Goal: Task Accomplishment & Management: Manage account settings

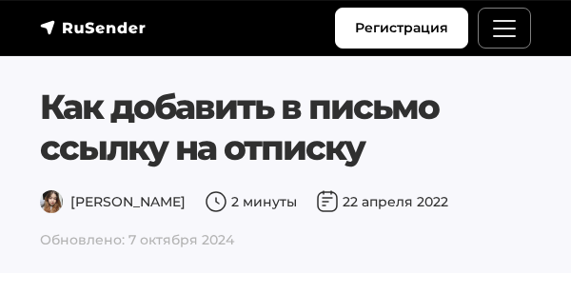
scroll to position [1793, 0]
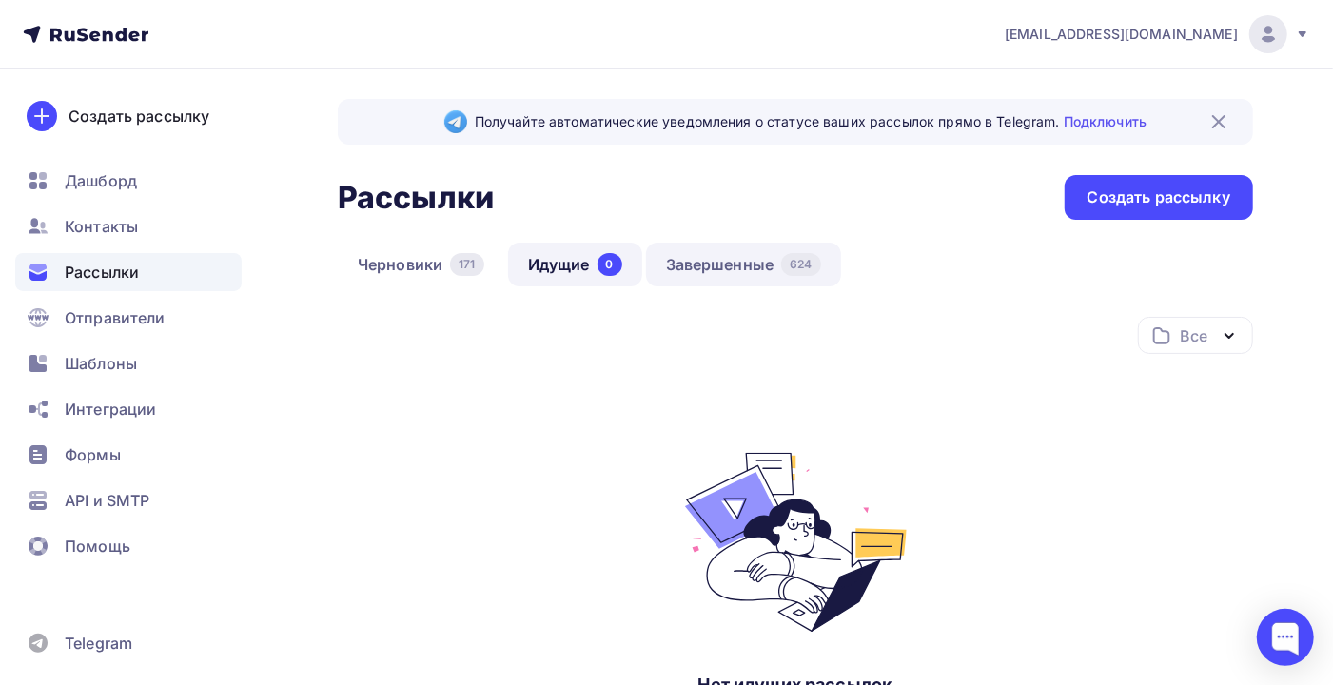
click at [731, 266] on link "Завершенные 624" at bounding box center [743, 265] width 195 height 44
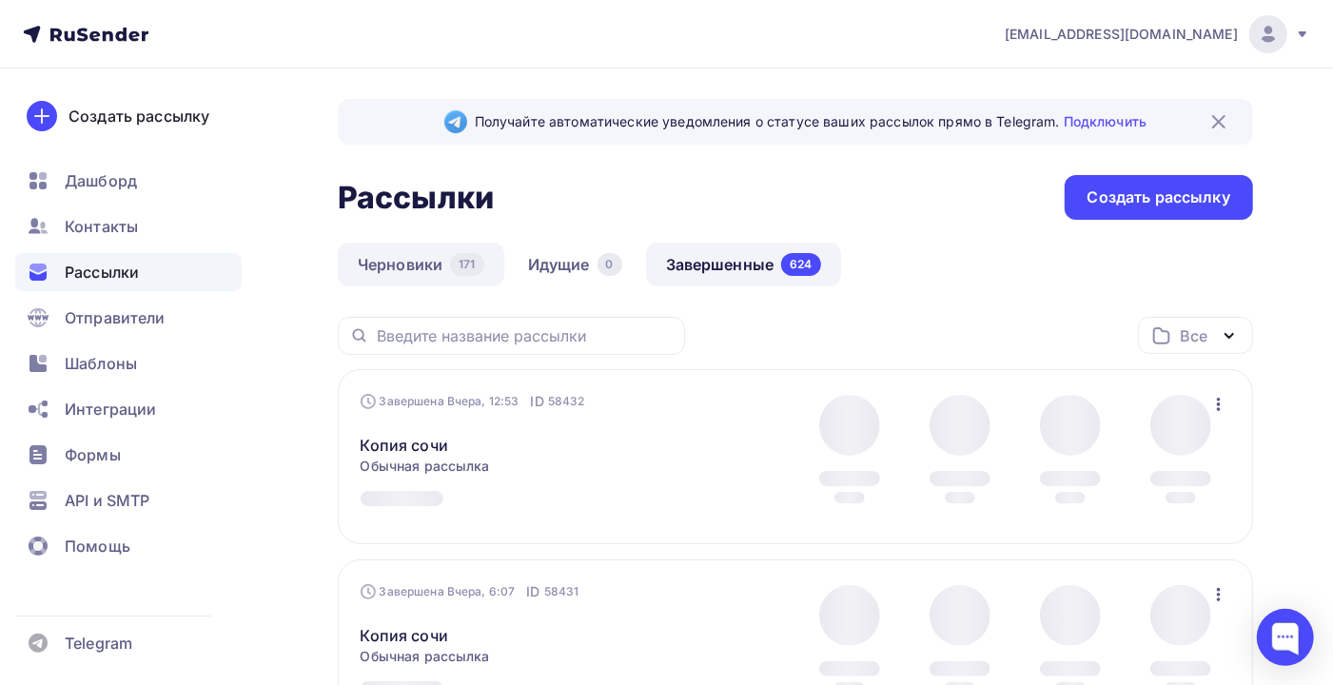
click at [415, 281] on link "Черновики 171" at bounding box center [421, 265] width 166 height 44
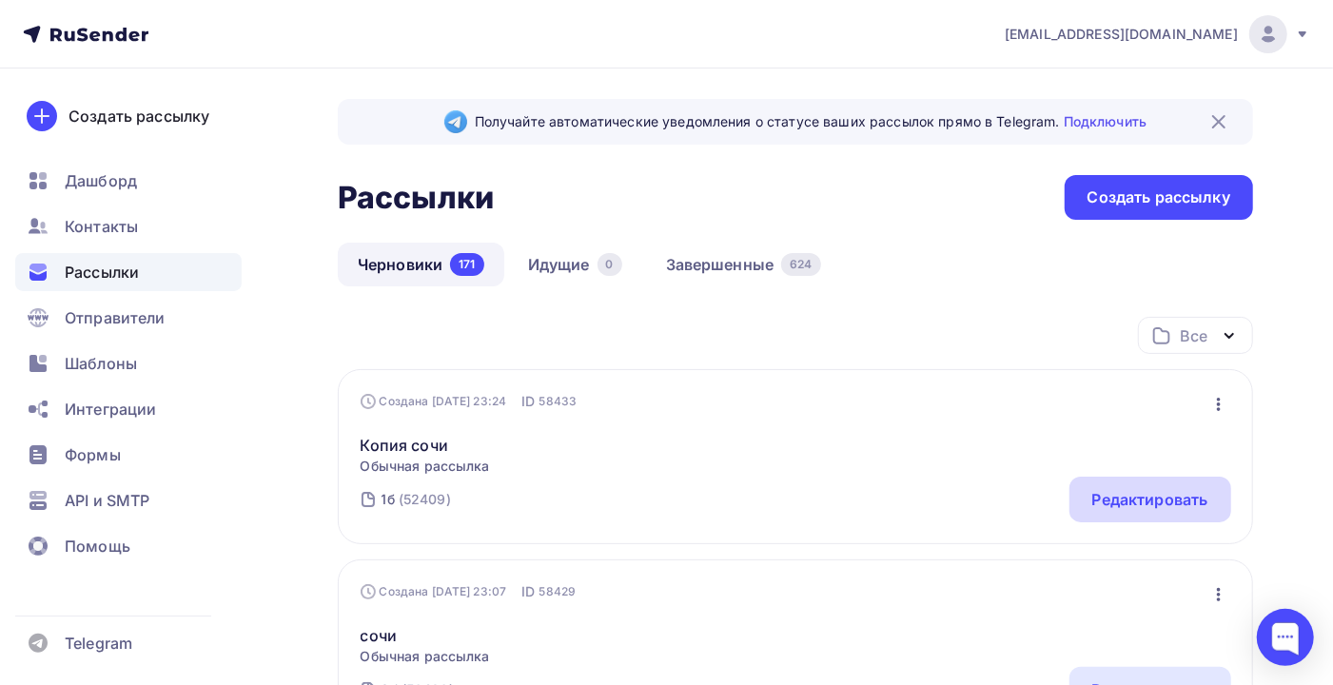
click at [1156, 498] on div "Редактировать" at bounding box center [1150, 499] width 116 height 23
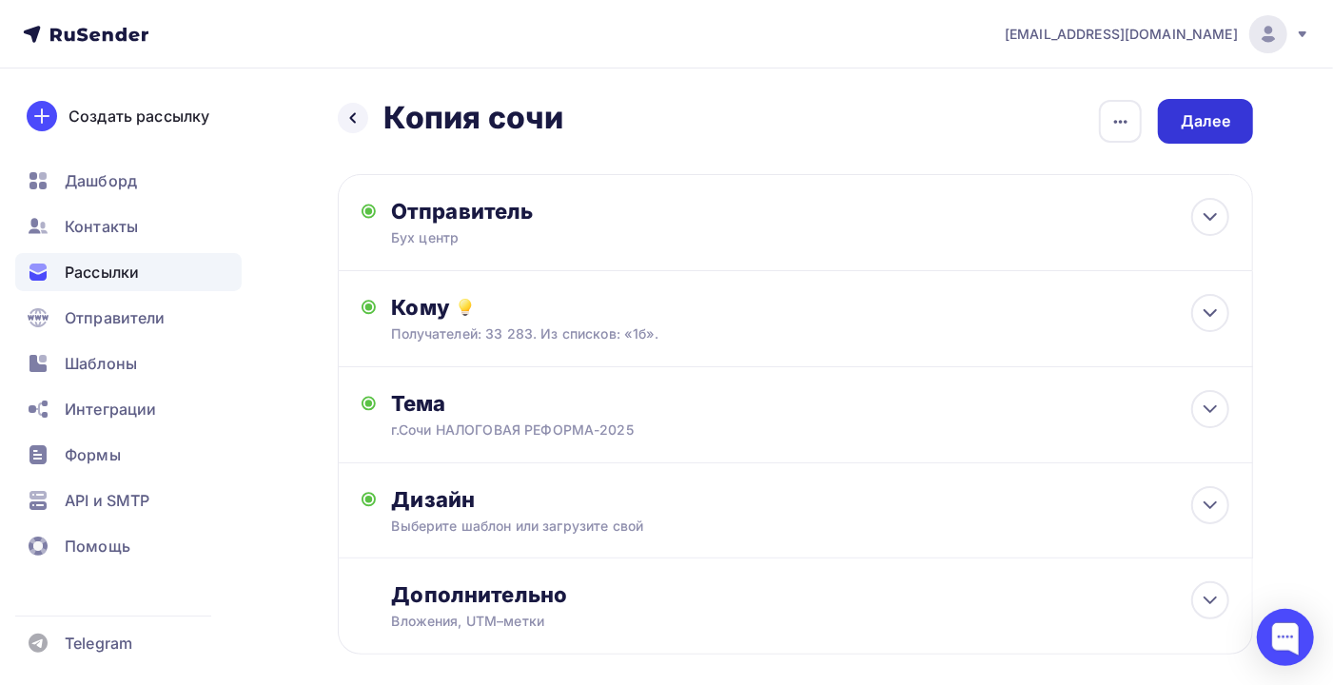
click at [1177, 128] on div "Далее" at bounding box center [1205, 121] width 95 height 45
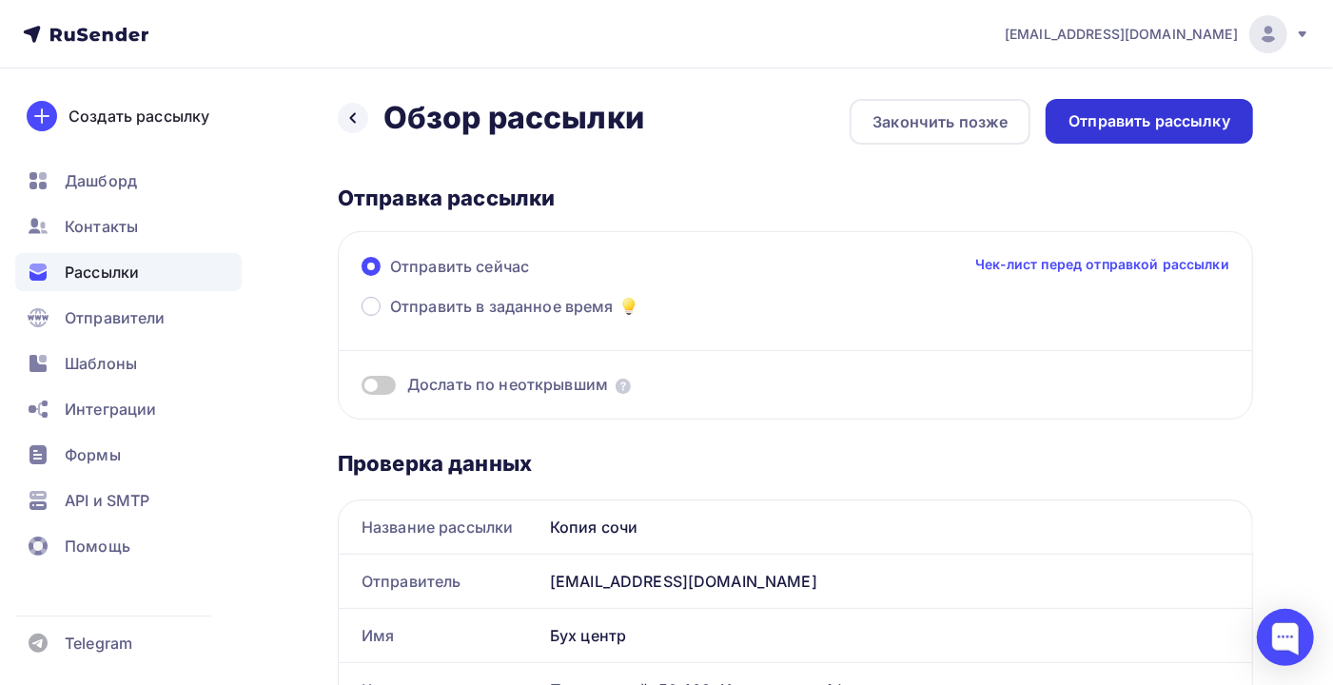
click at [1129, 123] on div "Отправить рассылку" at bounding box center [1149, 121] width 162 height 22
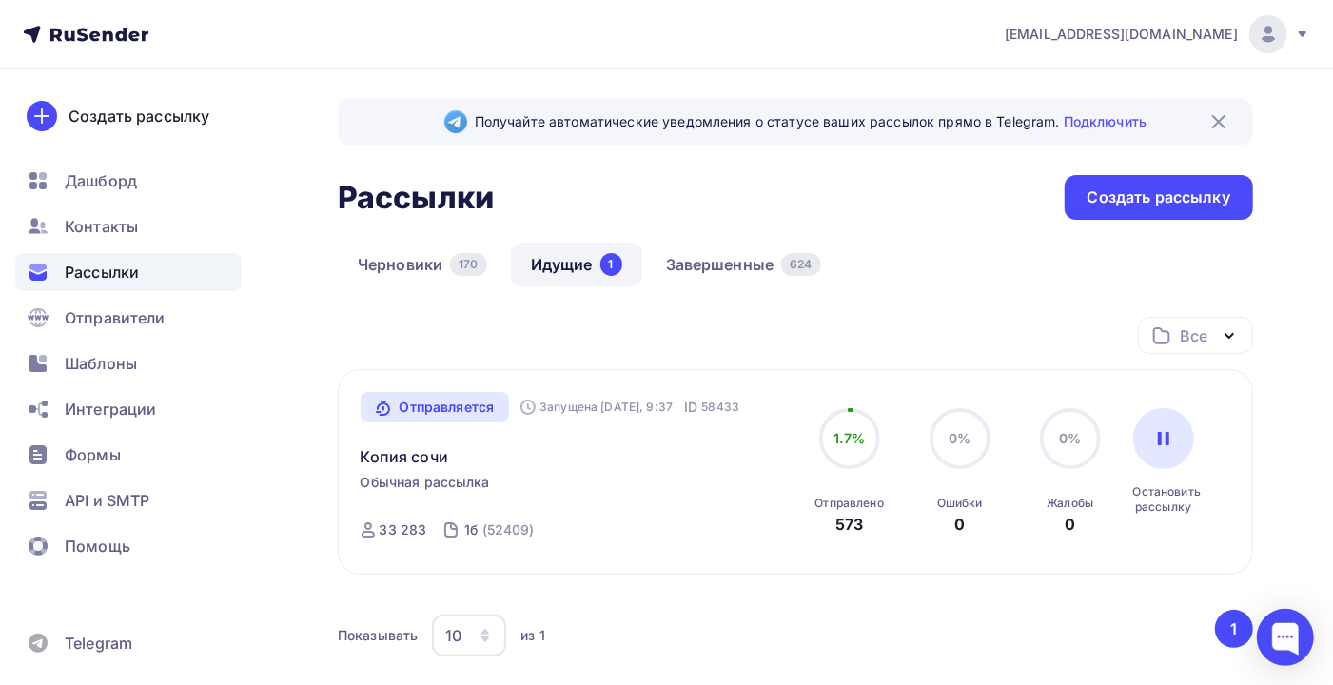
click at [101, 268] on span "Рассылки" at bounding box center [102, 272] width 74 height 23
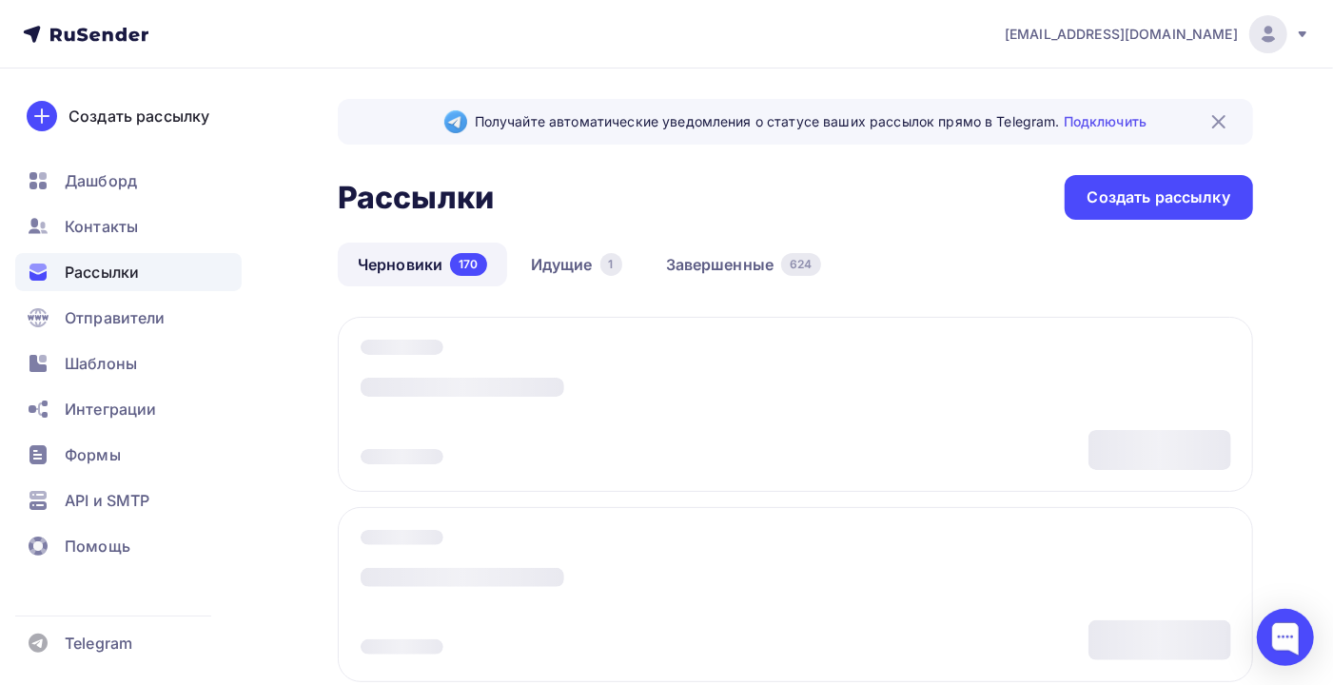
click at [401, 255] on link "Черновики 170" at bounding box center [422, 265] width 169 height 44
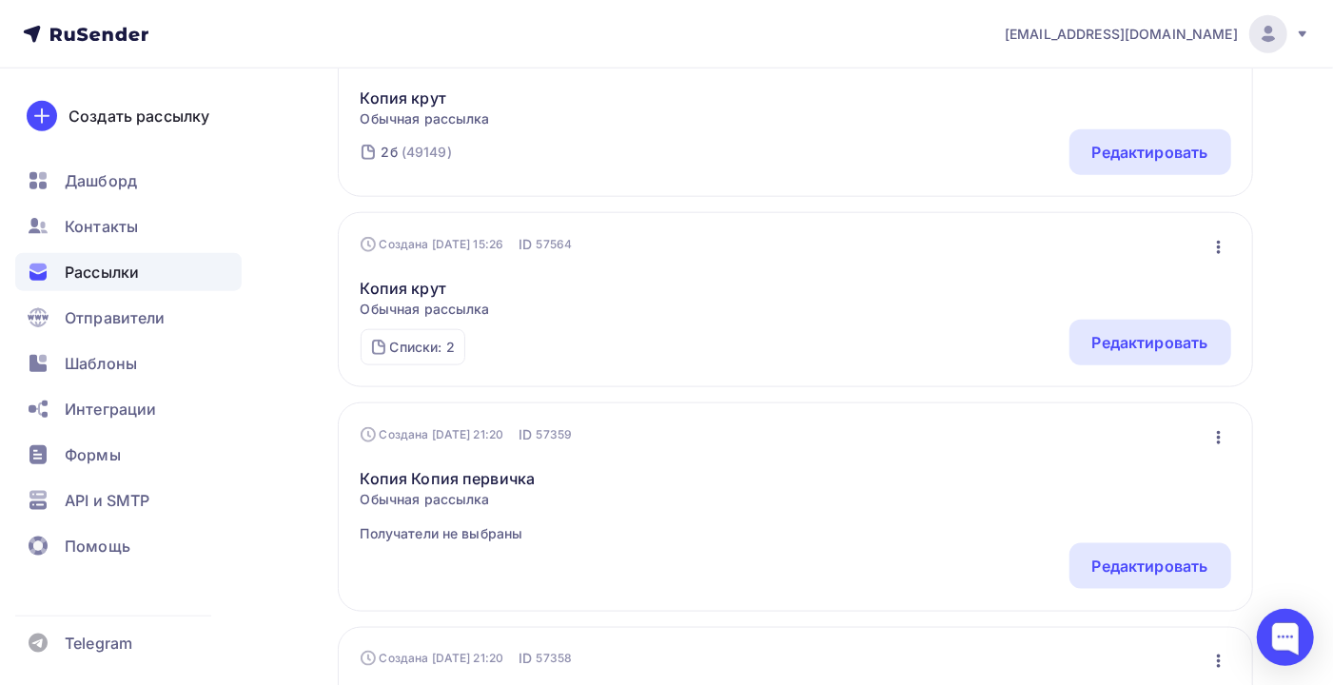
scroll to position [888, 0]
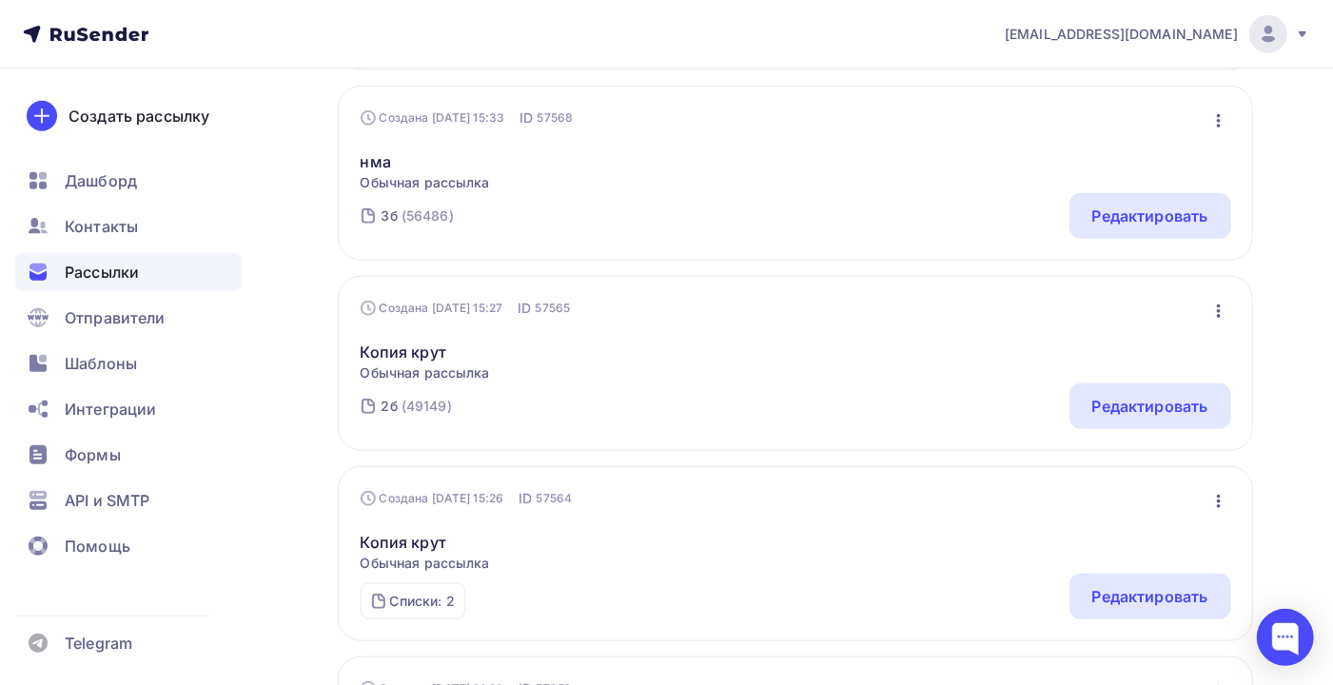
click at [1210, 315] on icon "button" at bounding box center [1218, 311] width 23 height 23
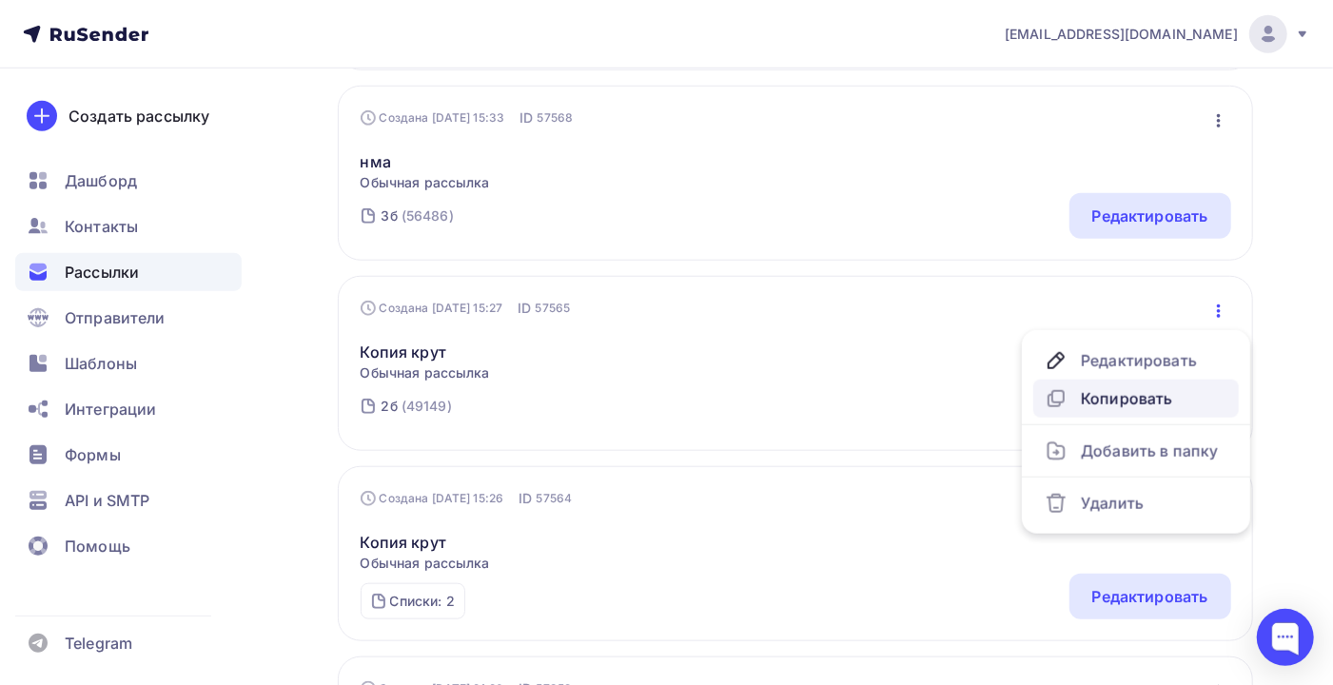
click at [1138, 402] on div "Копировать" at bounding box center [1136, 398] width 183 height 23
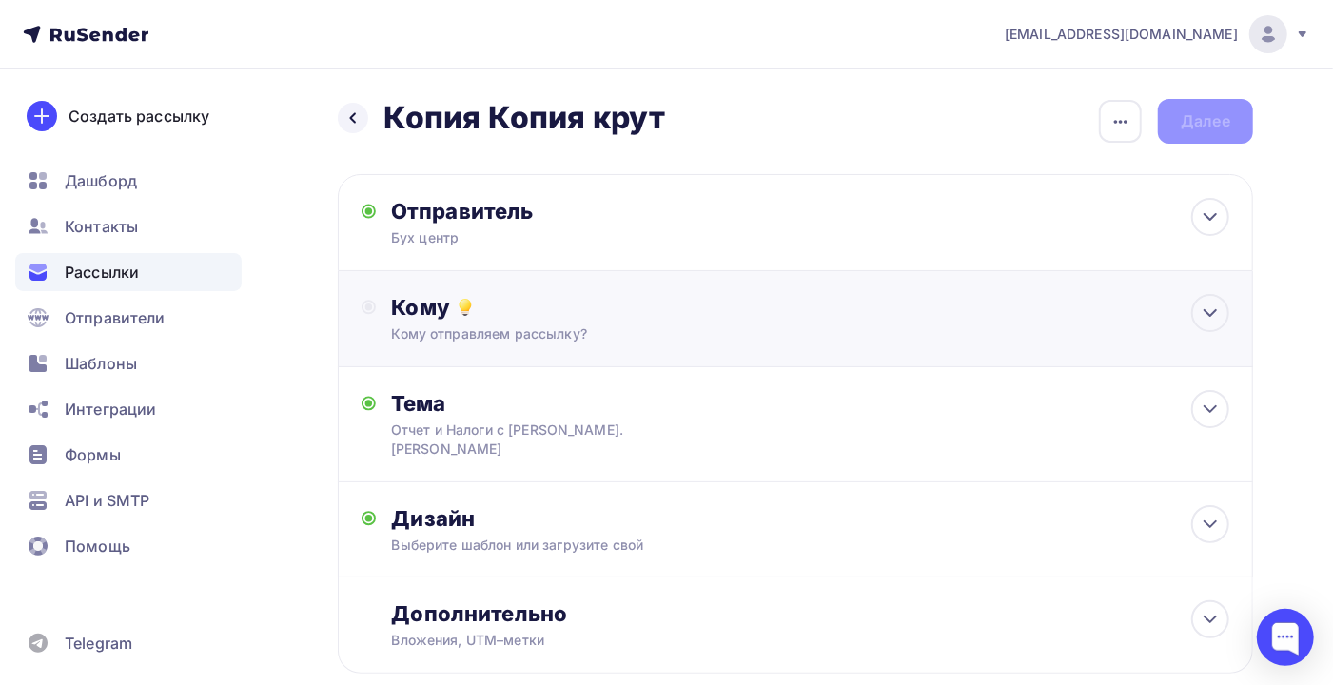
click at [738, 317] on div "Кому" at bounding box center [810, 307] width 838 height 27
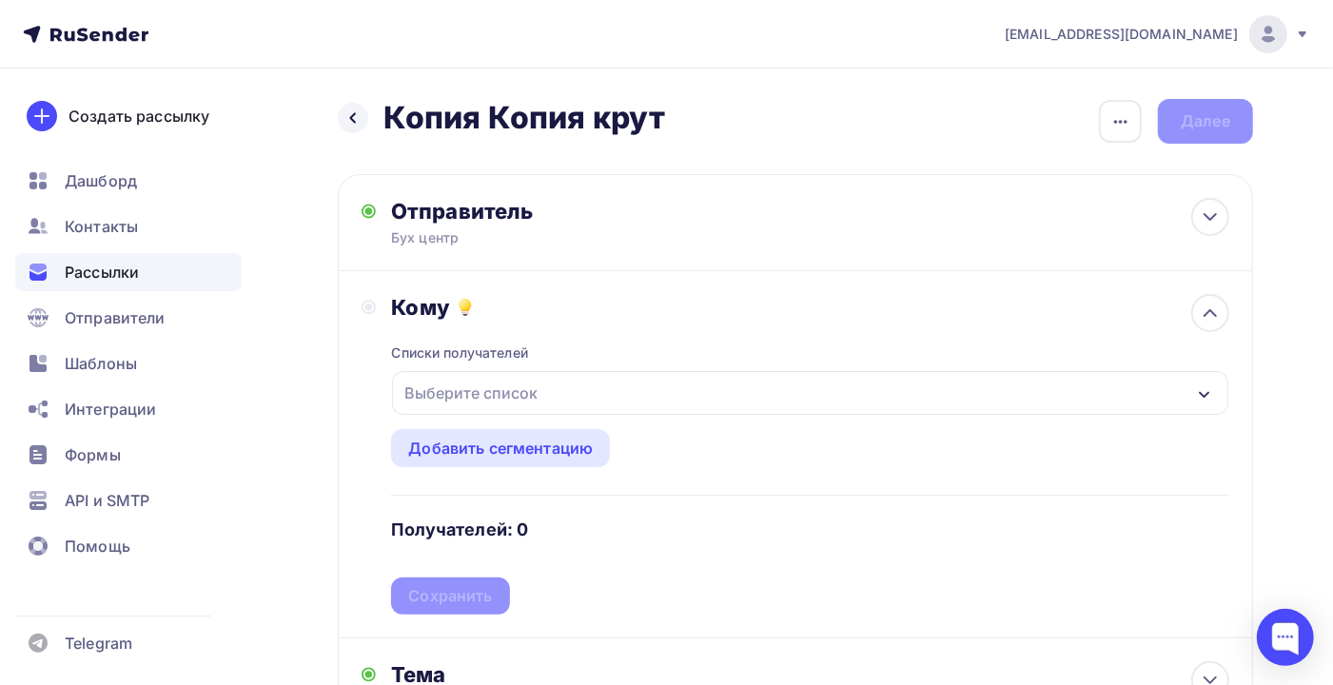
click at [609, 399] on div "Выберите список" at bounding box center [810, 393] width 836 height 44
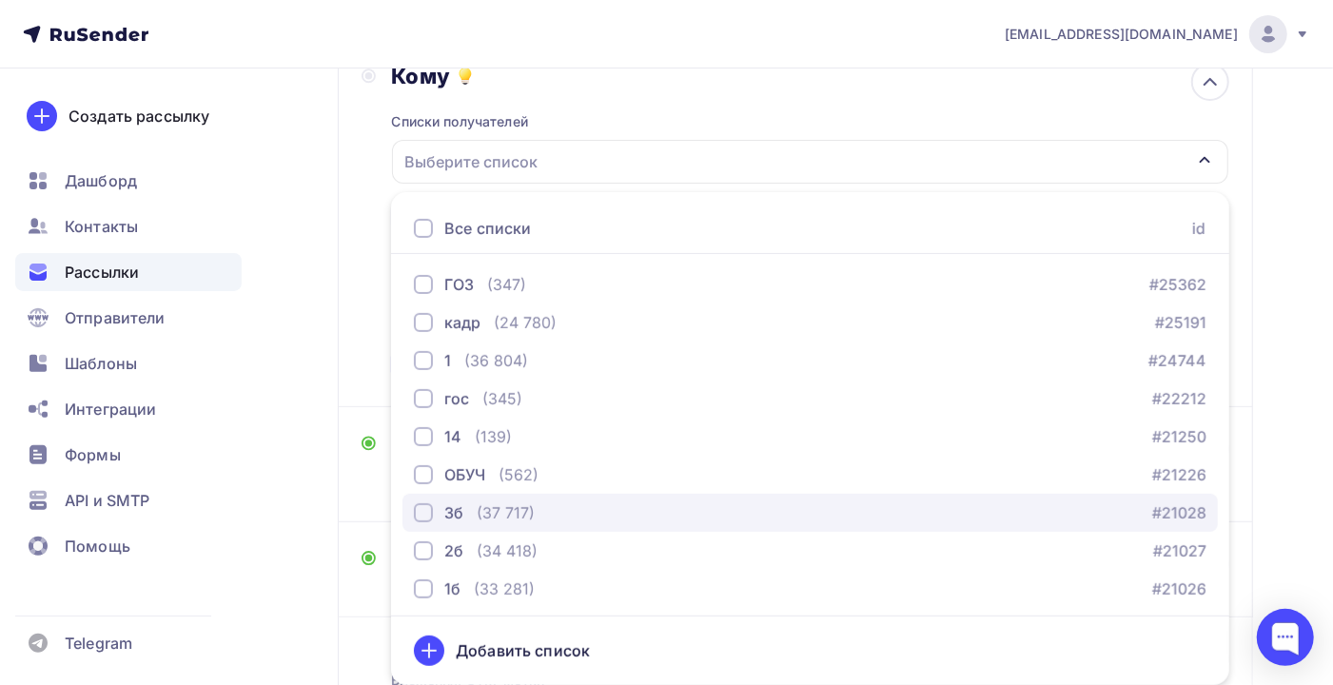
click at [578, 507] on div "3б (37 717) #21028" at bounding box center [810, 512] width 792 height 23
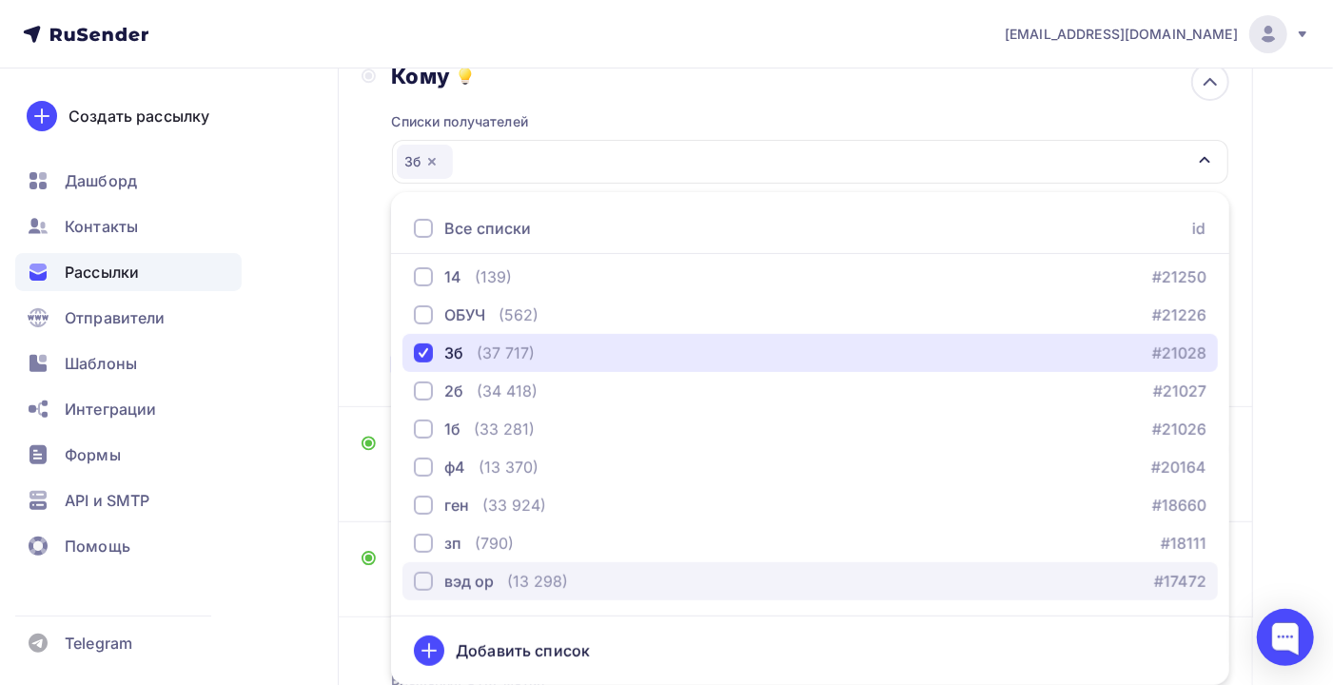
scroll to position [193, 0]
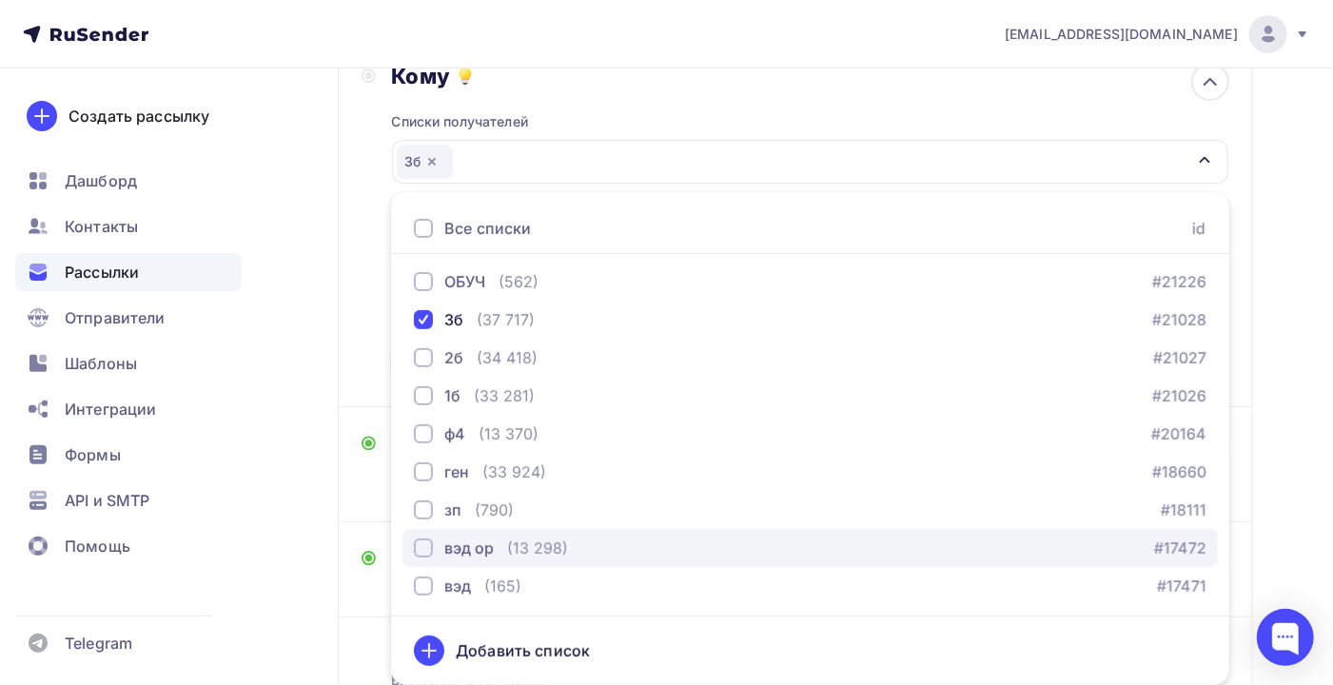
click at [579, 546] on div "вэд ор (13 298) #17472" at bounding box center [810, 548] width 792 height 23
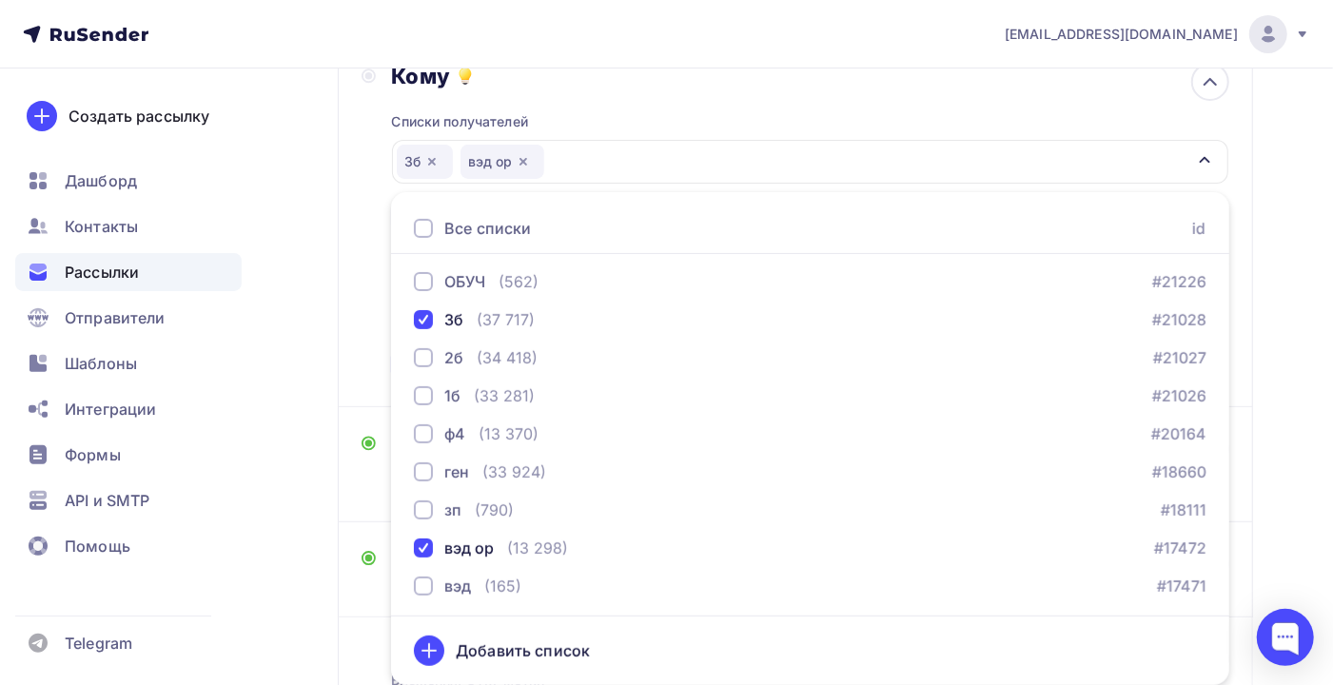
click at [1279, 401] on div "Назад Копия Копия крут Копия Копия крут Закончить позже Переименовать рассылку …" at bounding box center [666, 336] width 1333 height 999
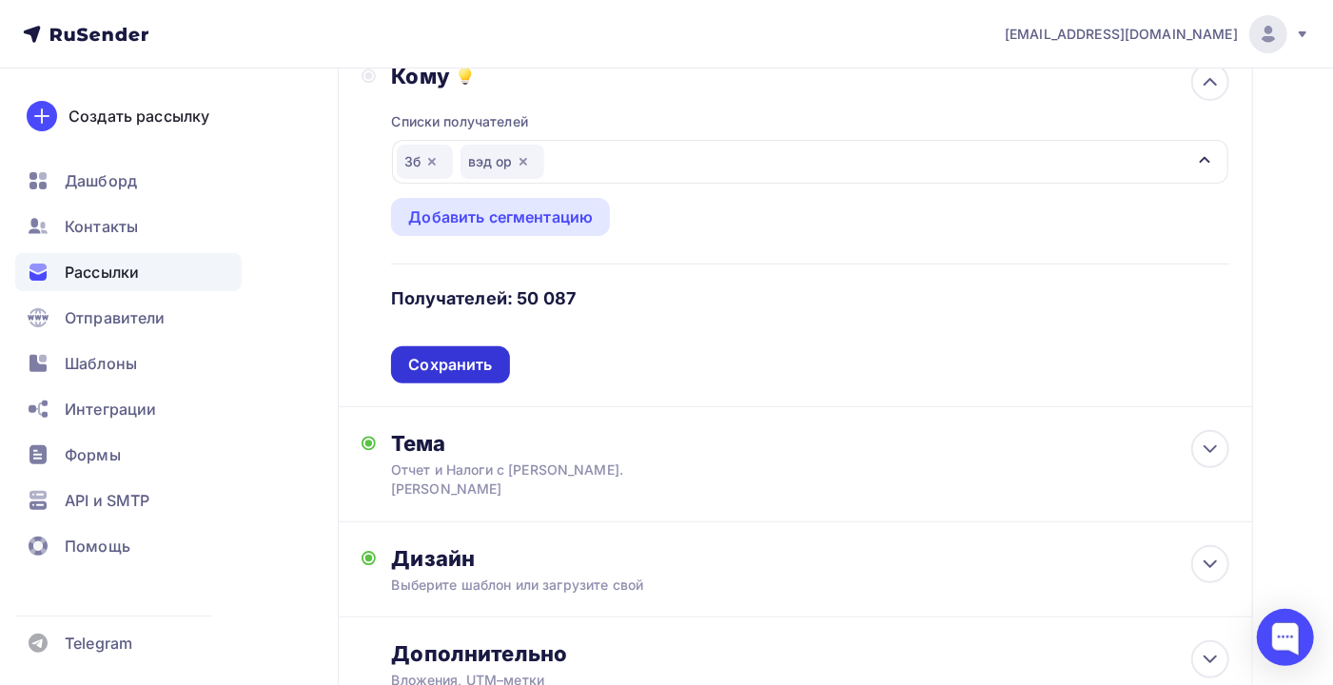
click at [463, 365] on div "Сохранить" at bounding box center [450, 365] width 84 height 22
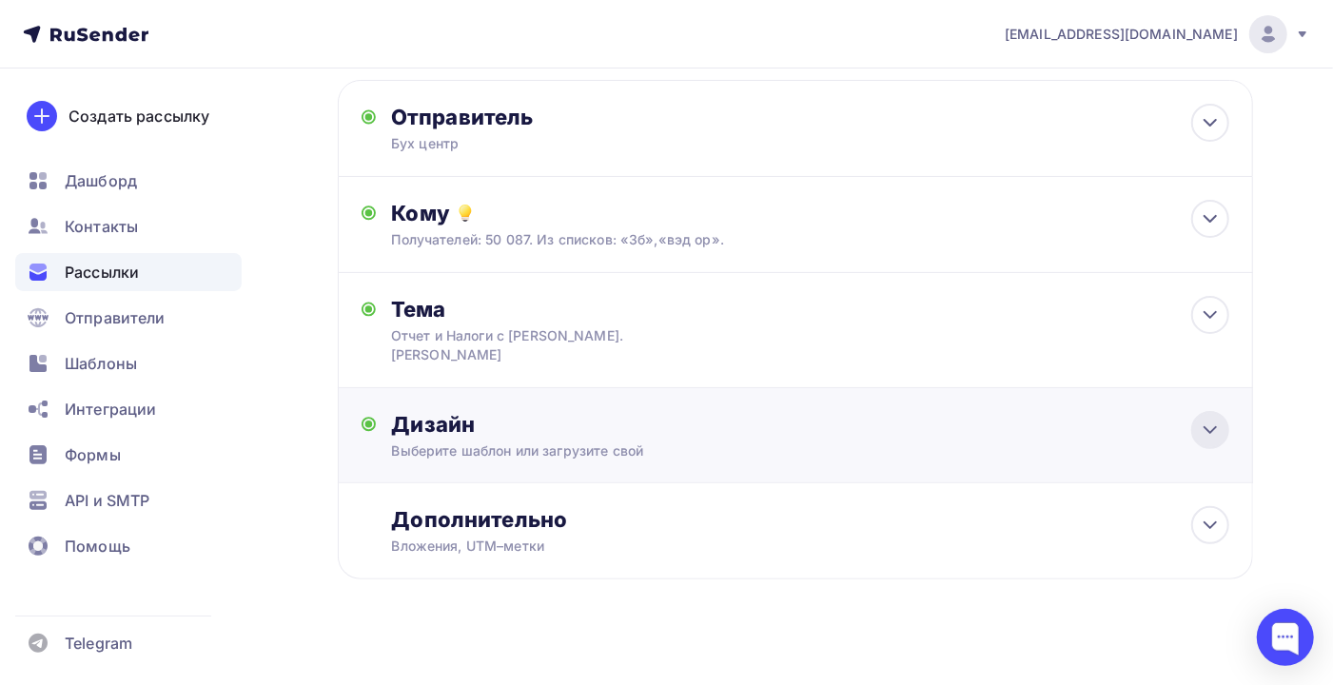
click at [1220, 419] on icon at bounding box center [1210, 430] width 23 height 23
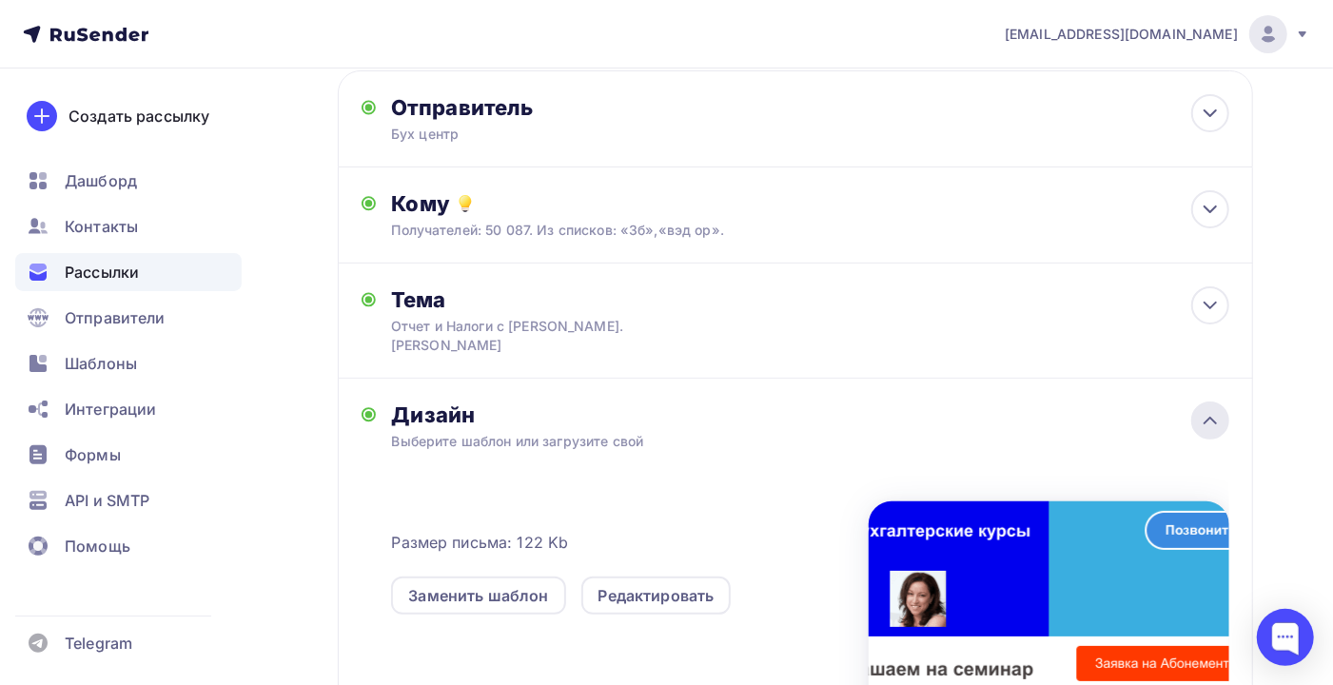
scroll to position [231, 0]
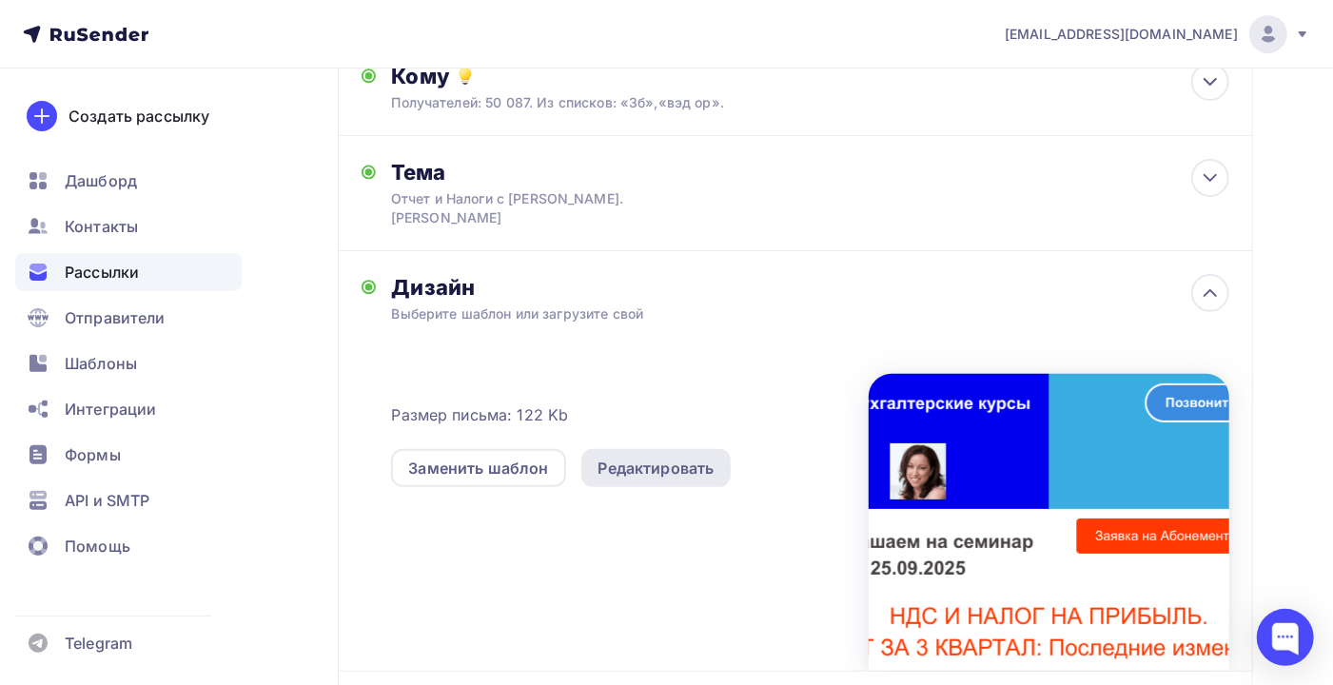
click at [644, 457] on div "Редактировать" at bounding box center [656, 468] width 116 height 23
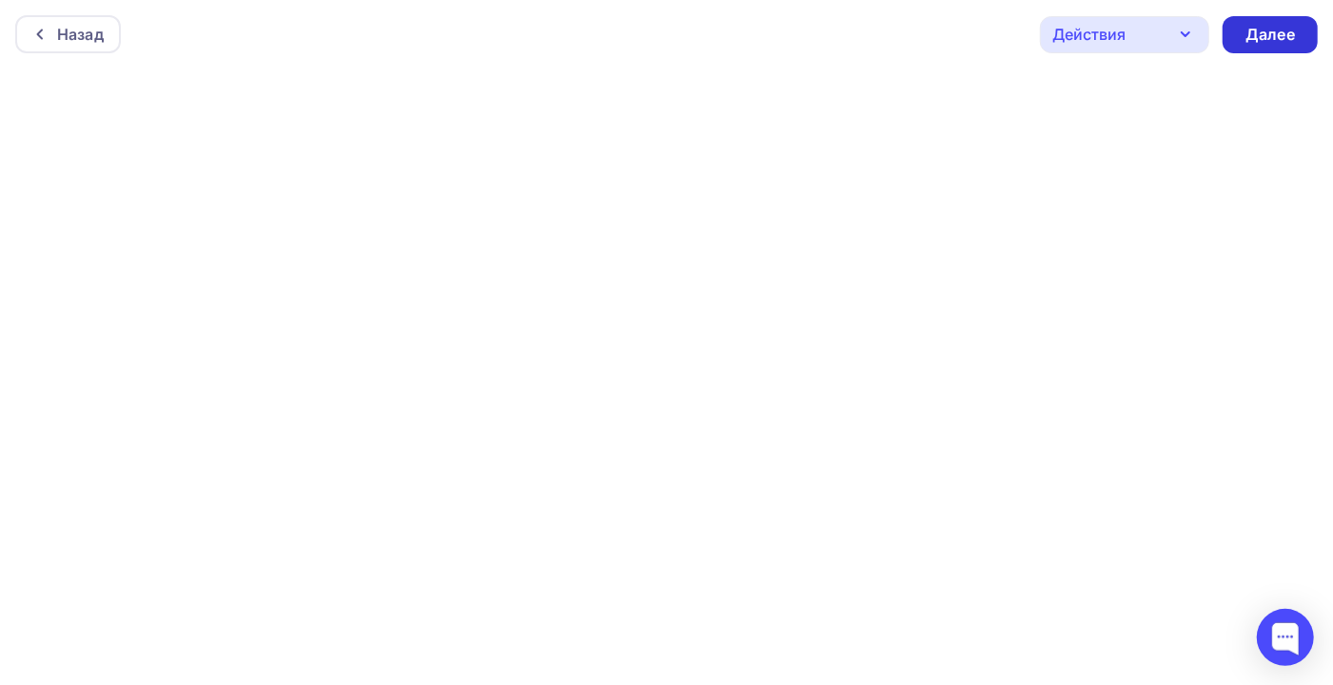
click at [1264, 25] on div "Далее" at bounding box center [1269, 35] width 49 height 22
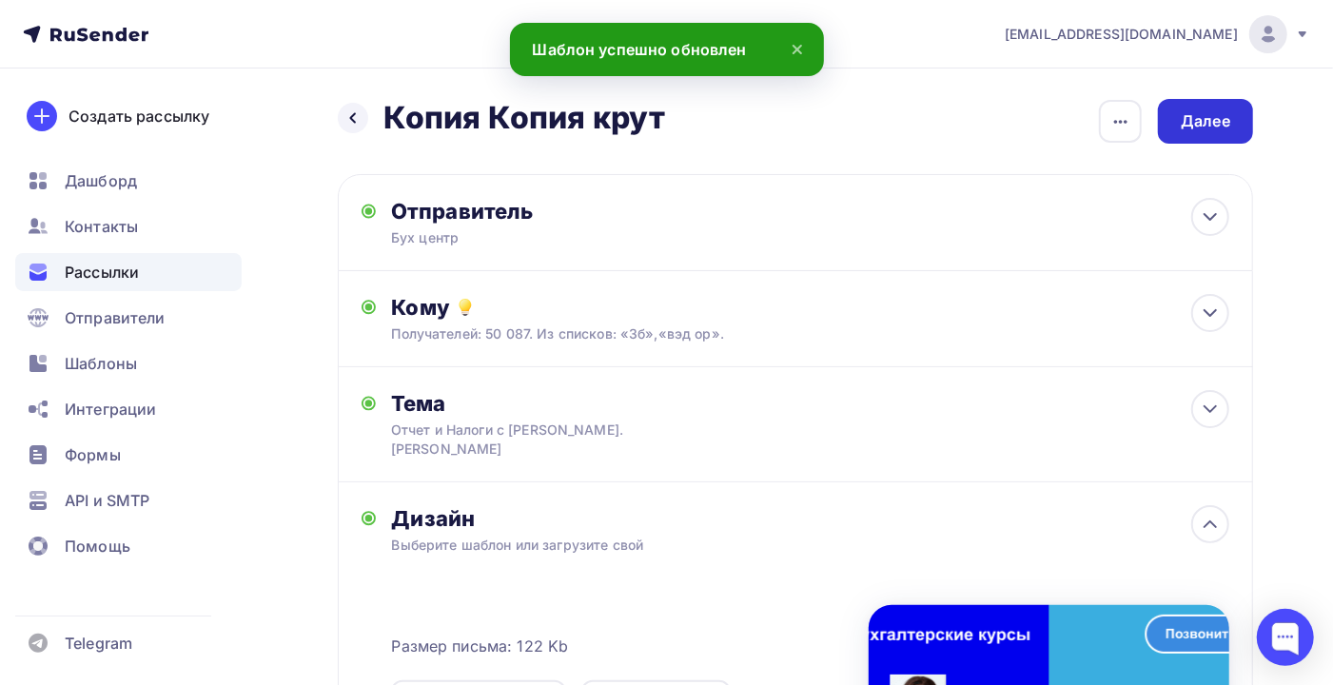
click at [1184, 122] on div "Далее" at bounding box center [1205, 121] width 49 height 22
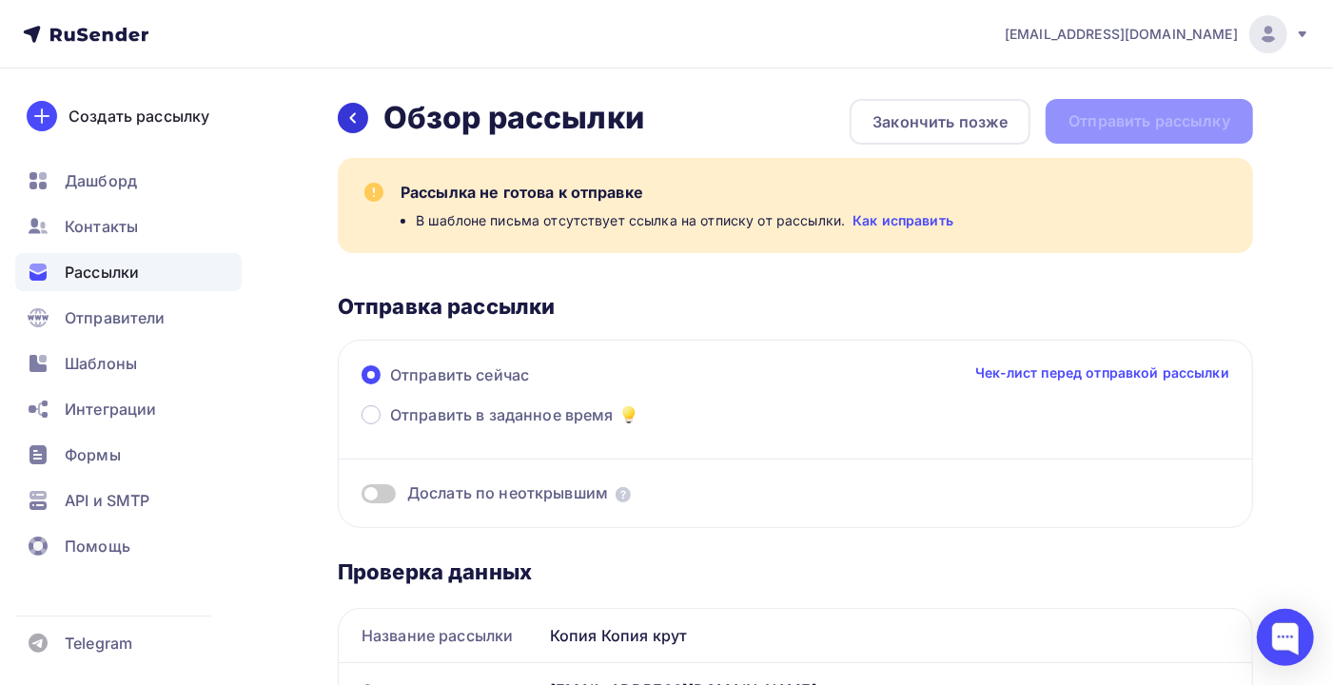
click at [347, 121] on icon at bounding box center [352, 117] width 15 height 15
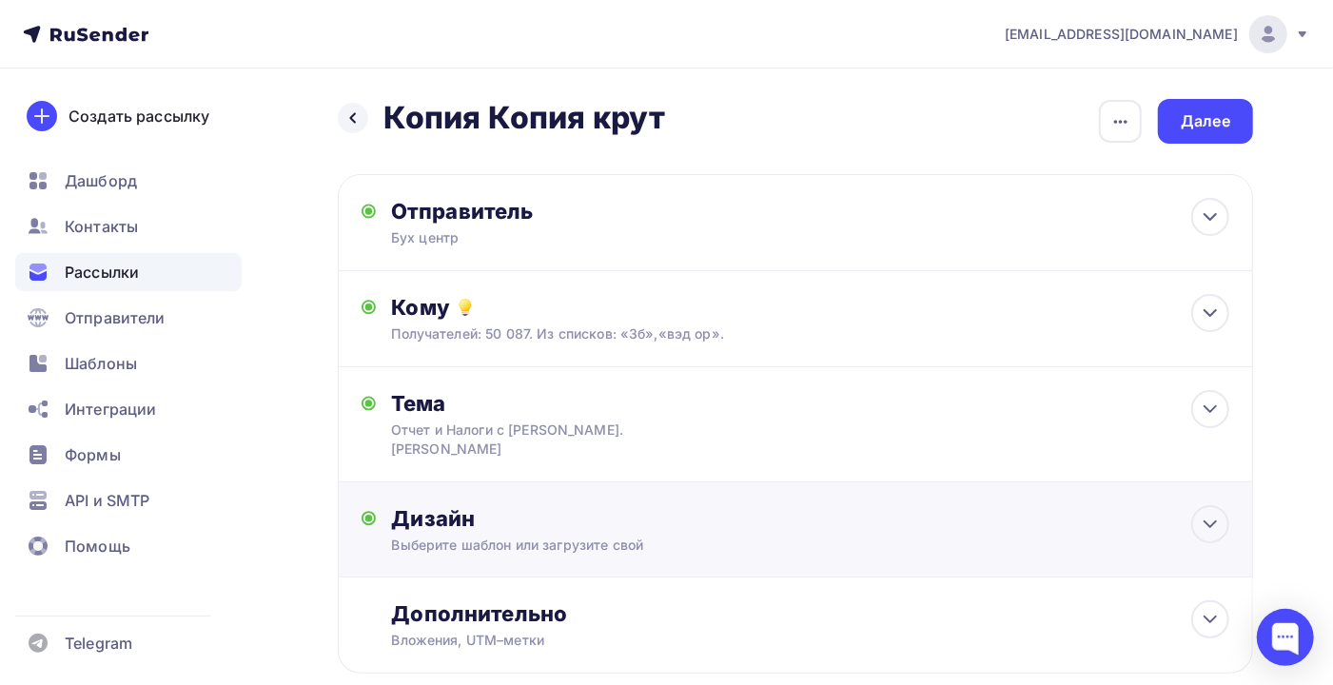
click at [935, 513] on div "Дизайн" at bounding box center [810, 518] width 838 height 27
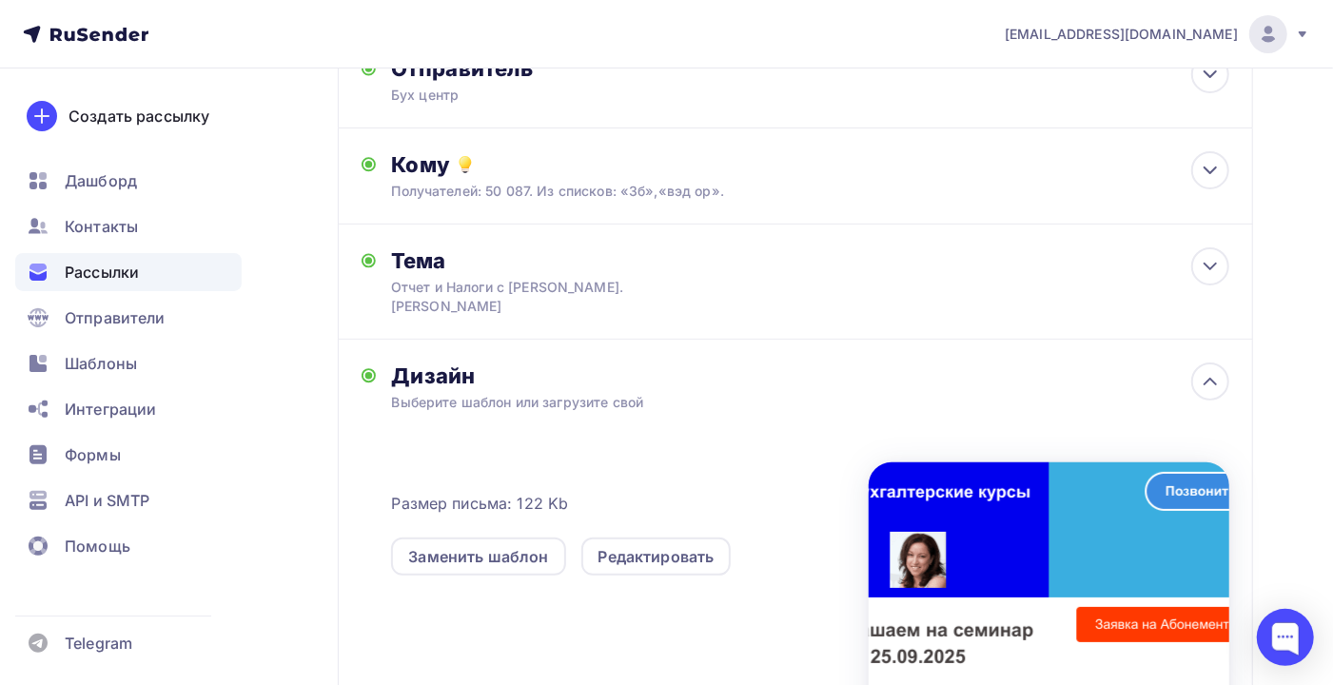
scroll to position [253, 0]
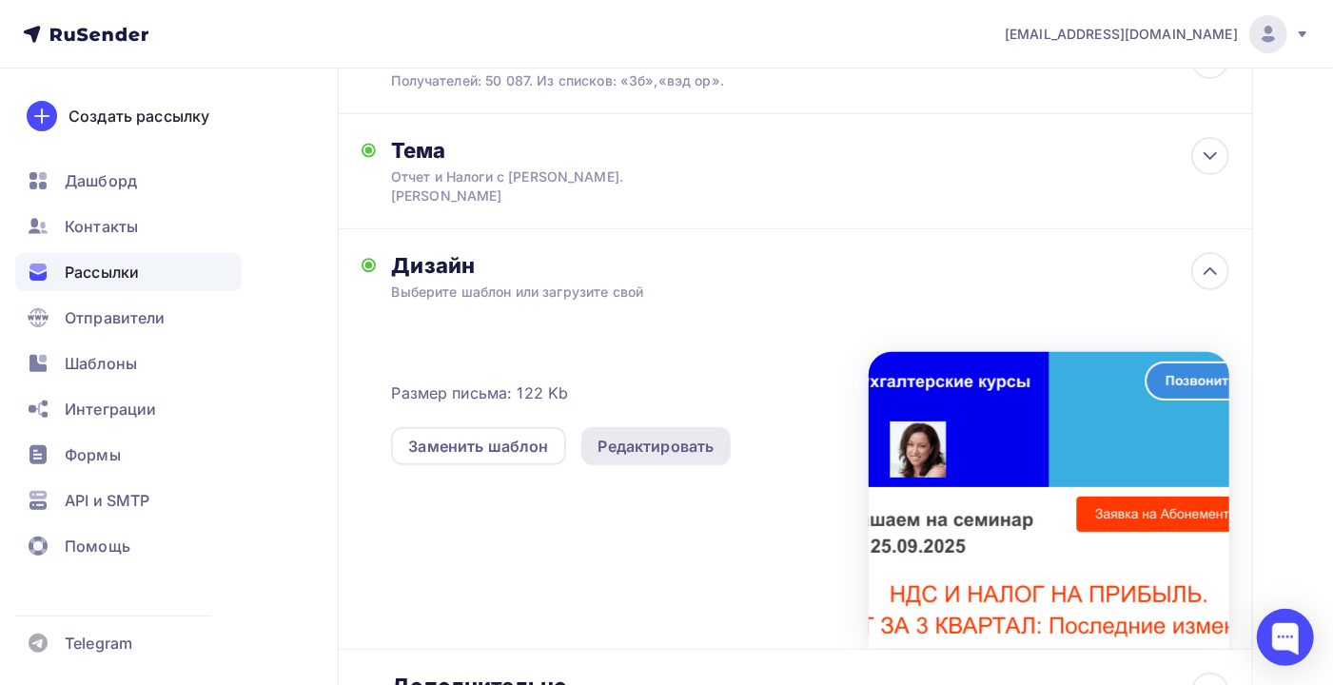
click at [626, 435] on div "Редактировать" at bounding box center [656, 446] width 116 height 23
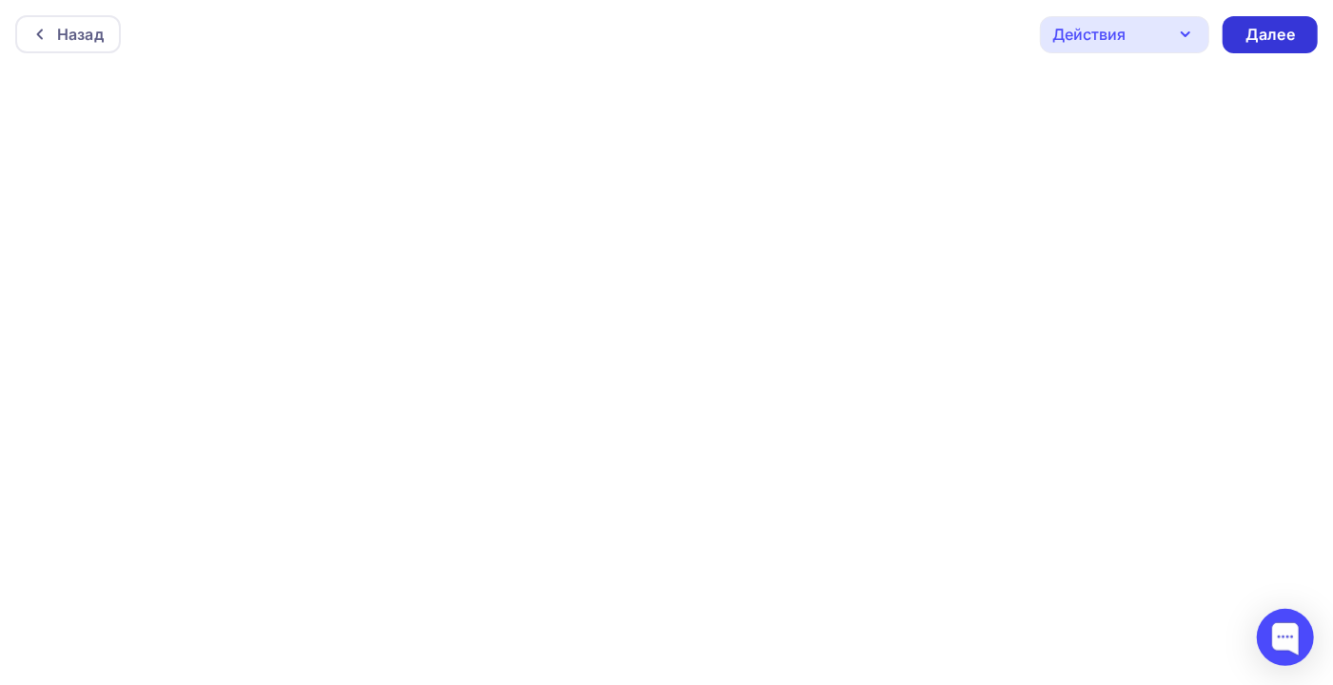
click at [1269, 29] on div "Далее" at bounding box center [1269, 35] width 49 height 22
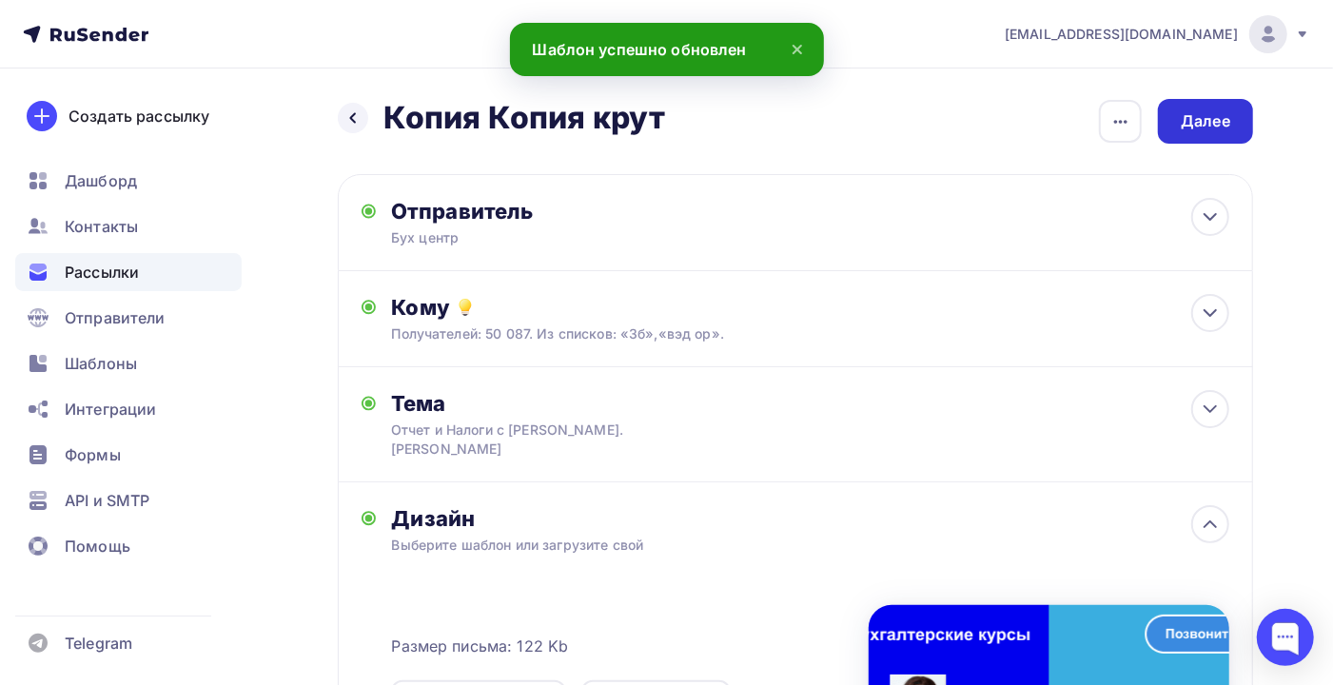
click at [1198, 122] on div "Далее" at bounding box center [1205, 121] width 49 height 22
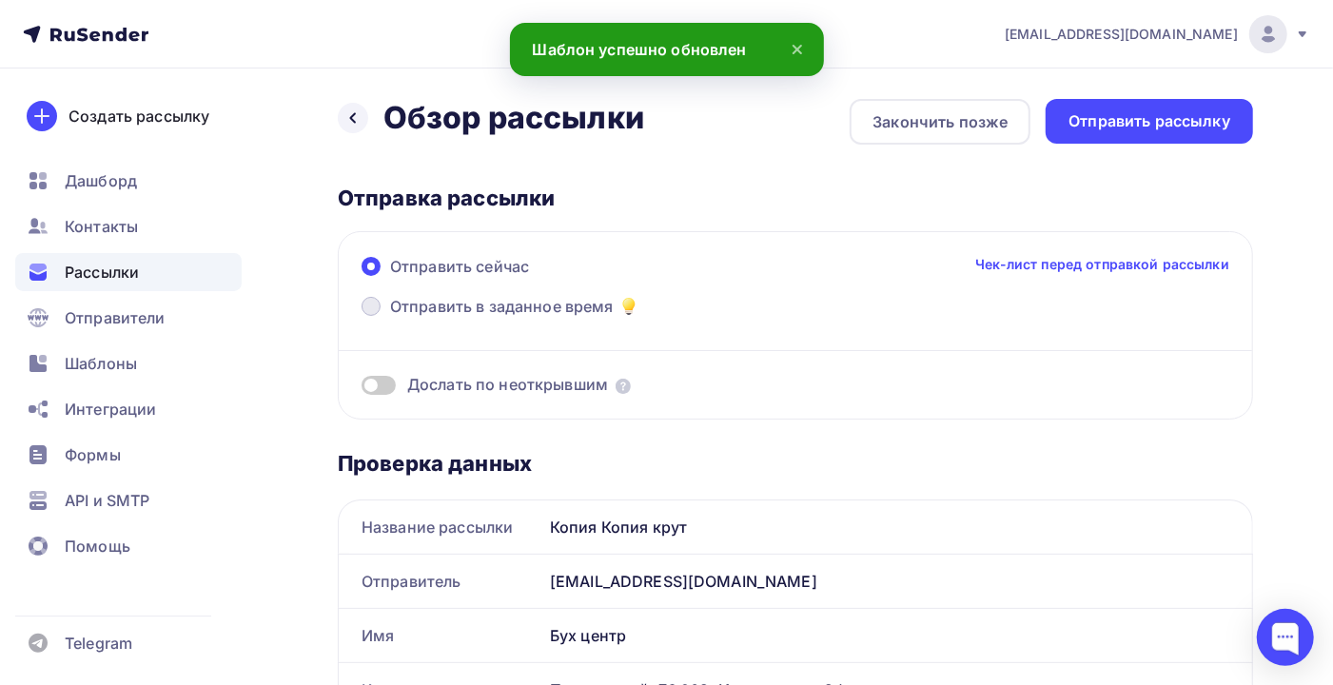
click at [420, 309] on span "Отправить в заданное время" at bounding box center [502, 306] width 224 height 23
click at [390, 318] on input "Отправить в заданное время" at bounding box center [390, 318] width 0 height 0
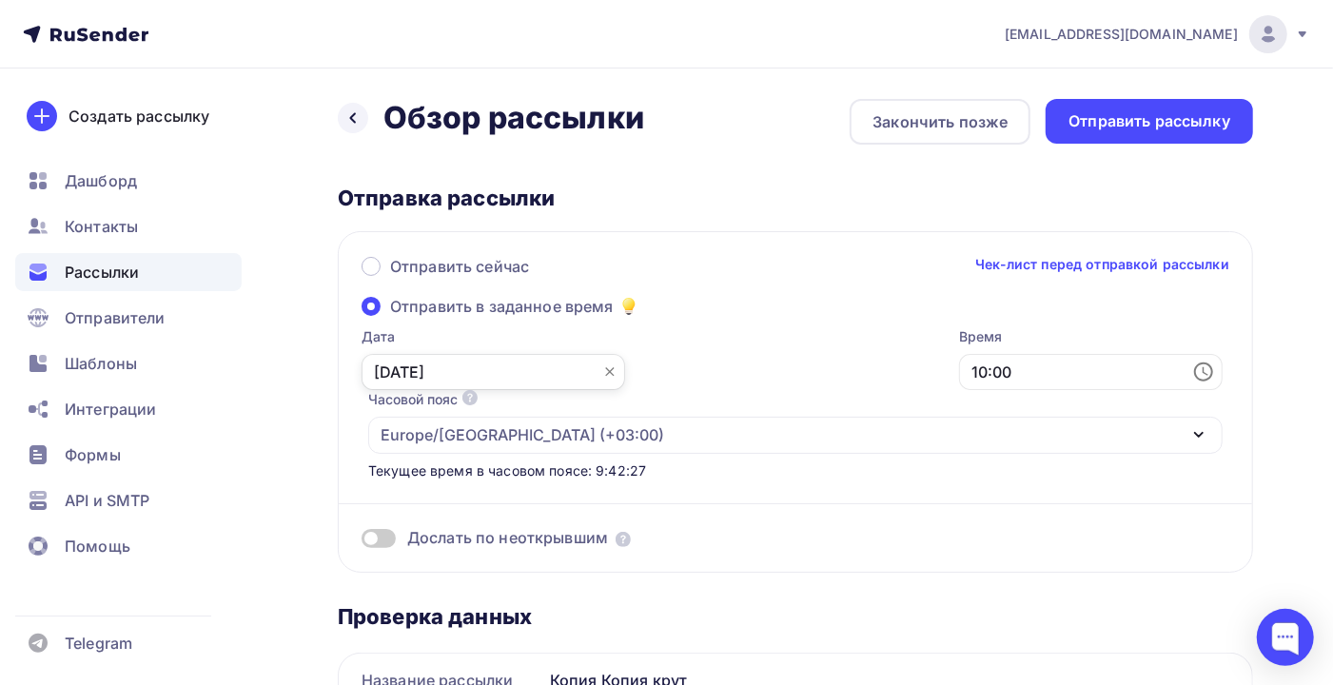
click at [411, 364] on input "07.09.2025" at bounding box center [493, 372] width 264 height 36
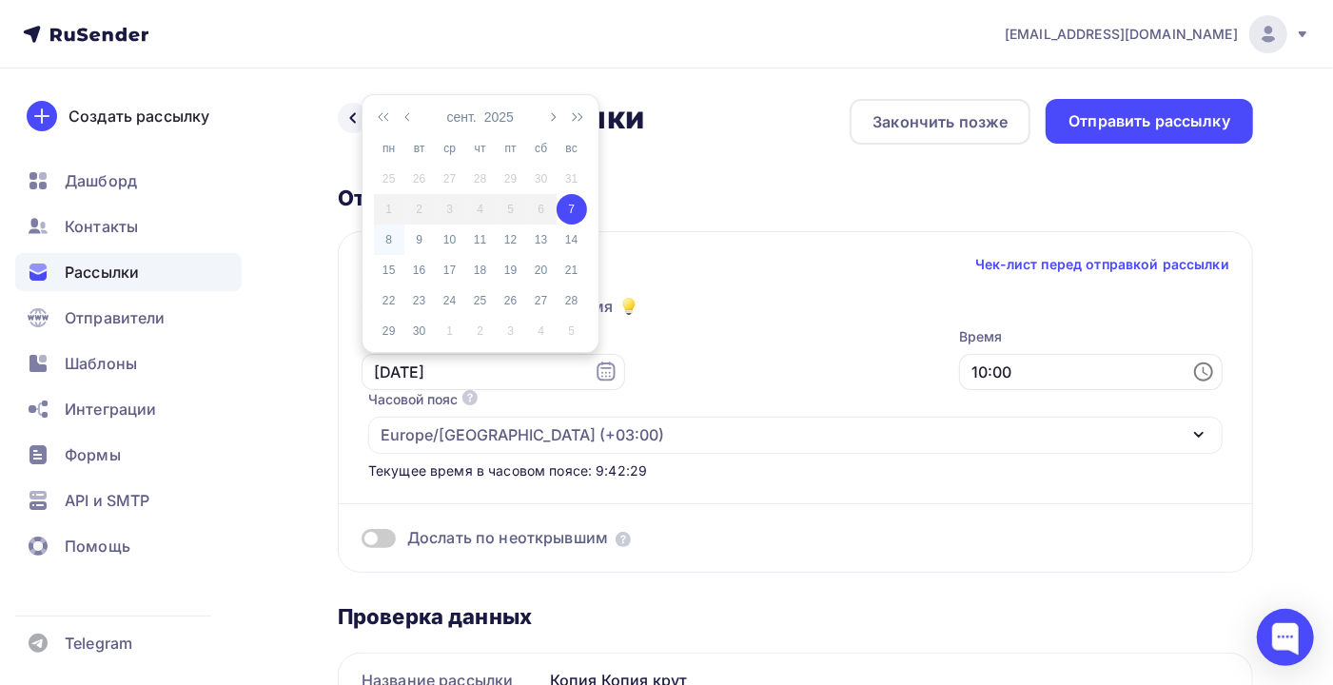
click at [388, 240] on div "8" at bounding box center [389, 239] width 30 height 17
type input "08.09.2025"
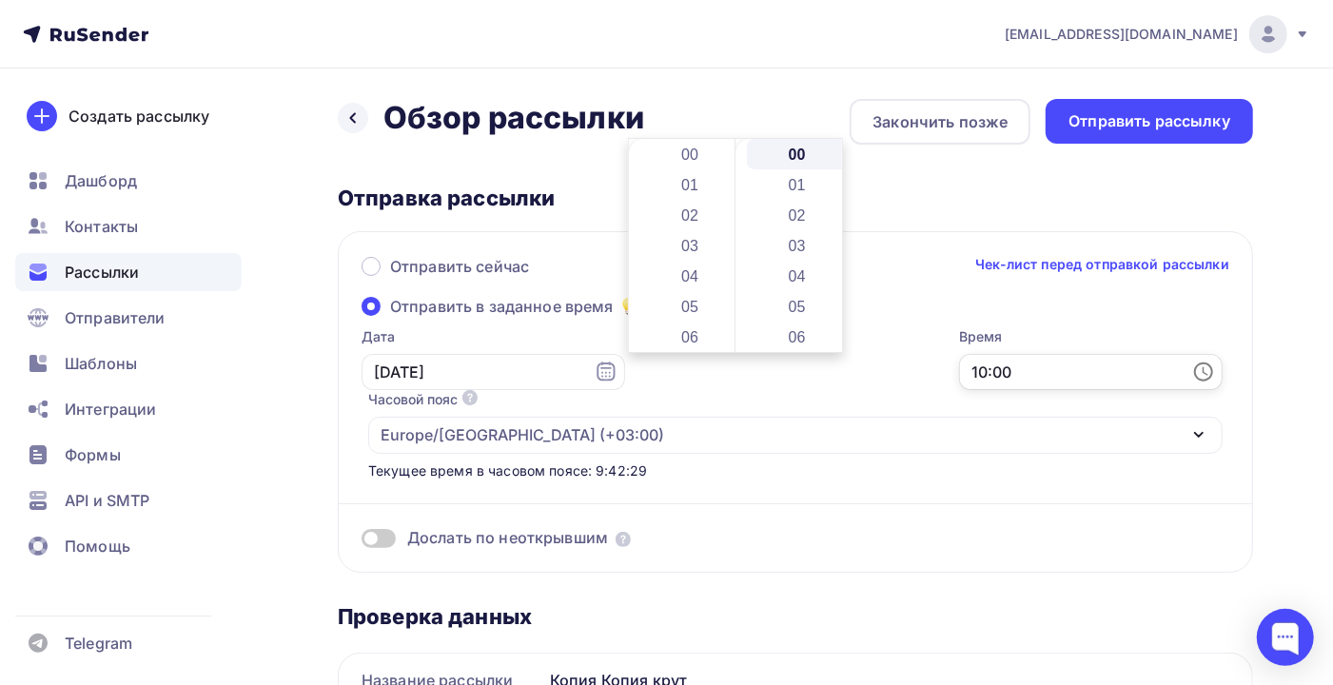
click at [959, 368] on input "10:00" at bounding box center [1091, 372] width 264 height 36
click at [688, 274] on li "04" at bounding box center [691, 276] width 103 height 30
drag, startPoint x: 794, startPoint y: 338, endPoint x: 803, endPoint y: 325, distance: 15.0
click at [794, 337] on li "31" at bounding box center [798, 337] width 103 height 30
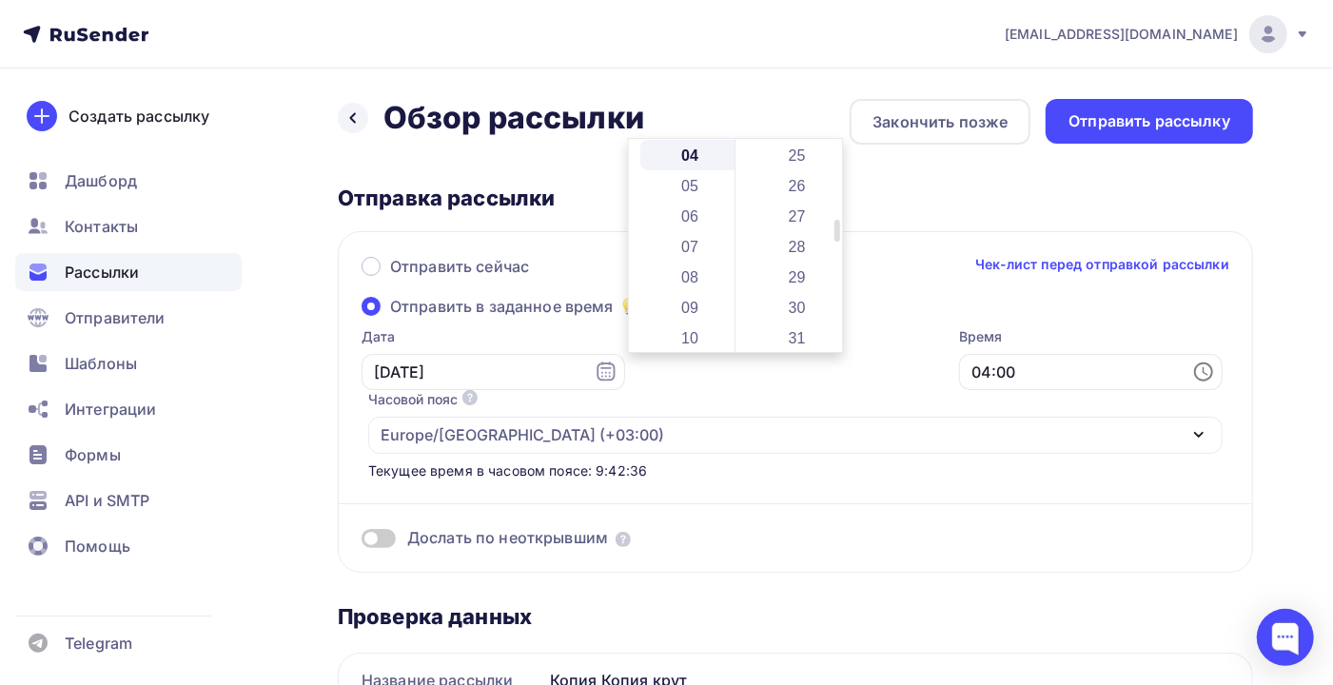
type input "04:31"
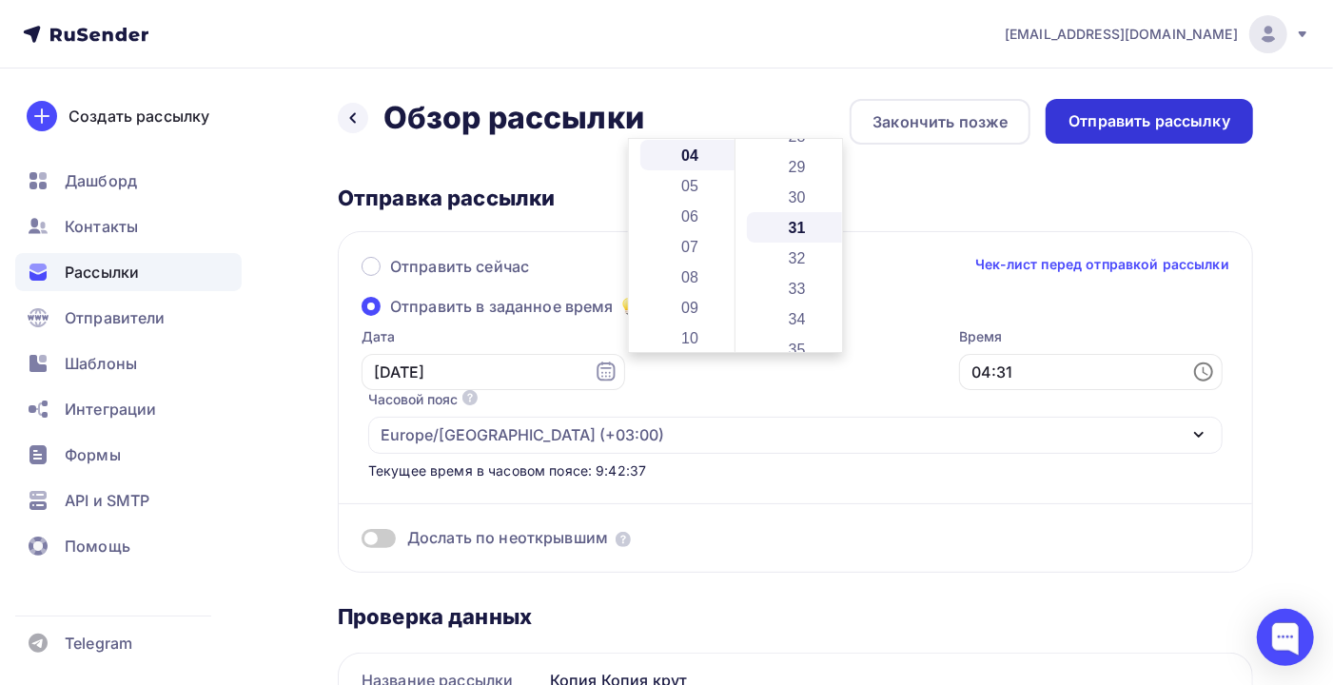
scroll to position [943, 0]
click at [1148, 132] on div "Отправить рассылку" at bounding box center [1148, 121] width 207 height 45
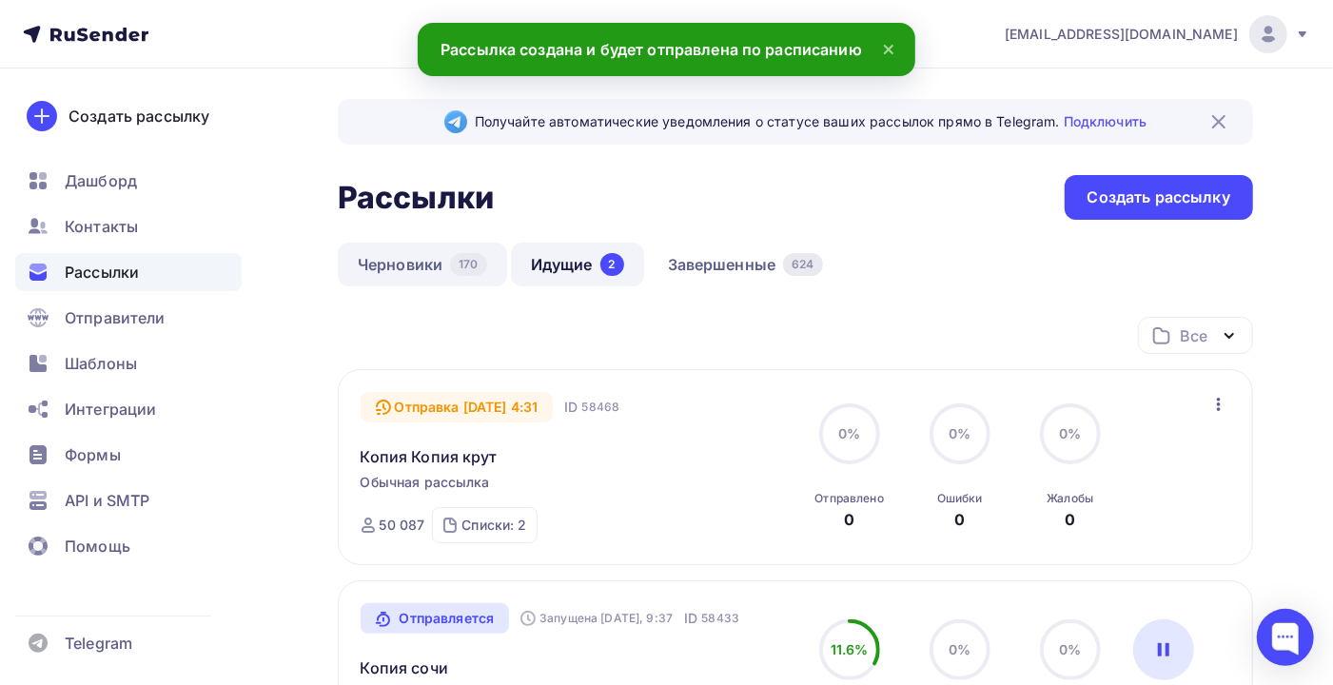
click at [408, 278] on link "Черновики 170" at bounding box center [422, 265] width 169 height 44
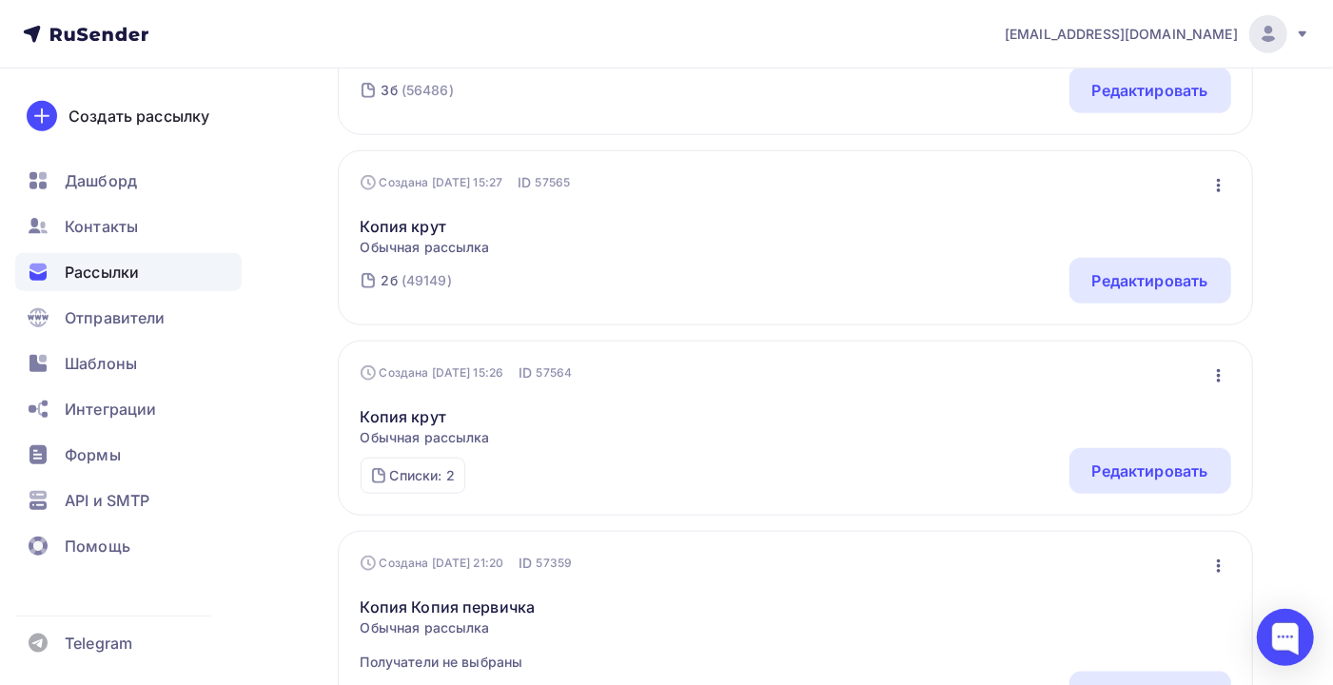
scroll to position [1014, 0]
click at [1218, 188] on icon "button" at bounding box center [1218, 184] width 23 height 23
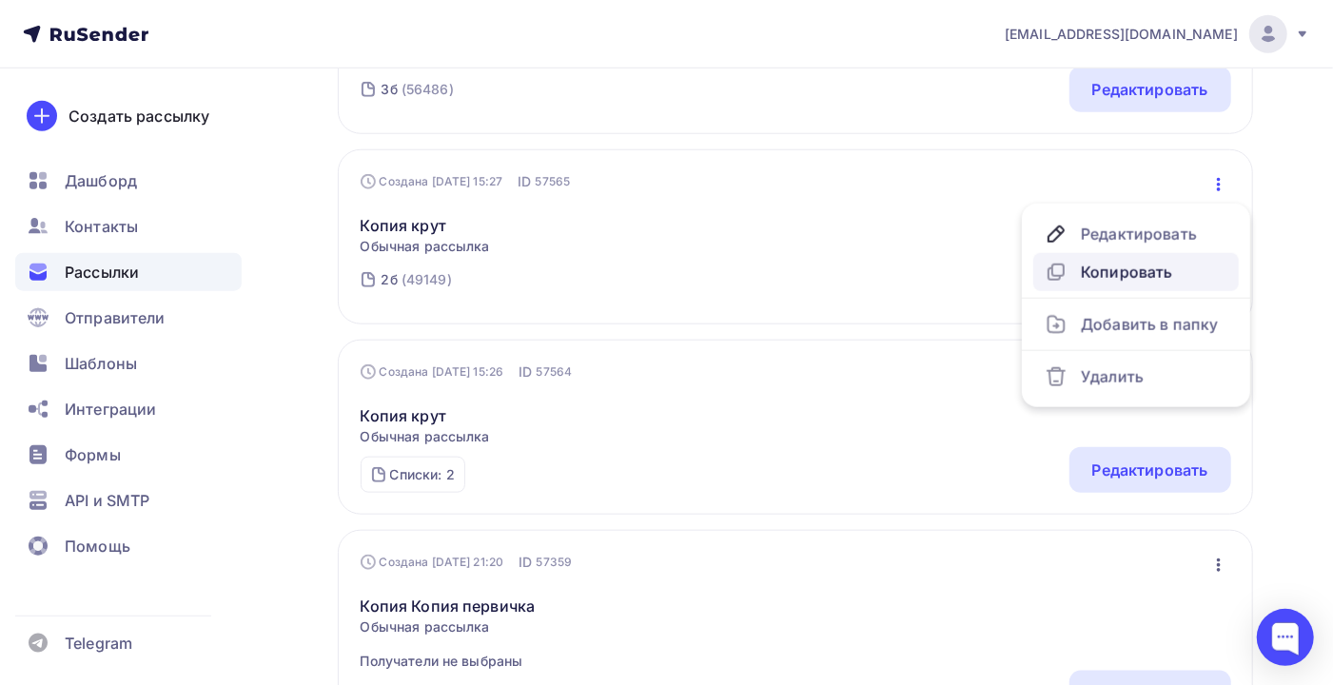
click at [1145, 279] on div "Копировать" at bounding box center [1136, 272] width 183 height 23
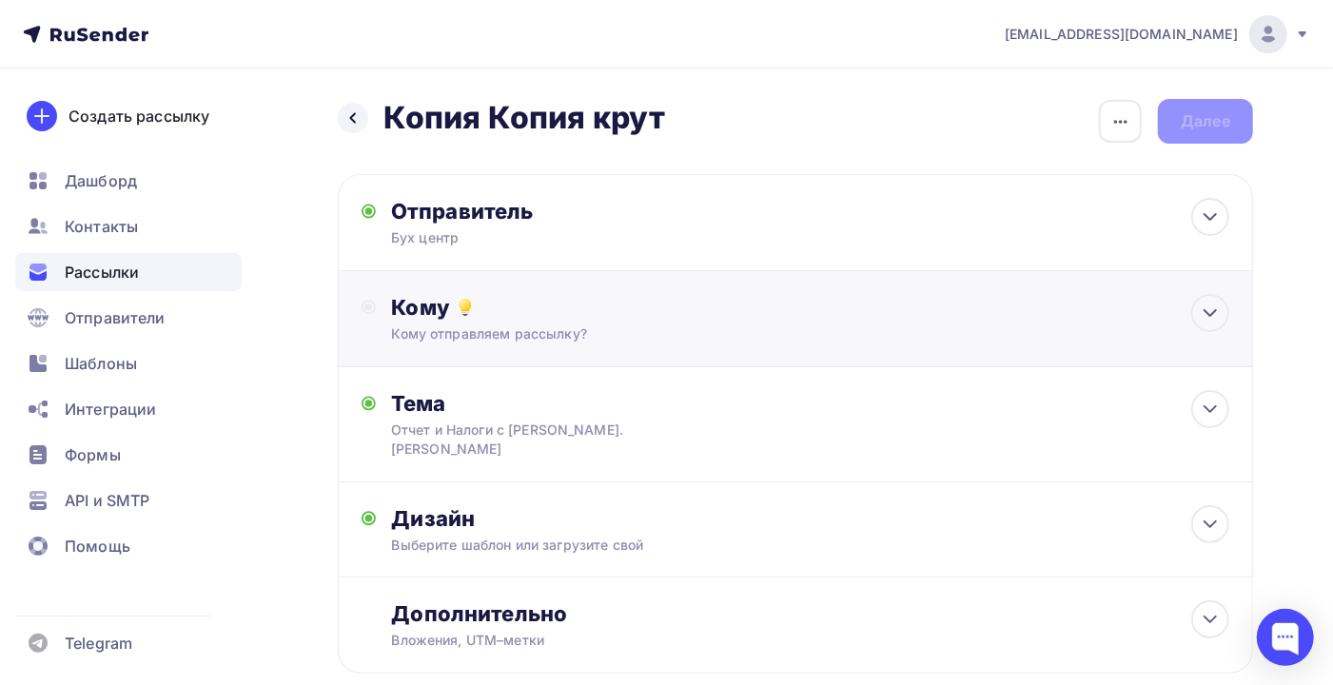
click at [497, 342] on div "Кому отправляем рассылку?" at bounding box center [767, 333] width 753 height 19
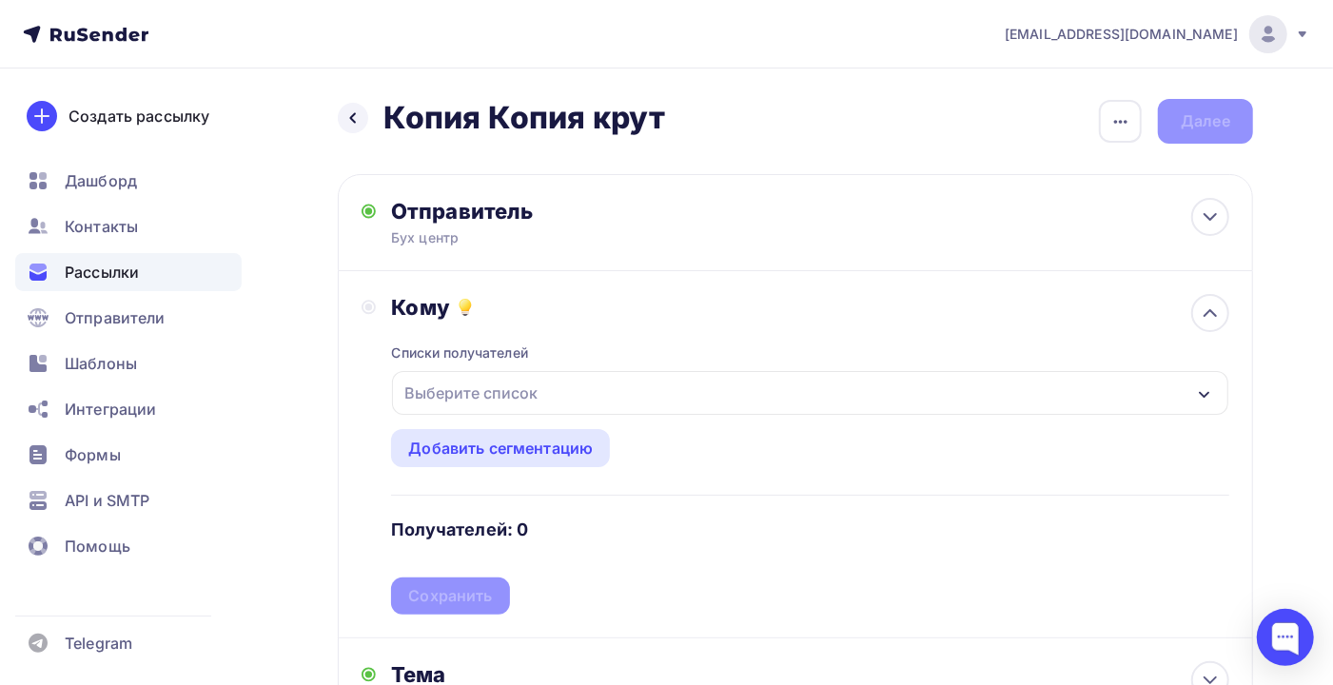
click at [486, 391] on div "Выберите список" at bounding box center [471, 393] width 148 height 34
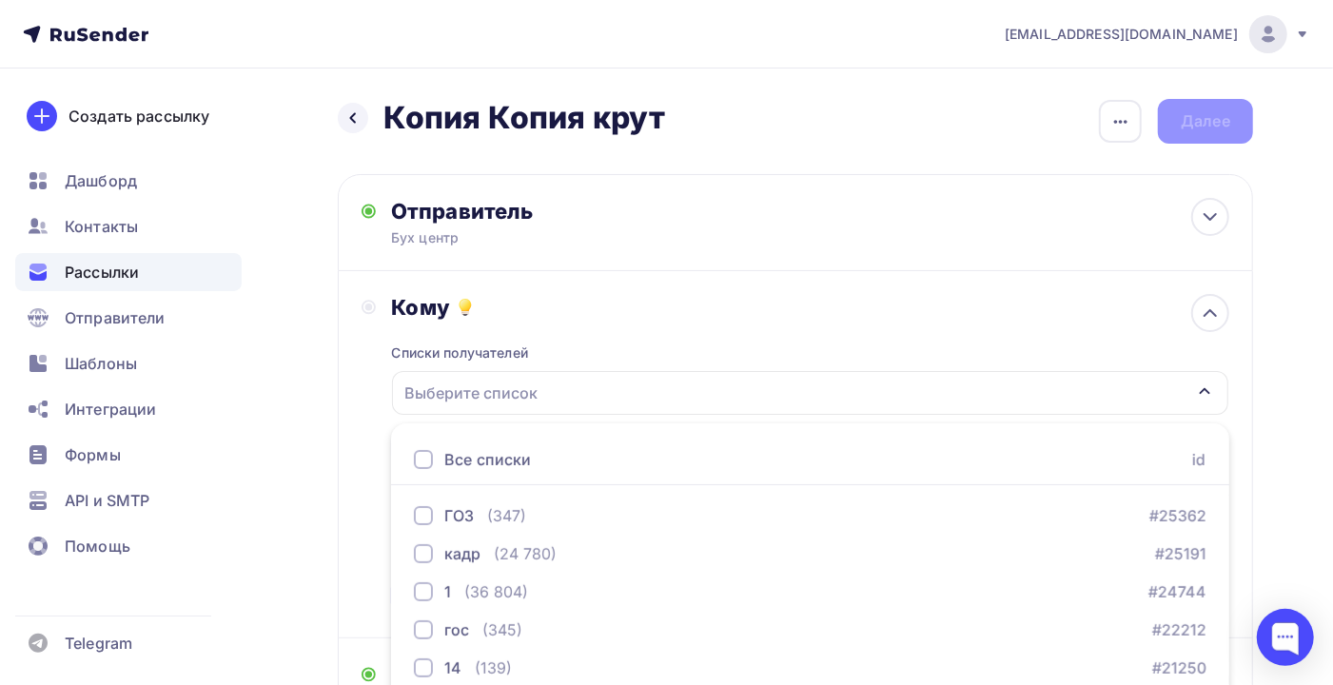
scroll to position [231, 0]
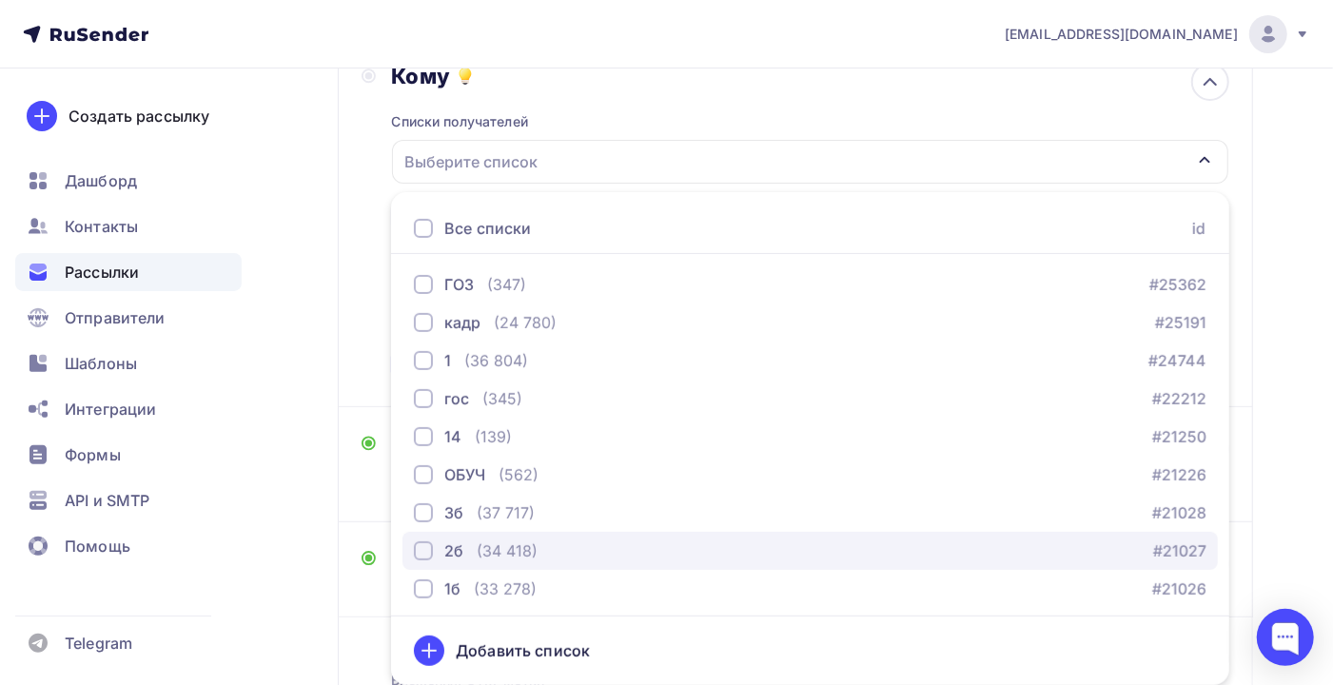
click at [491, 555] on div "(34 418)" at bounding box center [507, 550] width 61 height 23
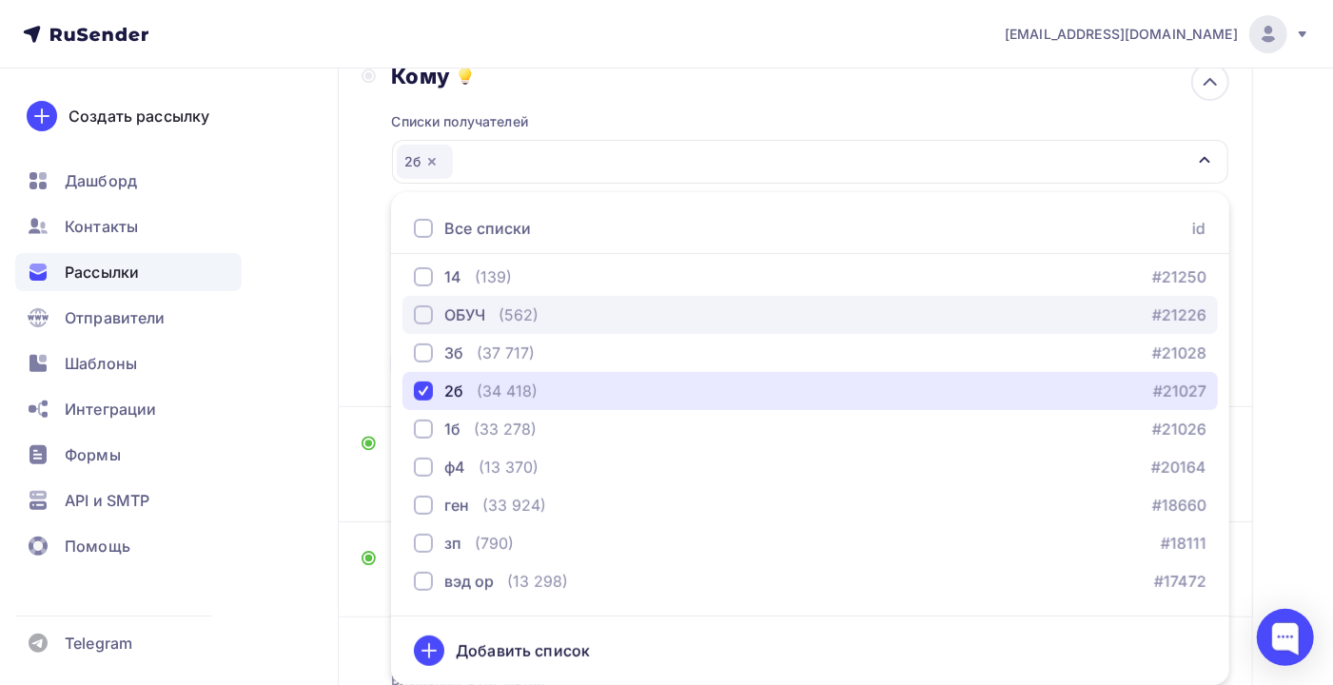
scroll to position [193, 0]
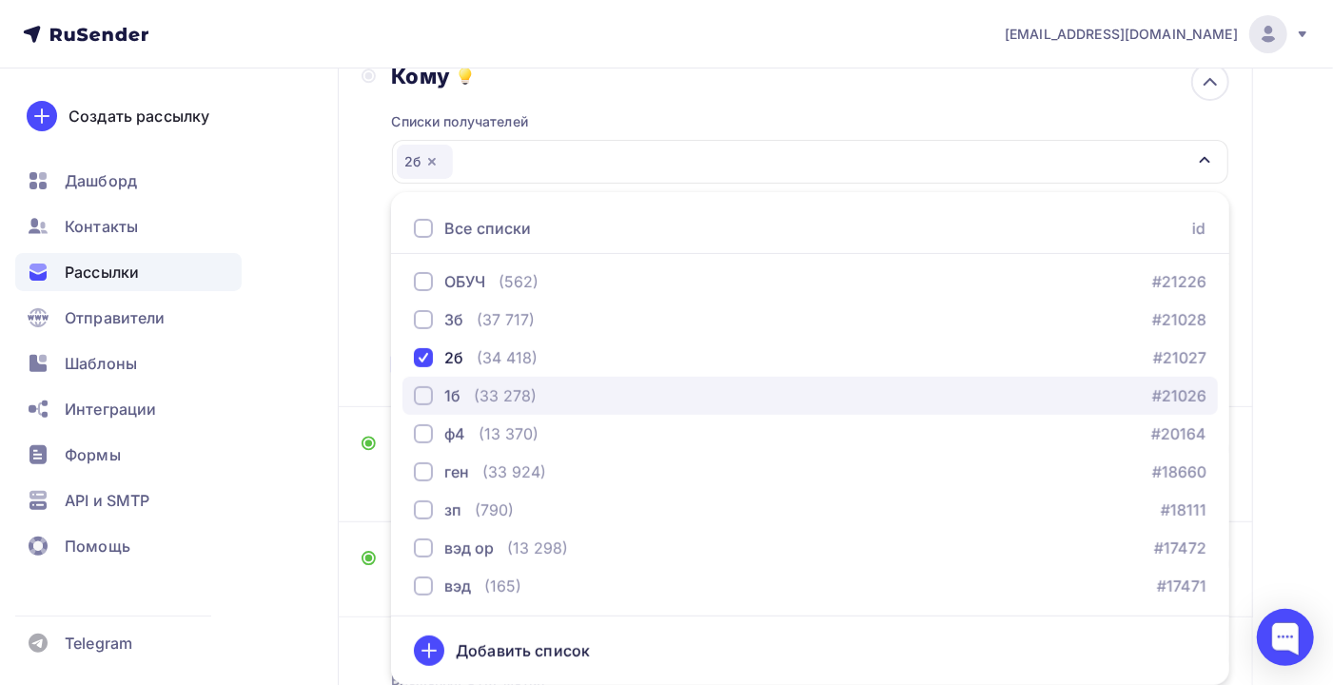
click at [562, 400] on div "1б (33 278) #21026" at bounding box center [810, 395] width 792 height 23
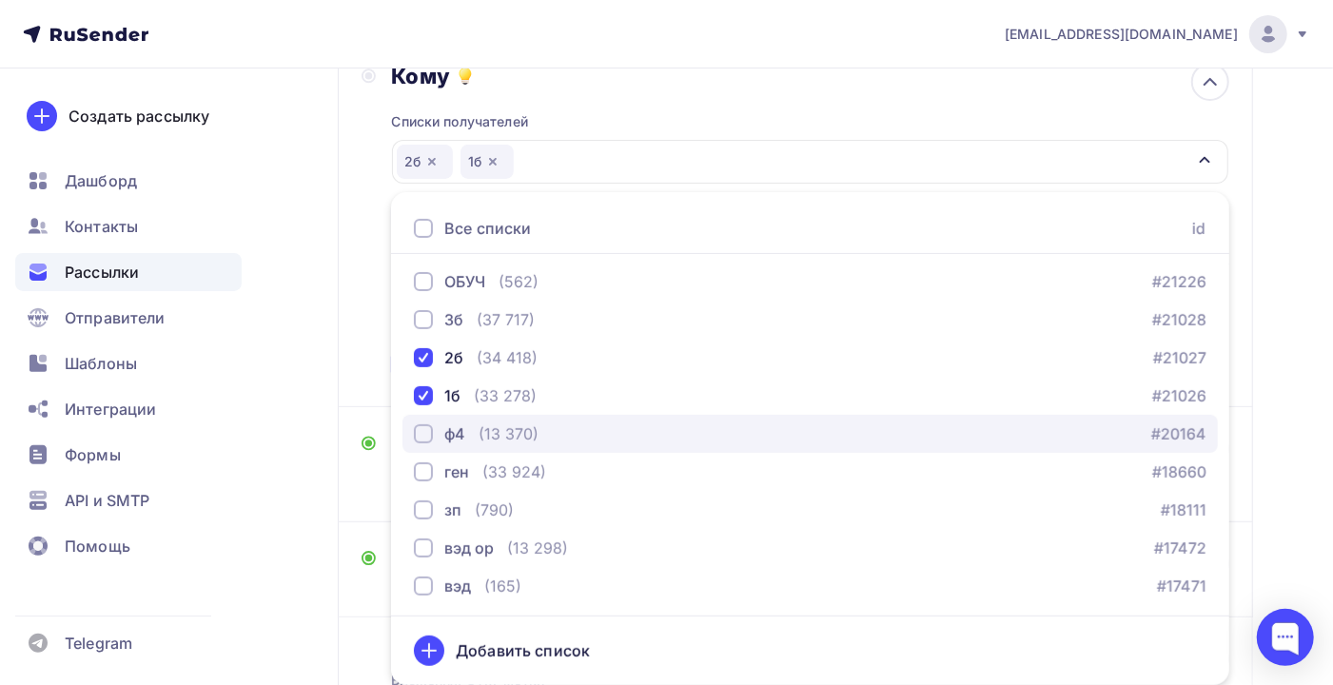
click at [561, 435] on div "ф4 (13 370) #20164" at bounding box center [810, 433] width 792 height 23
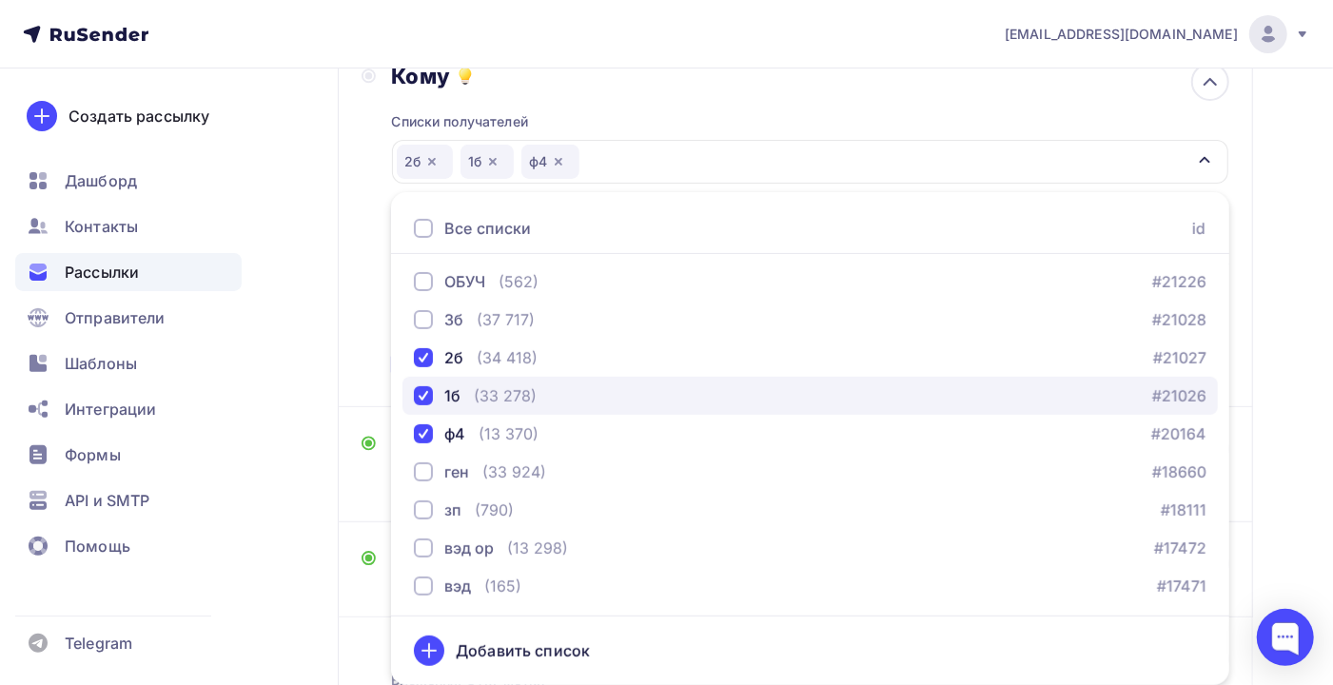
click at [561, 396] on div "1б (33 278) #21026" at bounding box center [810, 395] width 792 height 23
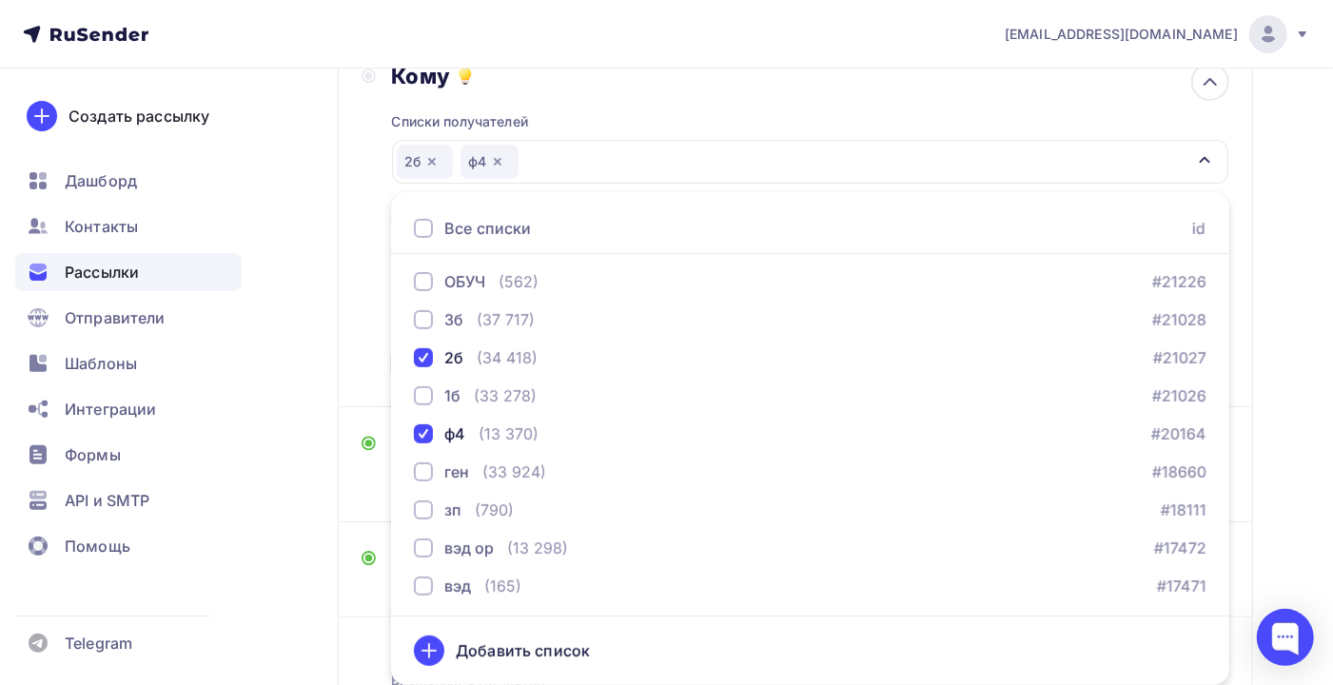
click at [1295, 398] on div "Назад Копия Копия крут Копия Копия крут Закончить позже Переименовать рассылку …" at bounding box center [666, 336] width 1333 height 999
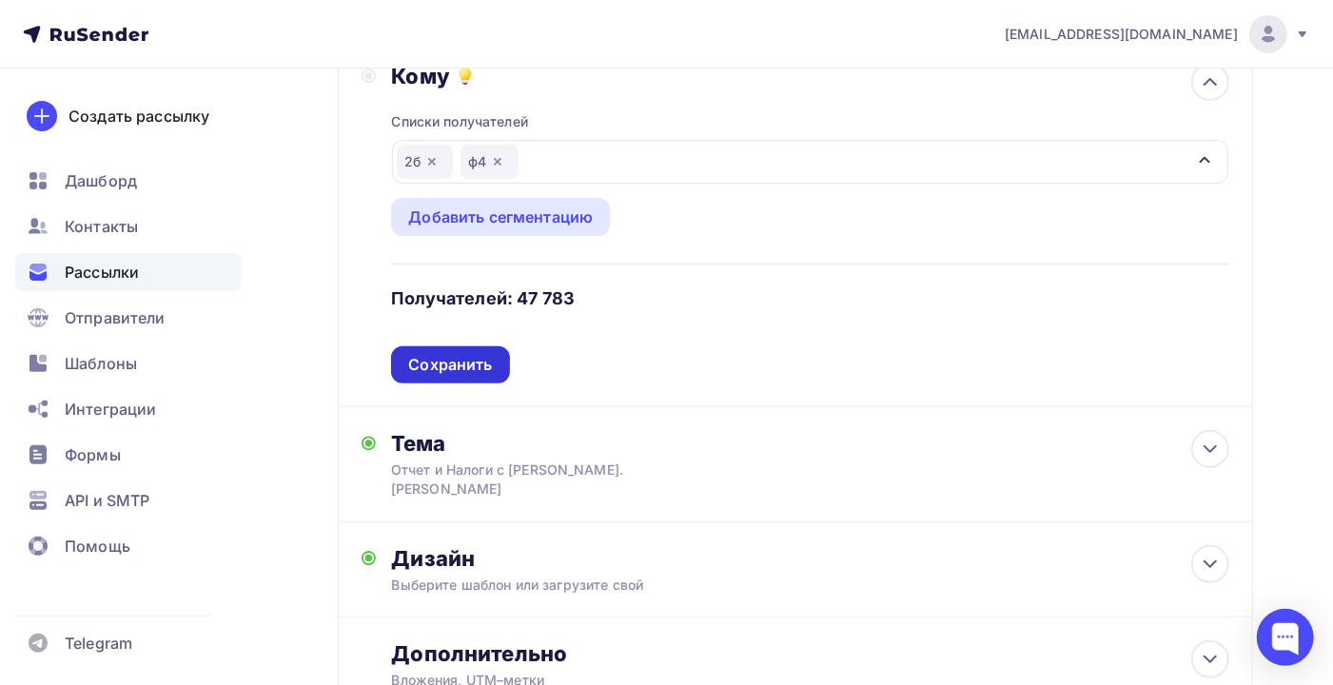
click at [471, 349] on div "Сохранить" at bounding box center [450, 364] width 118 height 37
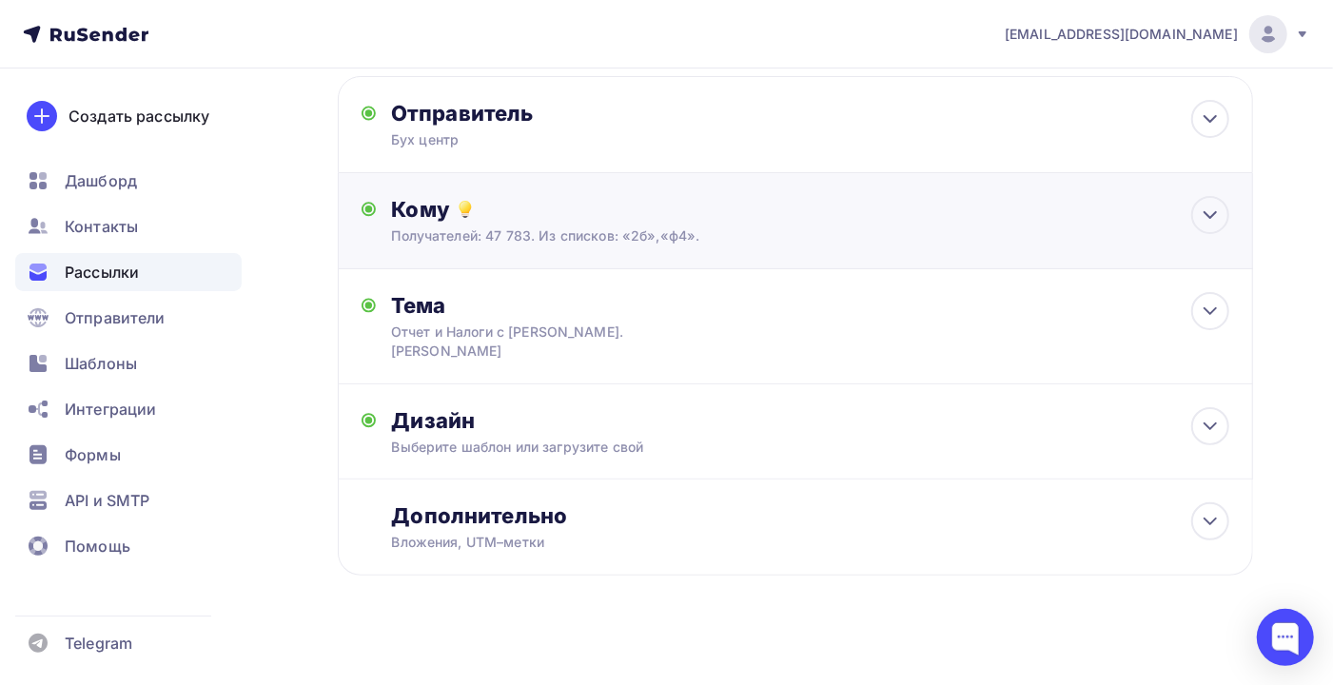
scroll to position [94, 0]
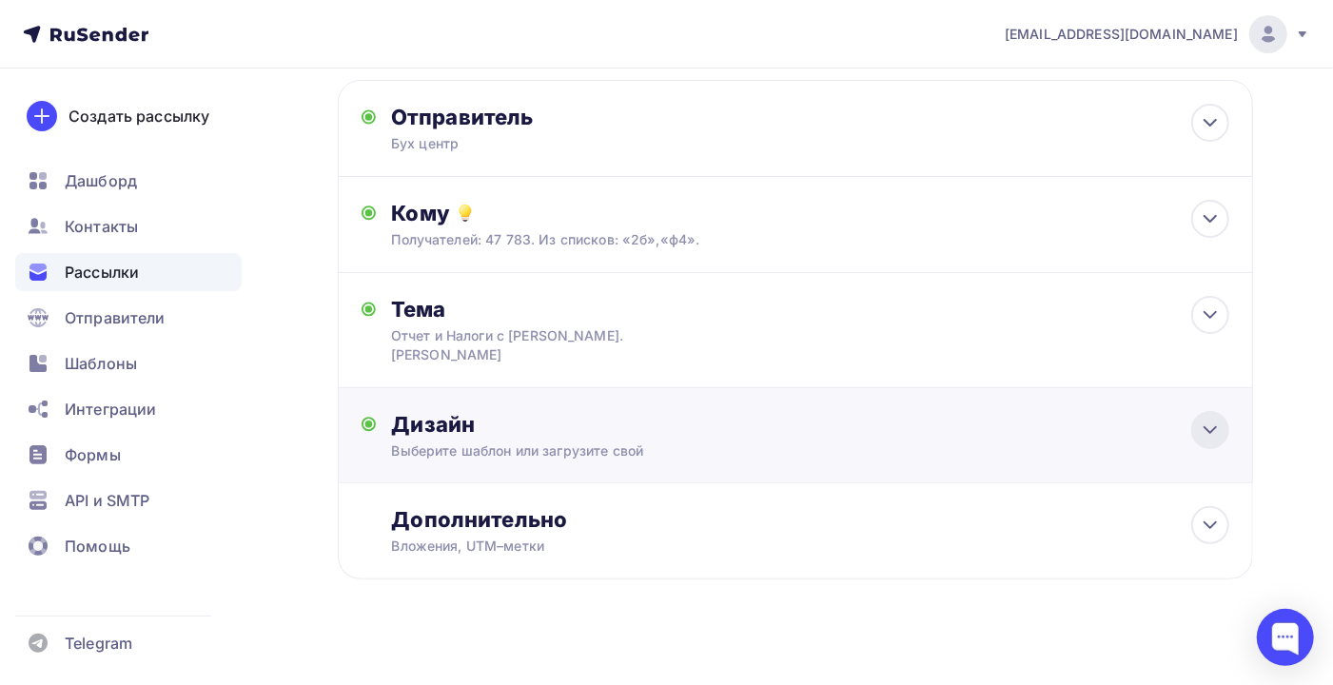
click at [1219, 419] on icon at bounding box center [1210, 430] width 23 height 23
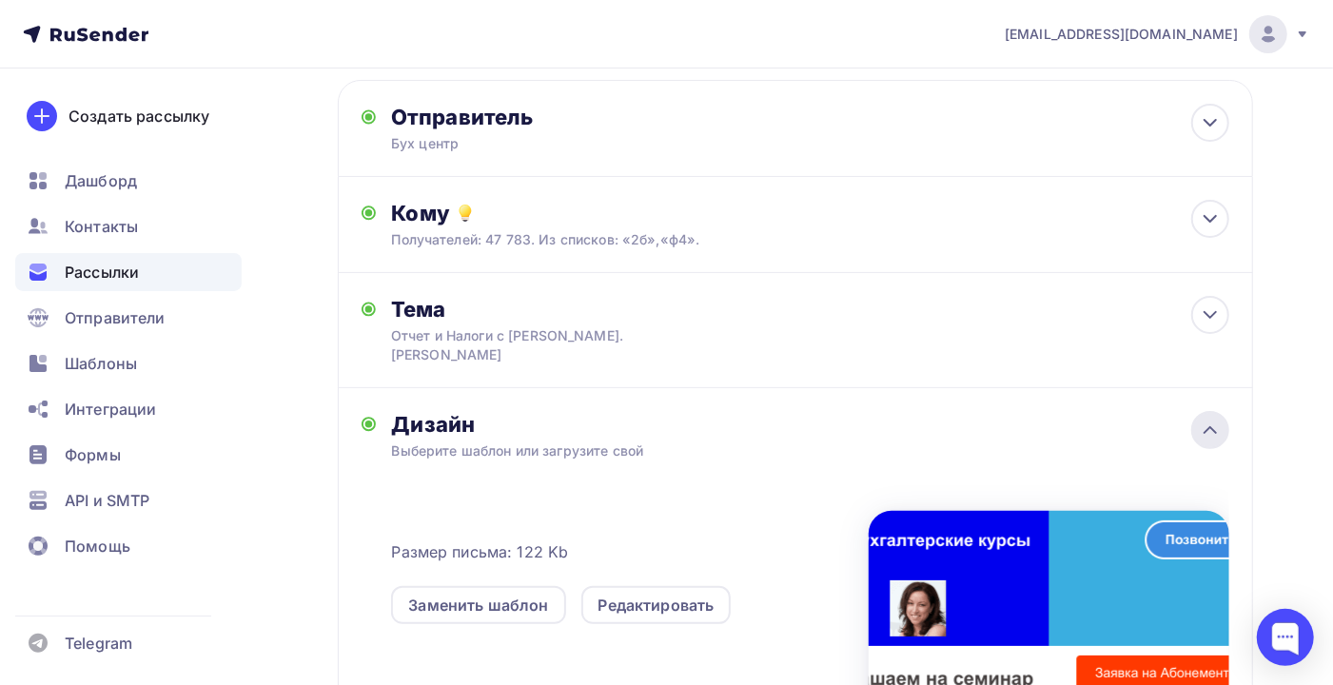
scroll to position [231, 0]
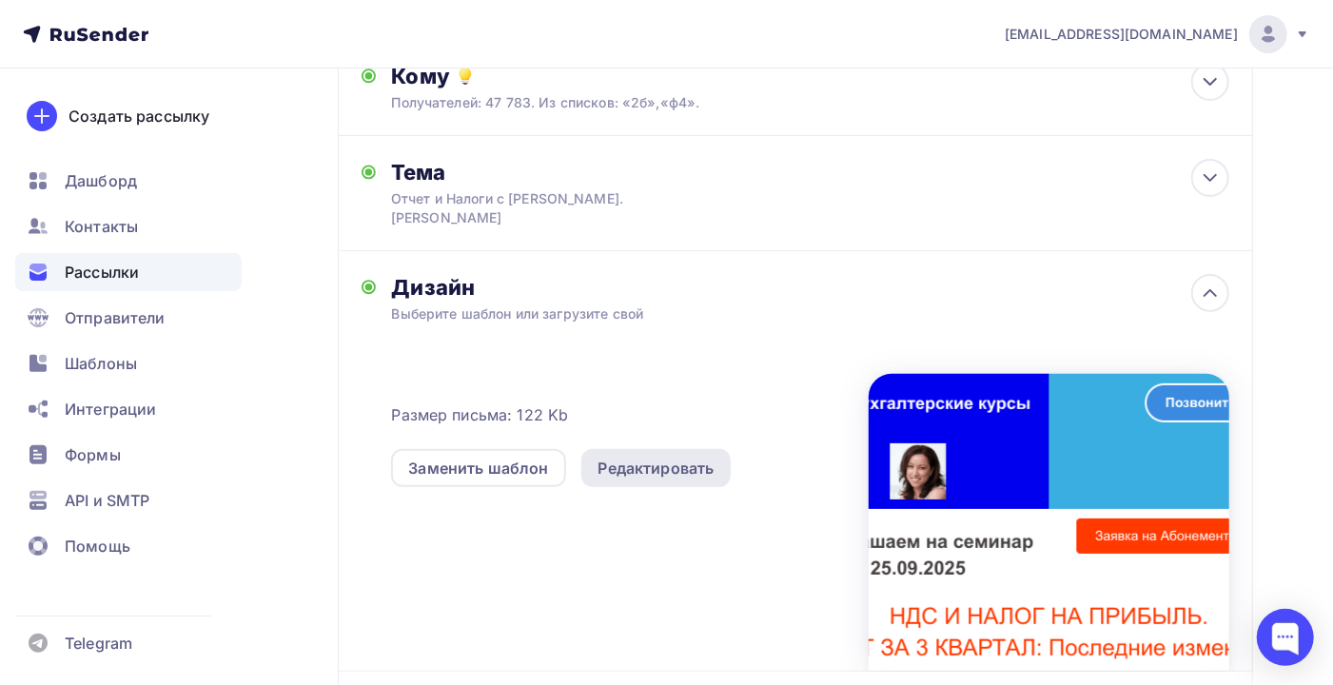
click at [668, 457] on div "Редактировать" at bounding box center [656, 468] width 116 height 23
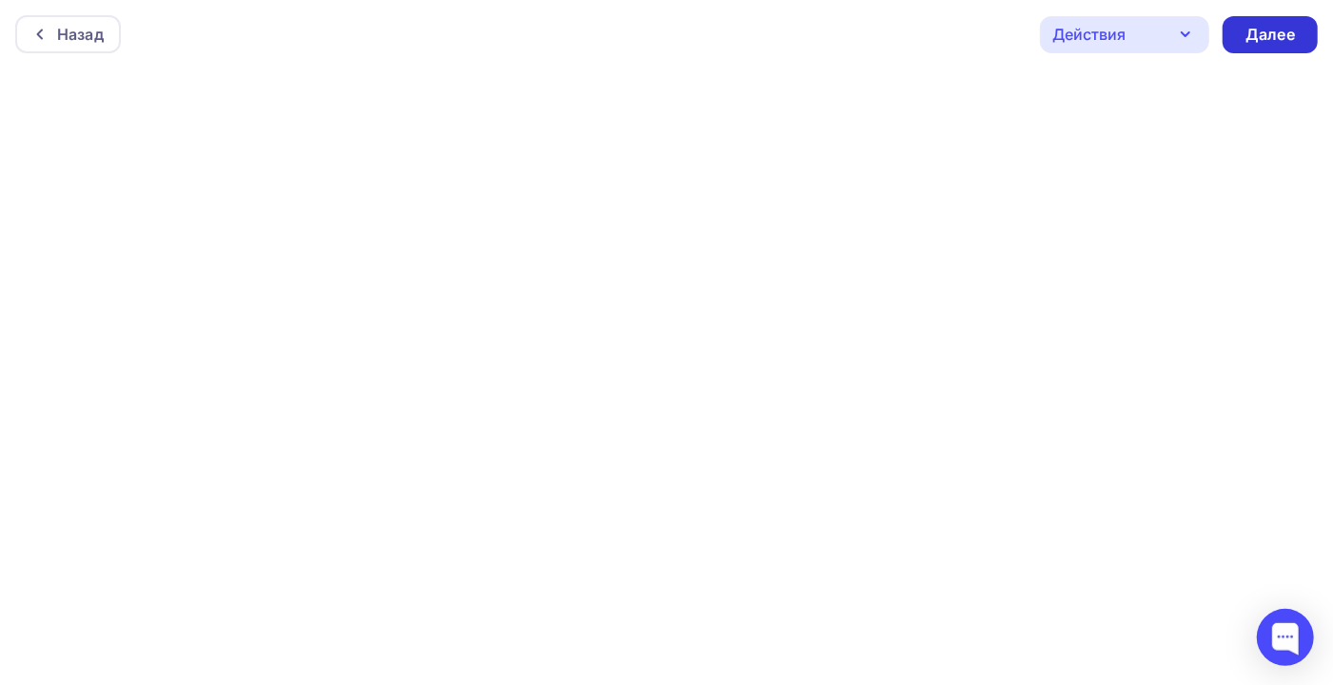
click at [1262, 31] on div "Далее" at bounding box center [1269, 35] width 49 height 22
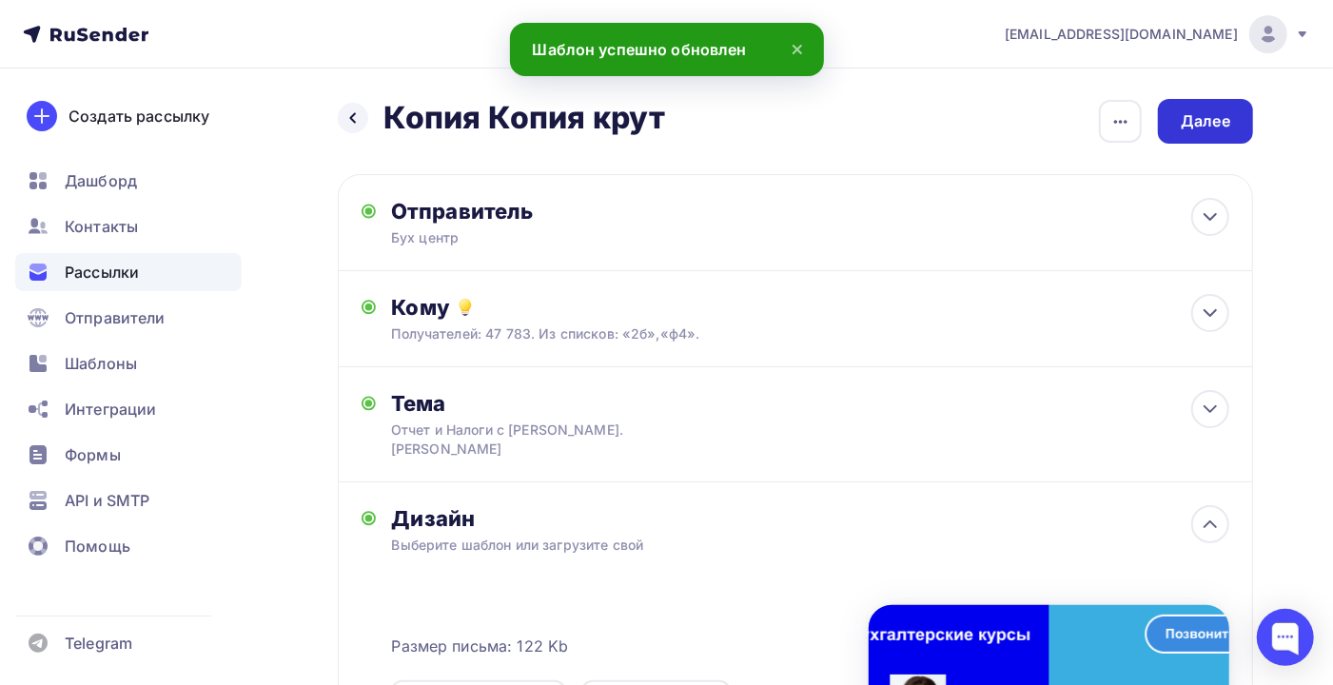
click at [1177, 135] on div "Далее" at bounding box center [1205, 121] width 95 height 45
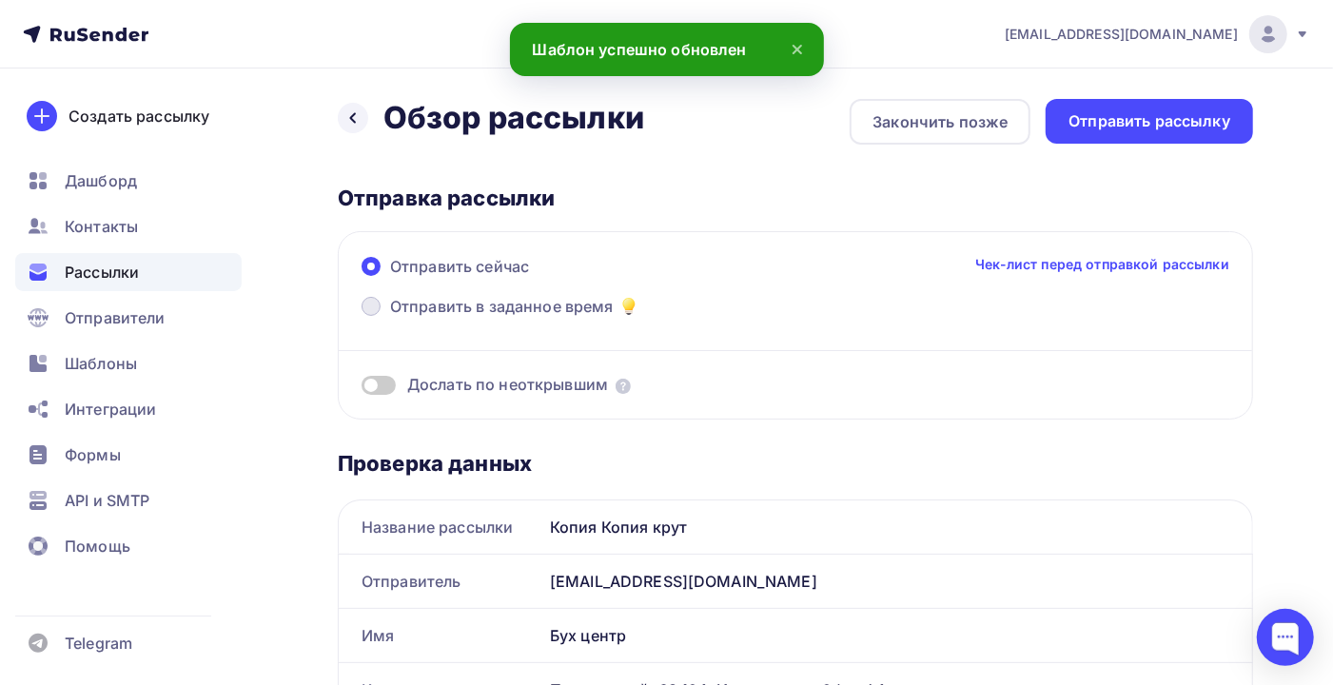
click at [538, 304] on span "Отправить в заданное время" at bounding box center [502, 306] width 224 height 23
click at [390, 318] on input "Отправить в заданное время" at bounding box center [390, 318] width 0 height 0
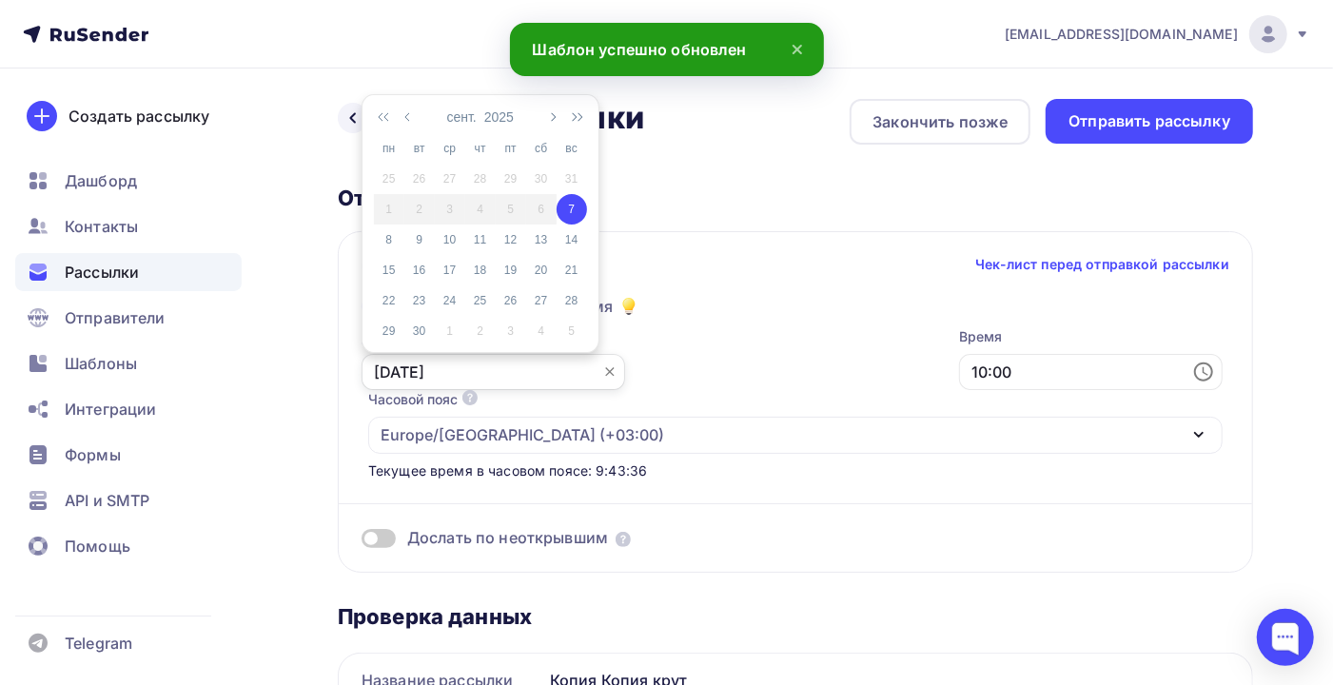
click at [471, 376] on input "07.09.2025" at bounding box center [493, 372] width 264 height 36
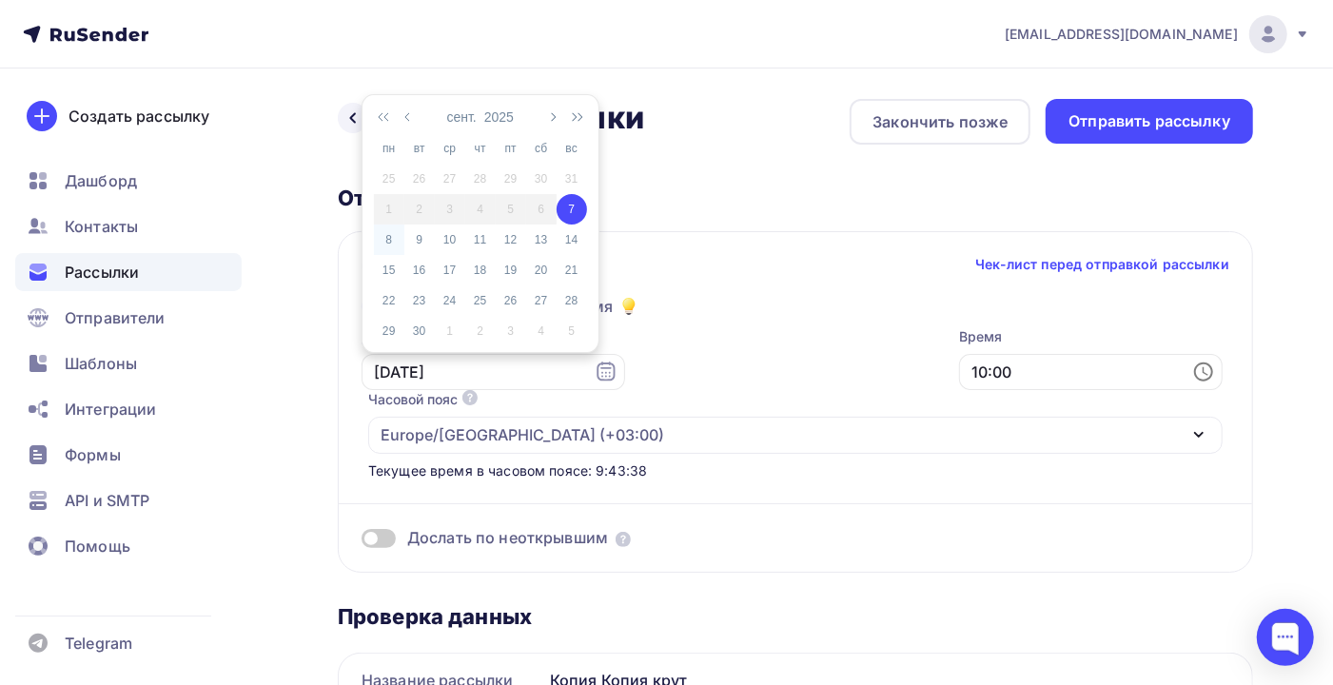
click at [390, 237] on div "8" at bounding box center [389, 239] width 30 height 17
type input "08.09.2025"
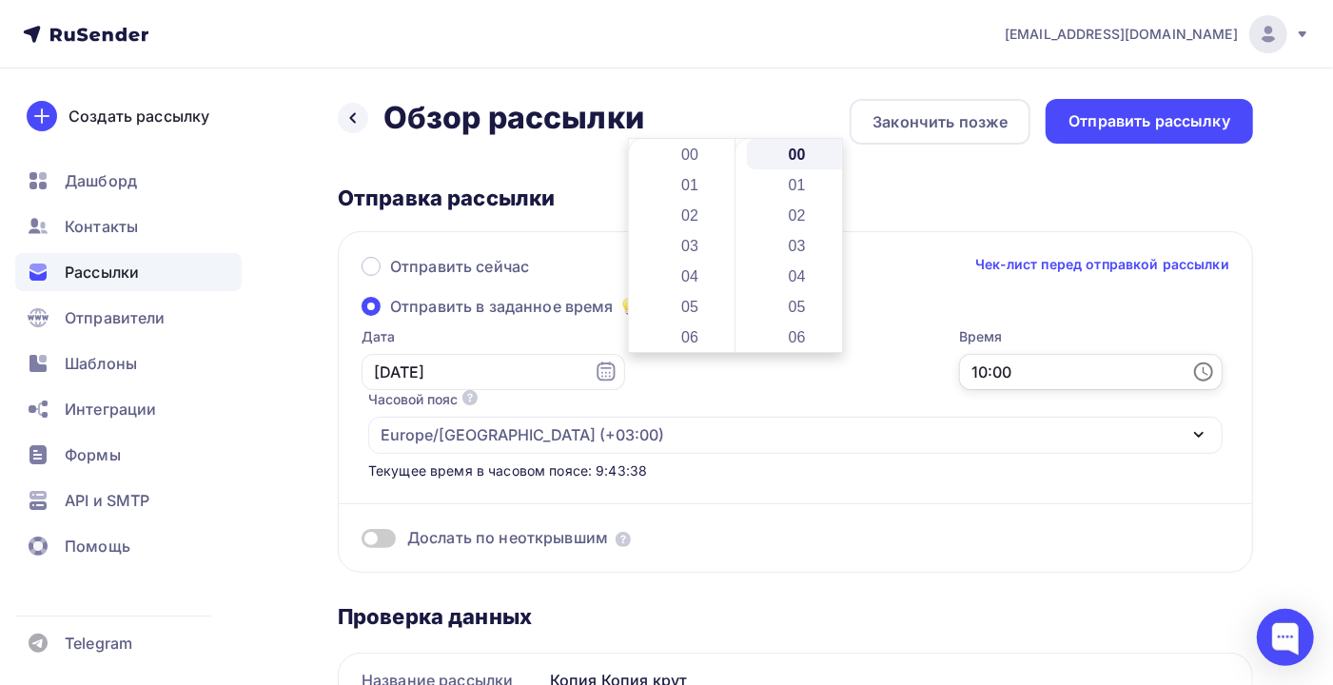
click at [959, 357] on input "10:00" at bounding box center [1091, 372] width 264 height 36
click at [695, 188] on li "07" at bounding box center [691, 191] width 103 height 30
drag, startPoint x: 803, startPoint y: 301, endPoint x: 860, endPoint y: 249, distance: 76.8
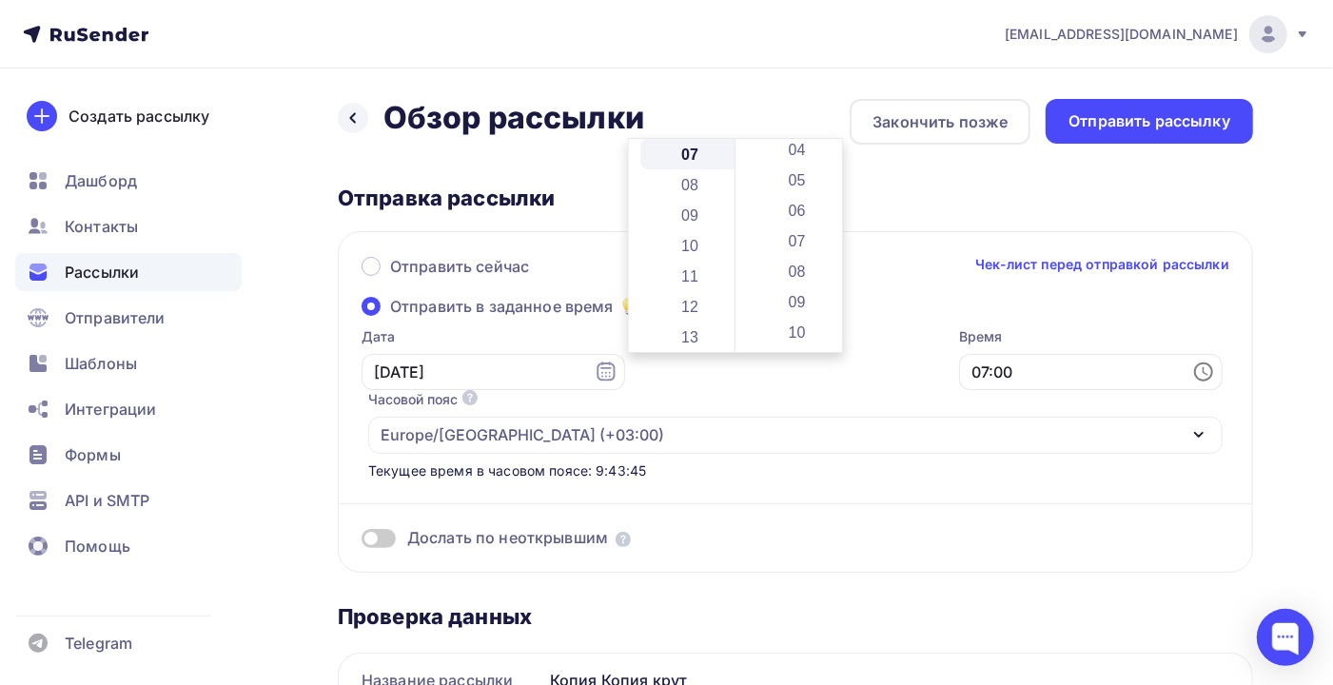
click at [804, 301] on li "09" at bounding box center [798, 301] width 103 height 30
type input "07:09"
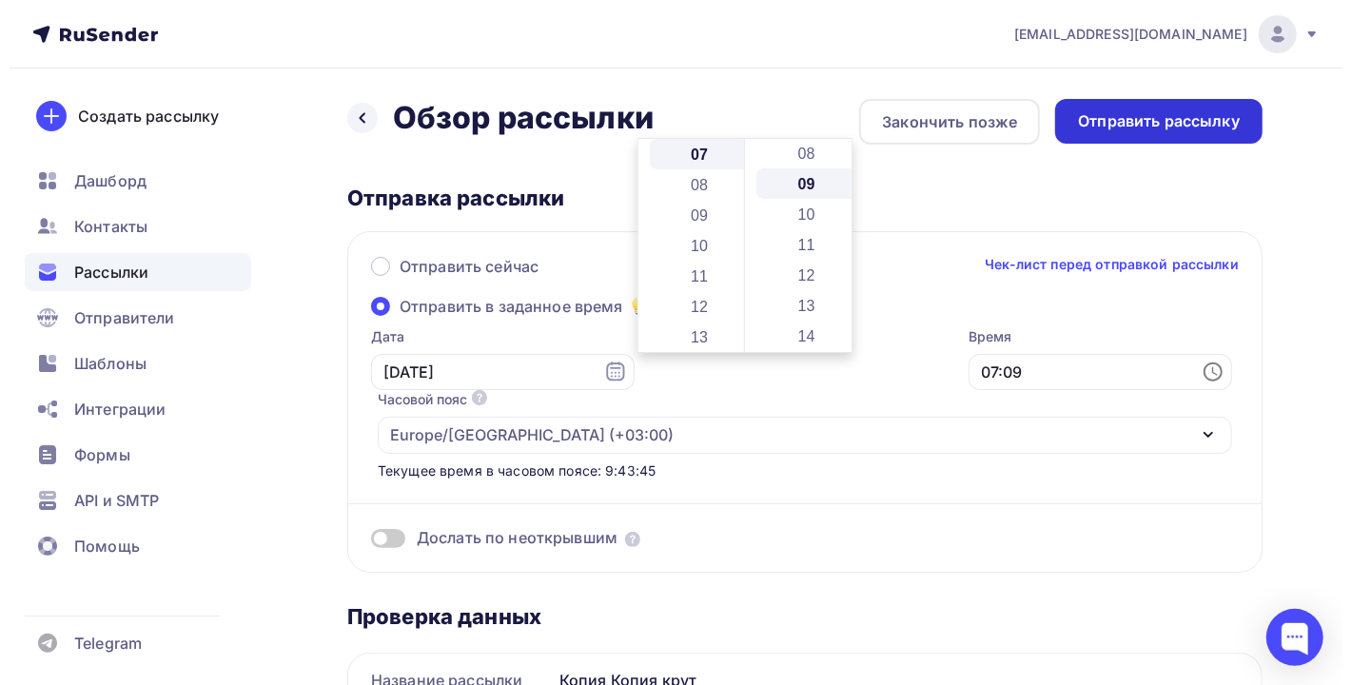
scroll to position [274, 0]
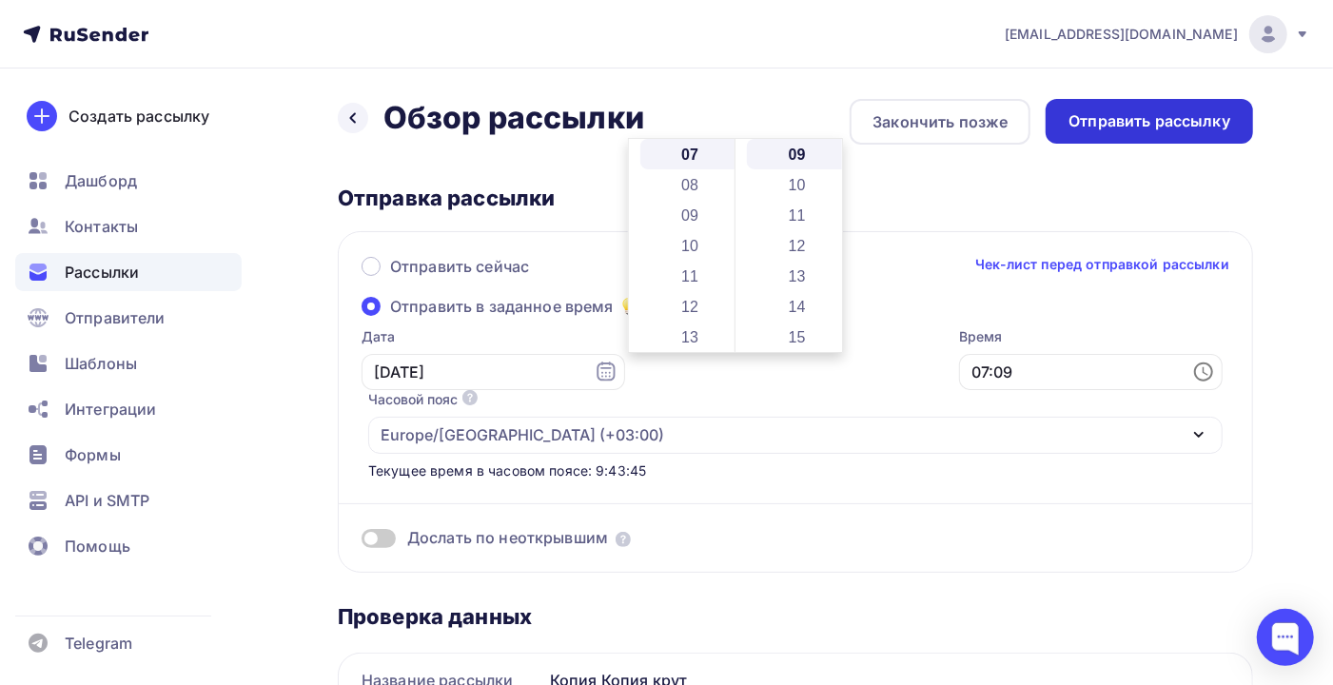
click at [1160, 113] on div "Отправить рассылку" at bounding box center [1149, 121] width 162 height 22
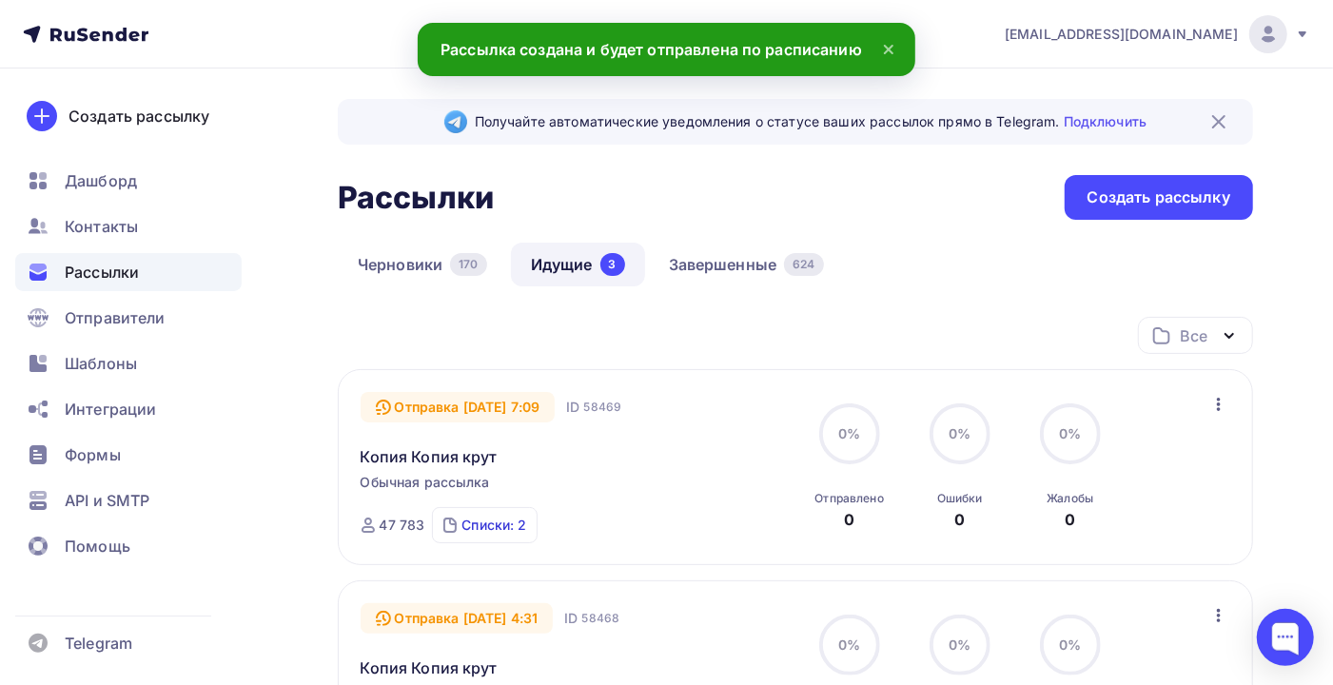
click at [461, 521] on div "Списки: 2" at bounding box center [493, 525] width 65 height 19
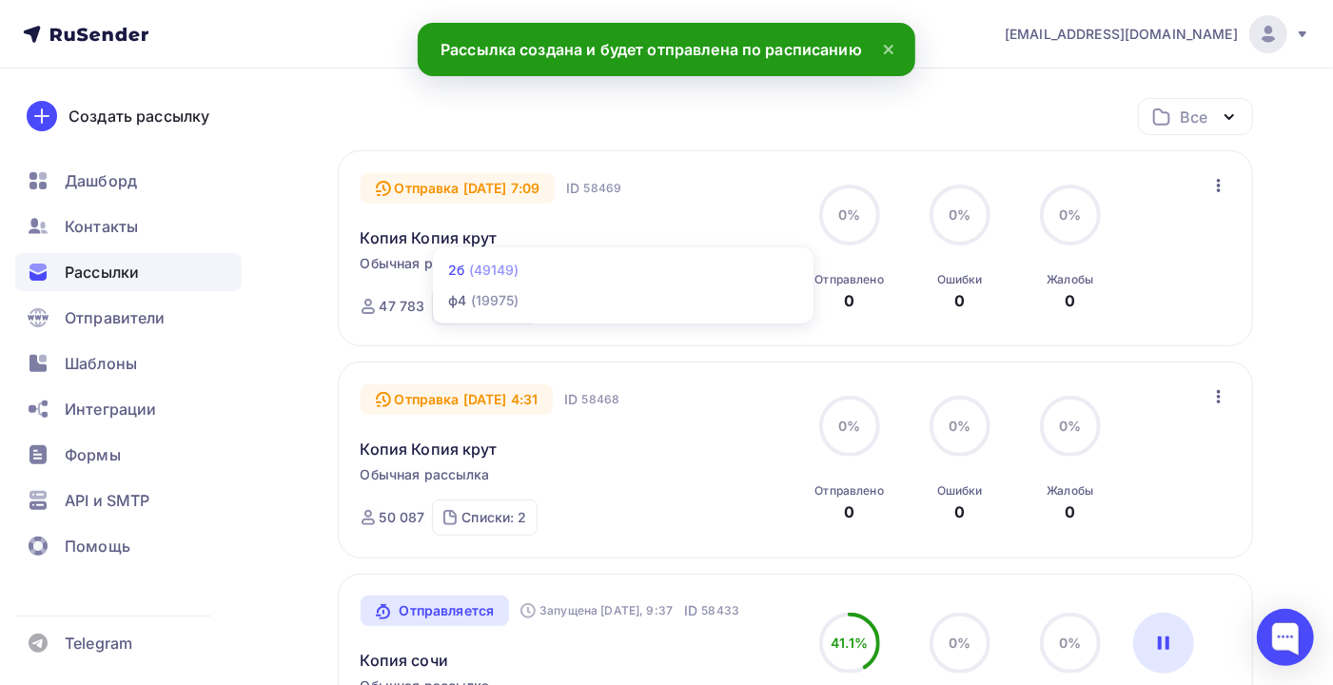
scroll to position [253, 0]
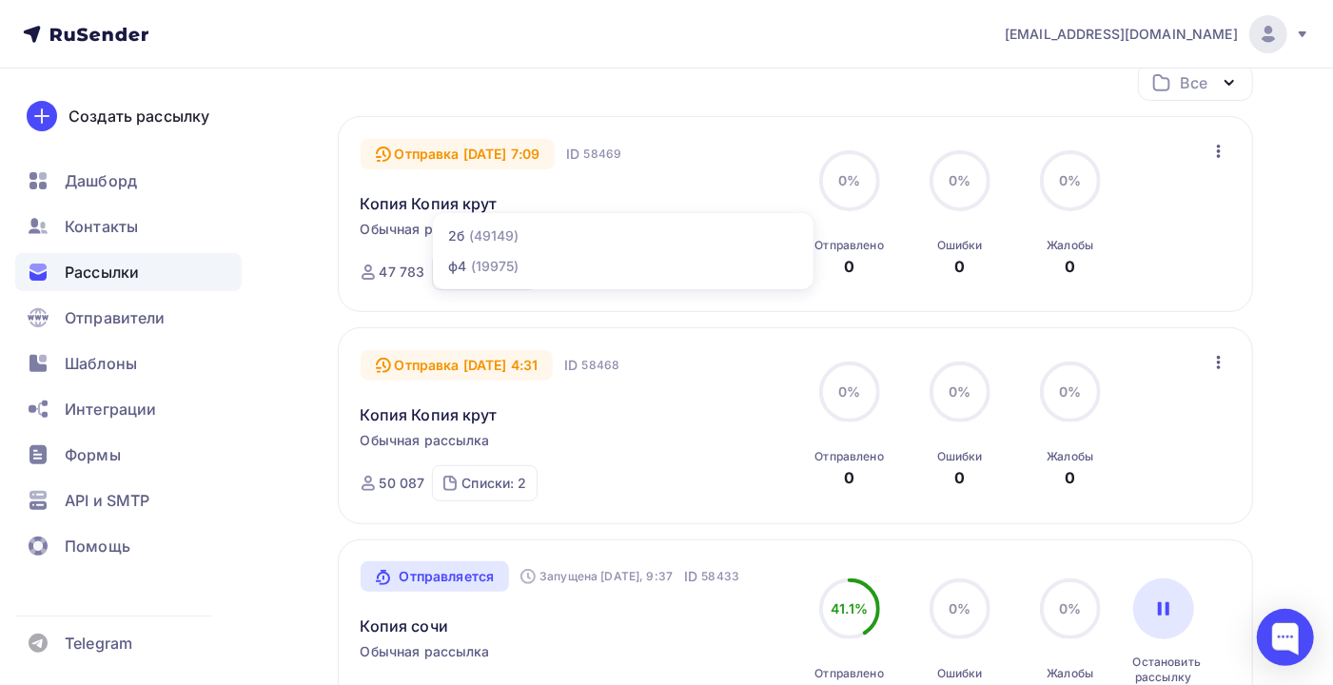
click at [502, 468] on div "Списки: 2 3б (56486) вэд ор (19717)" at bounding box center [484, 483] width 105 height 36
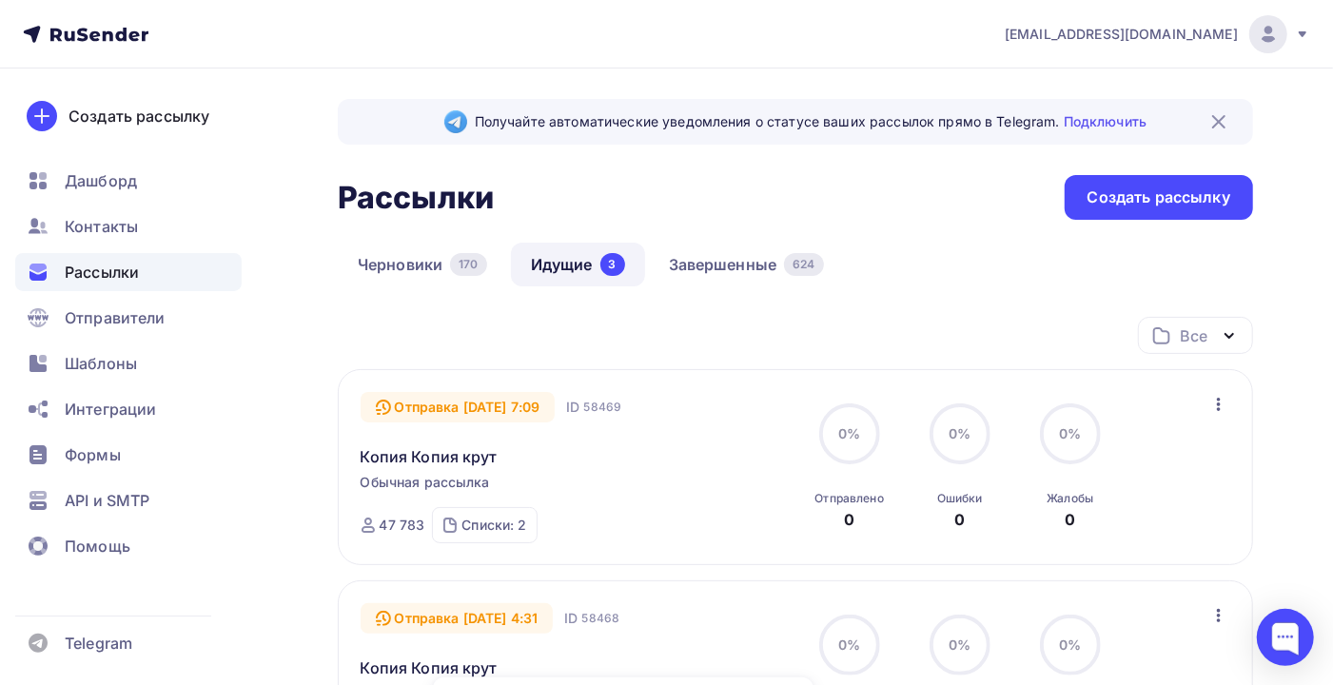
click at [87, 269] on span "Рассылки" at bounding box center [102, 272] width 74 height 23
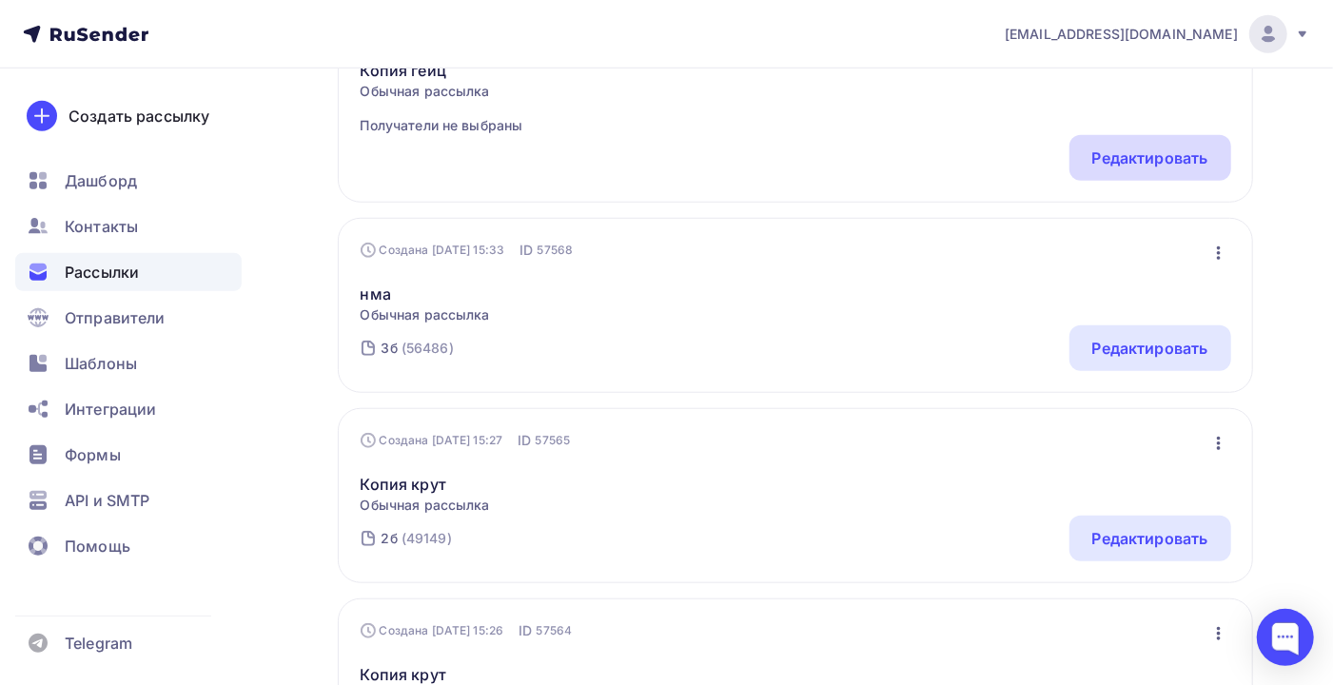
scroll to position [760, 0]
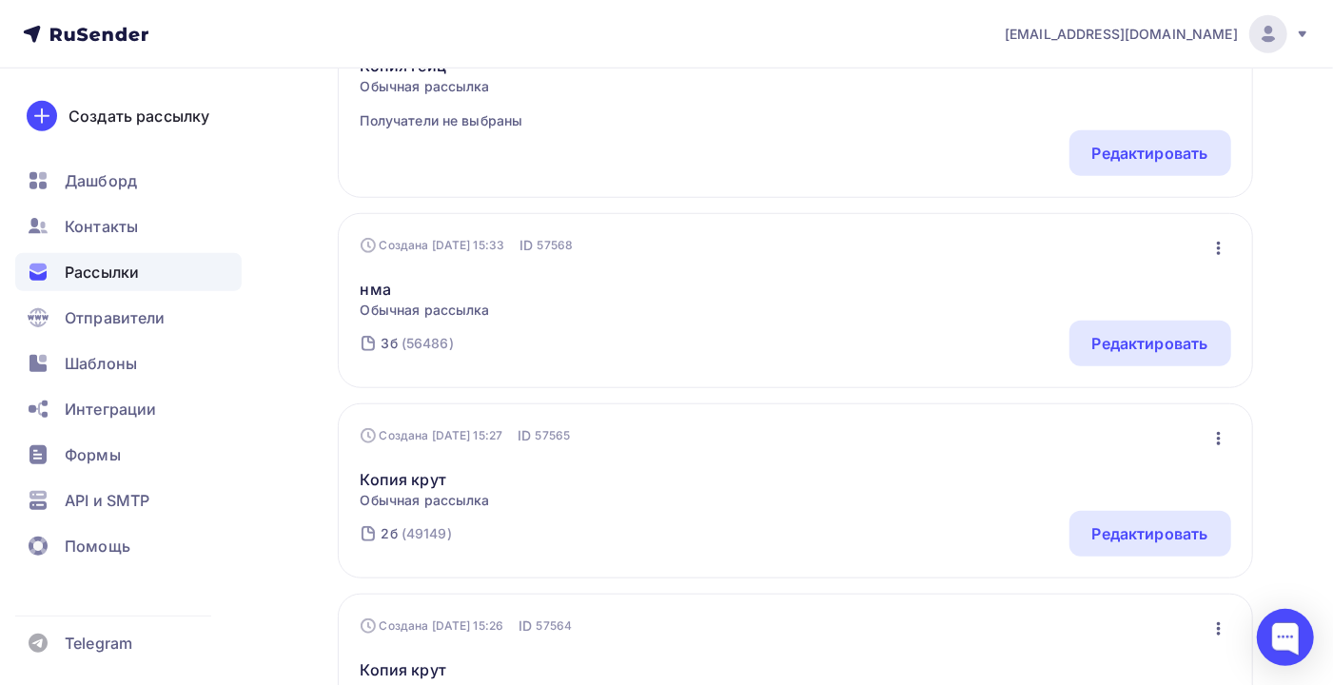
click at [1220, 441] on icon "button" at bounding box center [1218, 438] width 23 height 23
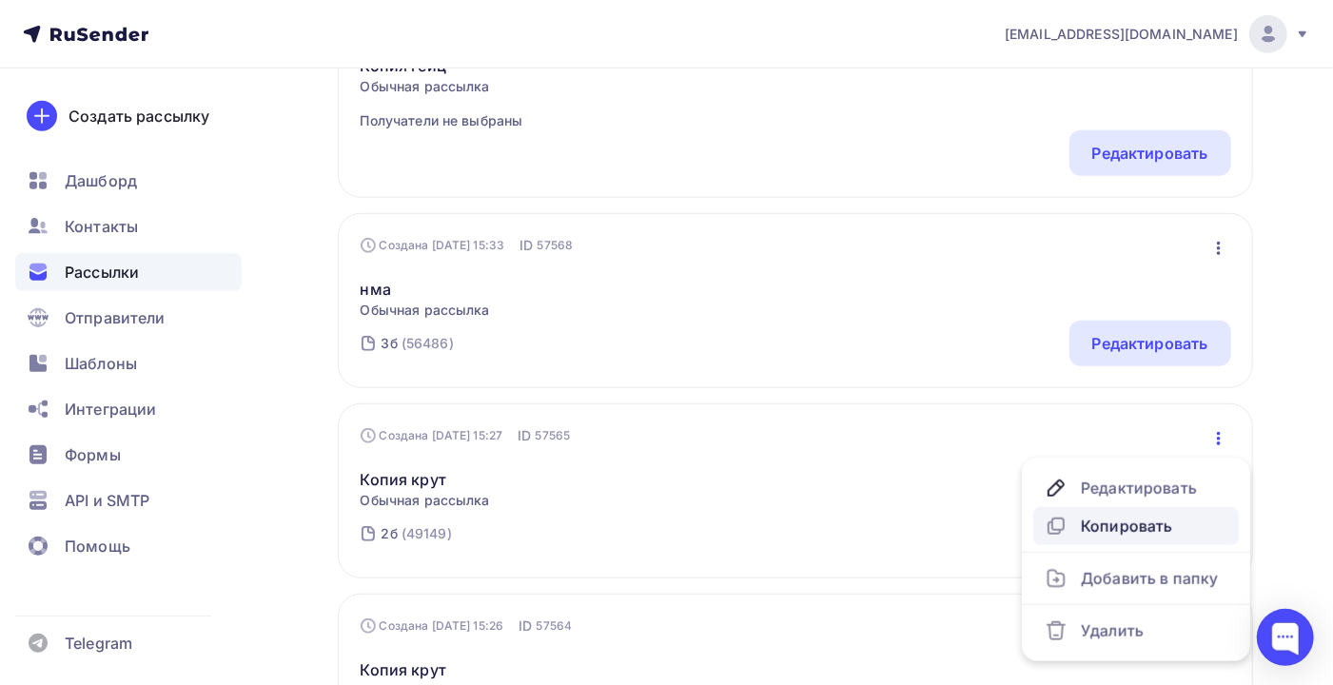
click at [1157, 525] on div "Копировать" at bounding box center [1136, 526] width 183 height 23
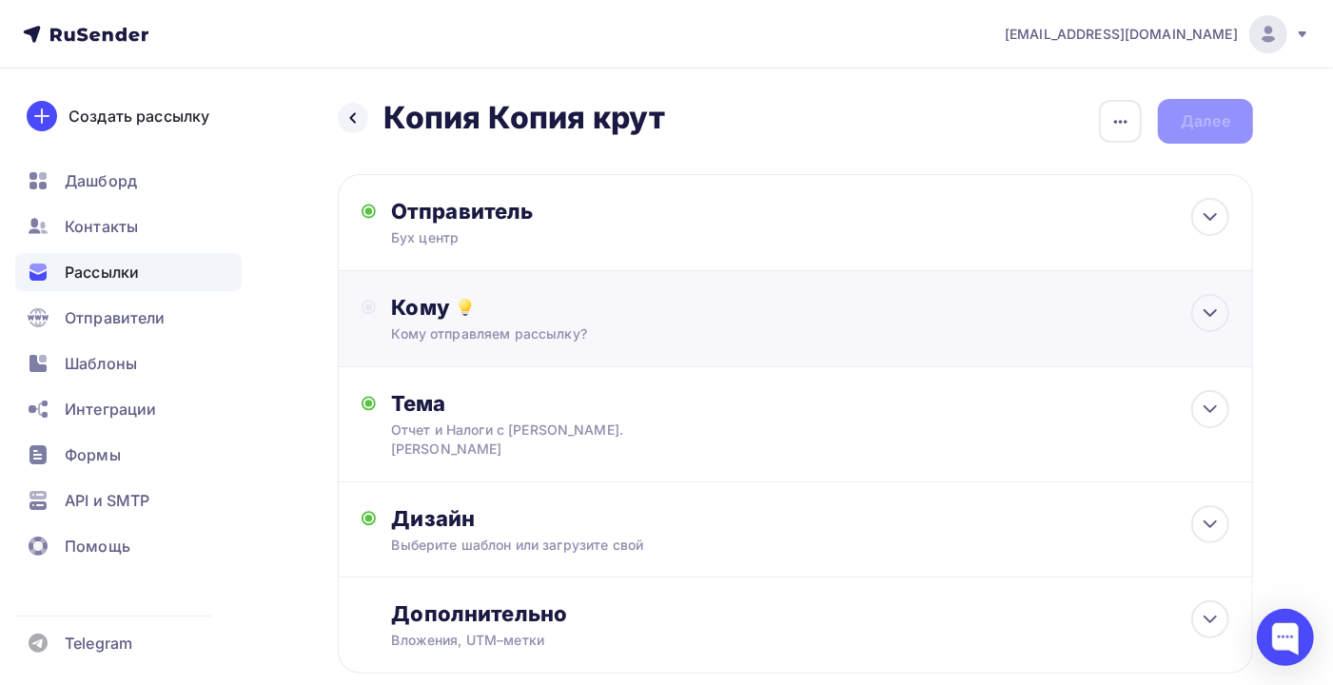
click at [571, 323] on div "Кому Кому отправляем рассылку? Списки получателей Выберите список Все списки id…" at bounding box center [810, 318] width 838 height 49
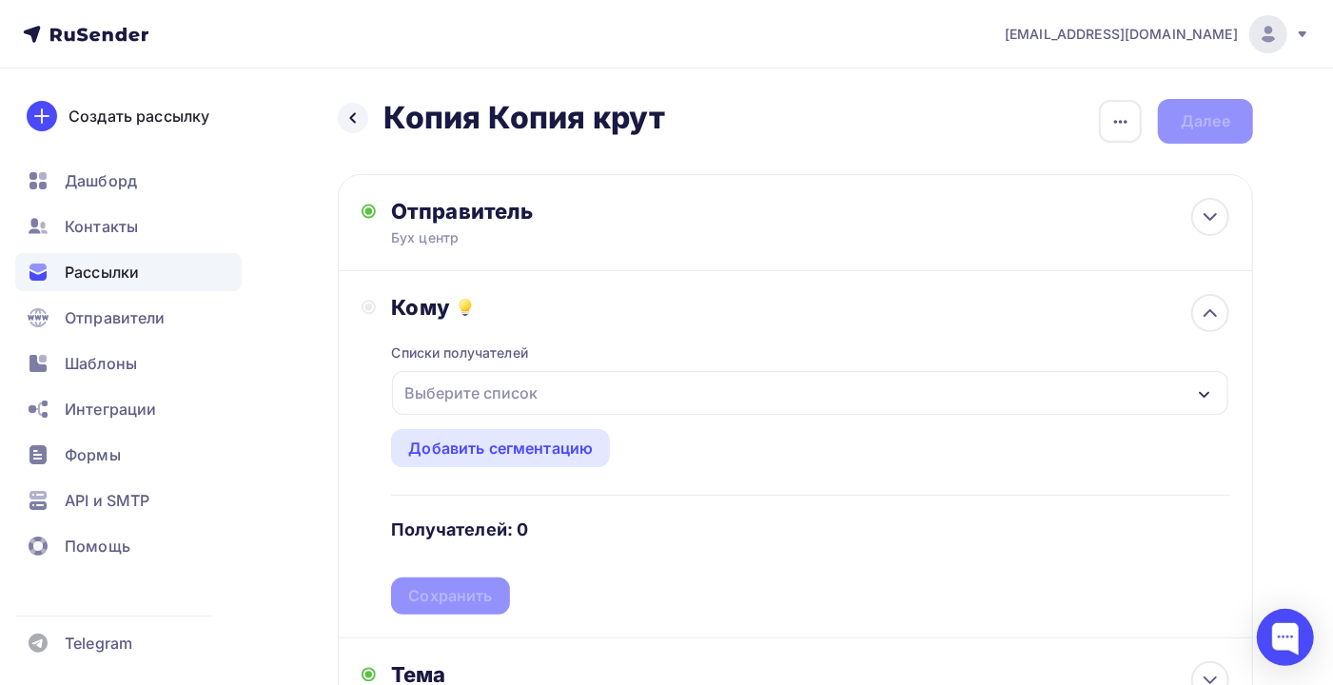
click at [548, 399] on div "Выберите список" at bounding box center [810, 393] width 836 height 44
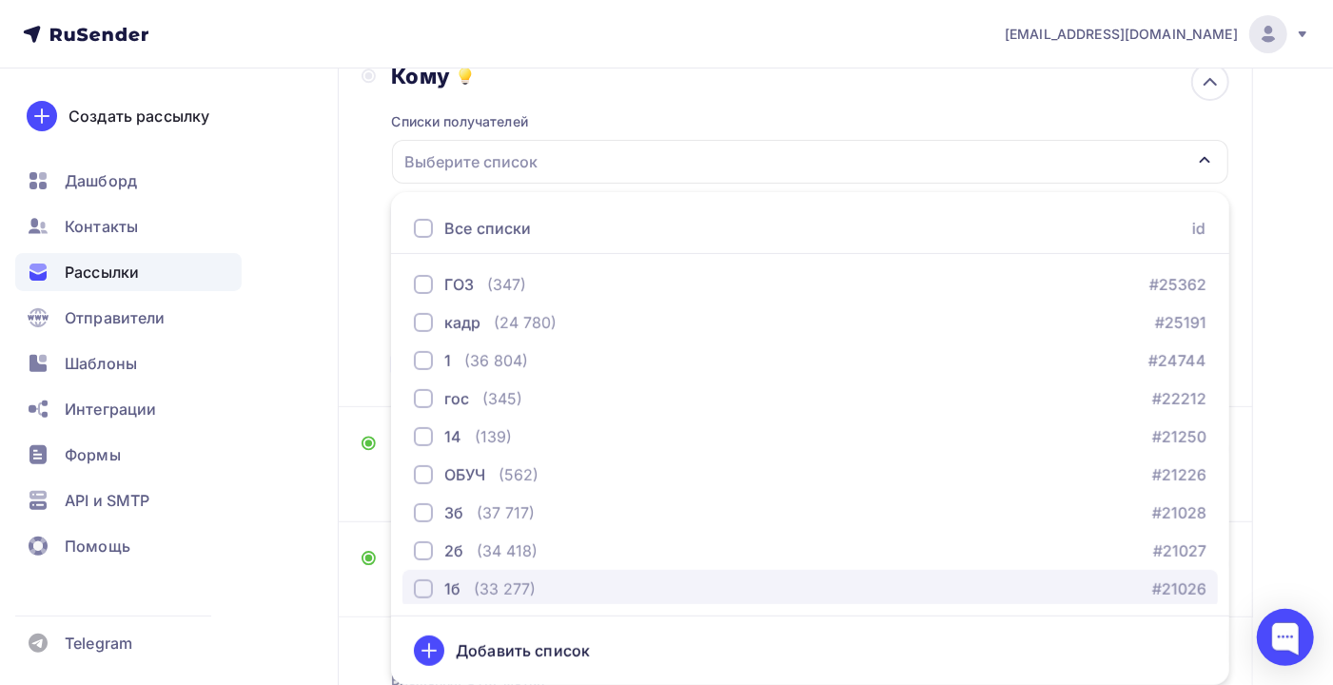
click at [522, 588] on div "(33 277)" at bounding box center [505, 588] width 62 height 23
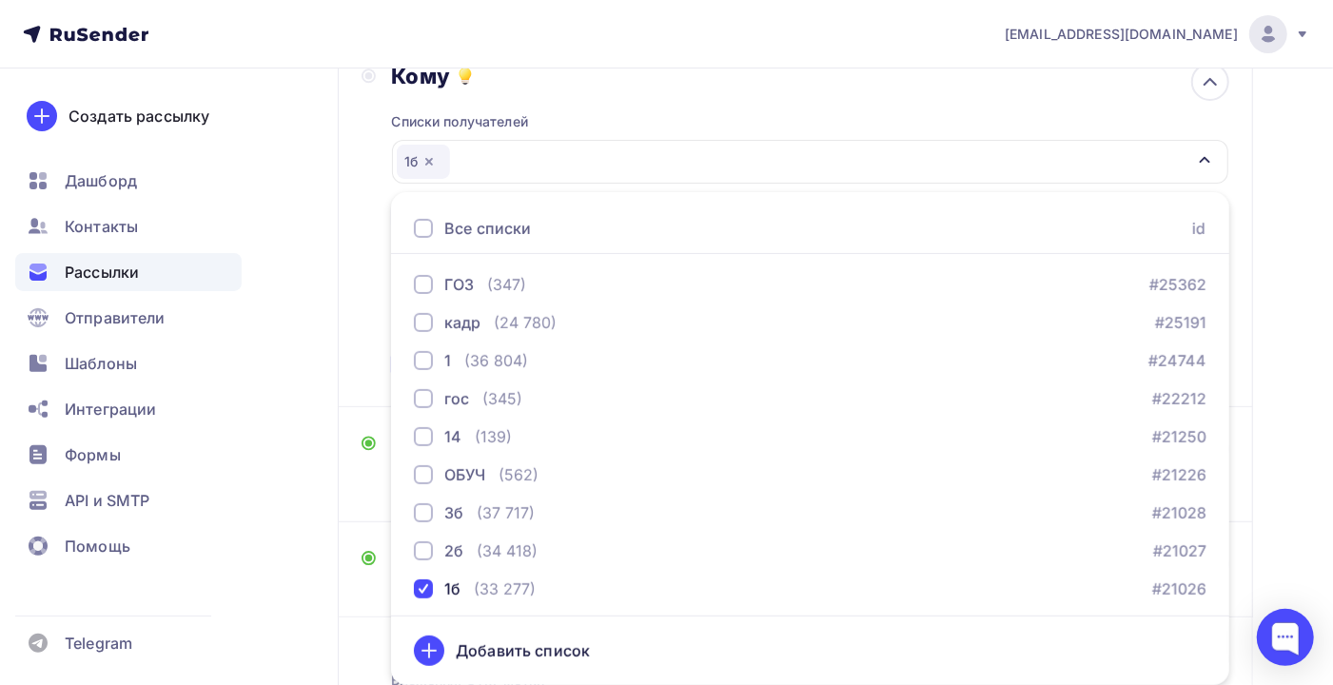
click at [1302, 231] on div "Назад Копия Копия крут Копия Копия крут Закончить позже Переименовать рассылку …" at bounding box center [666, 336] width 1333 height 999
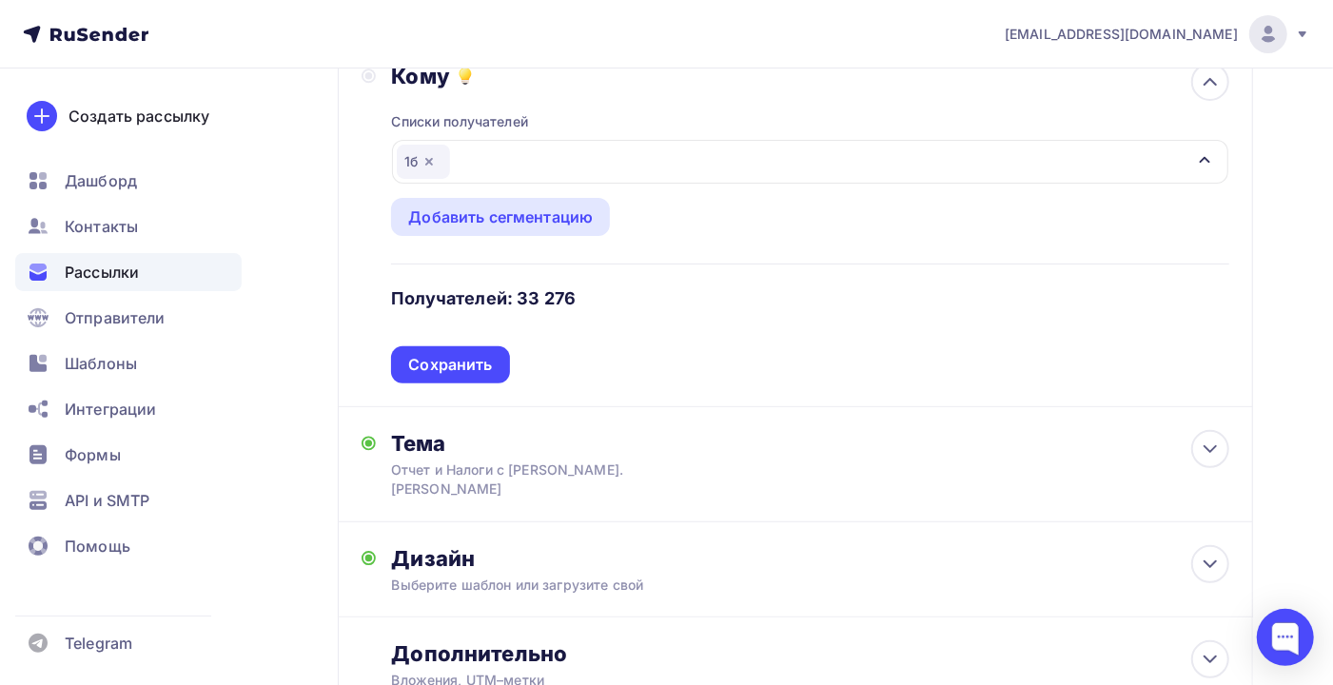
click at [512, 380] on div "Списки получателей 1б Все списки id ГОЗ (347) #25362 кадр (24 780) #25191 1 (36…" at bounding box center [810, 236] width 838 height 294
click at [390, 380] on div "Кому Списки получателей 1б Все списки id ГОЗ (347) #25362 кадр (24 780) #25191 …" at bounding box center [795, 223] width 868 height 321
click at [444, 377] on div "Сохранить" at bounding box center [450, 364] width 118 height 37
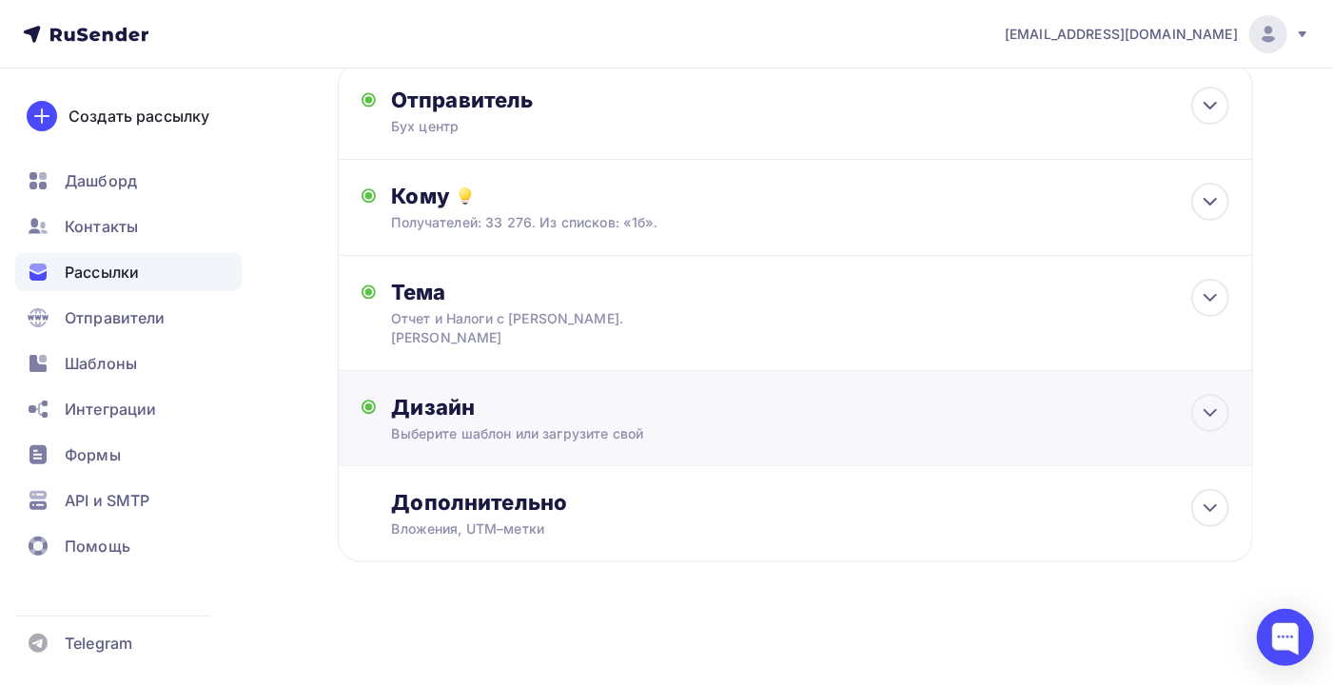
scroll to position [94, 0]
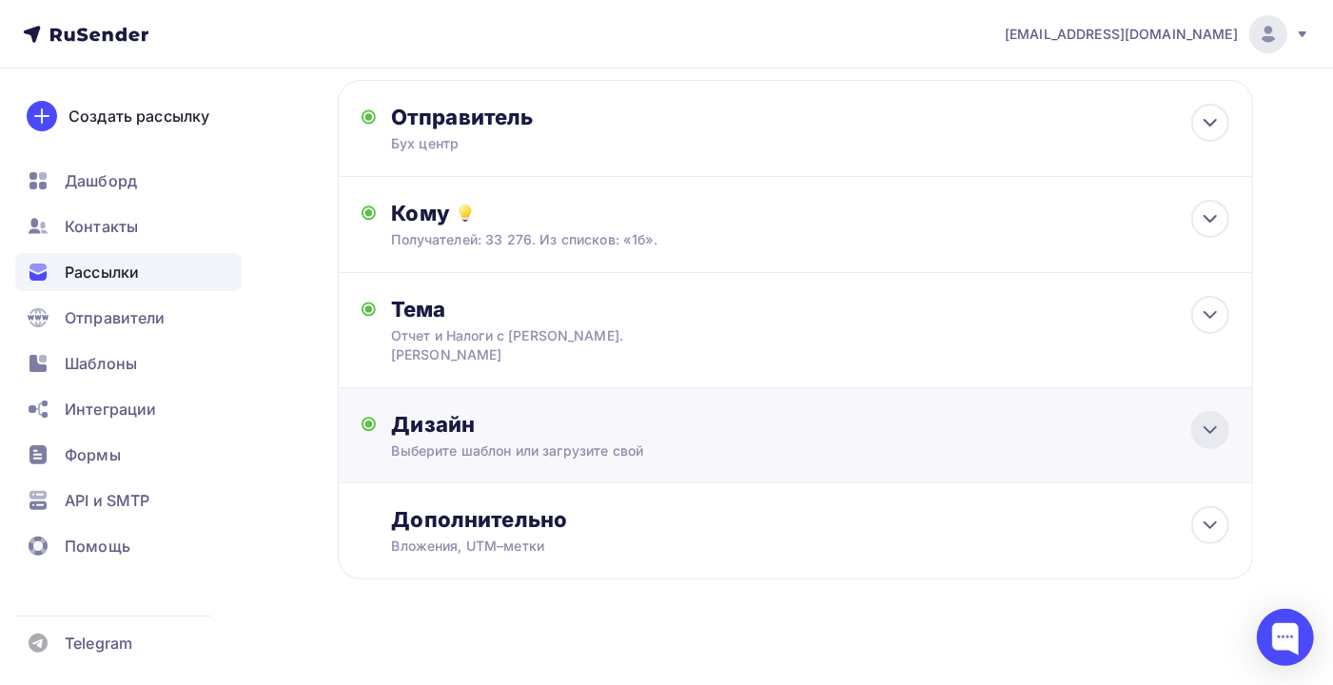
click at [1210, 420] on icon at bounding box center [1210, 430] width 23 height 23
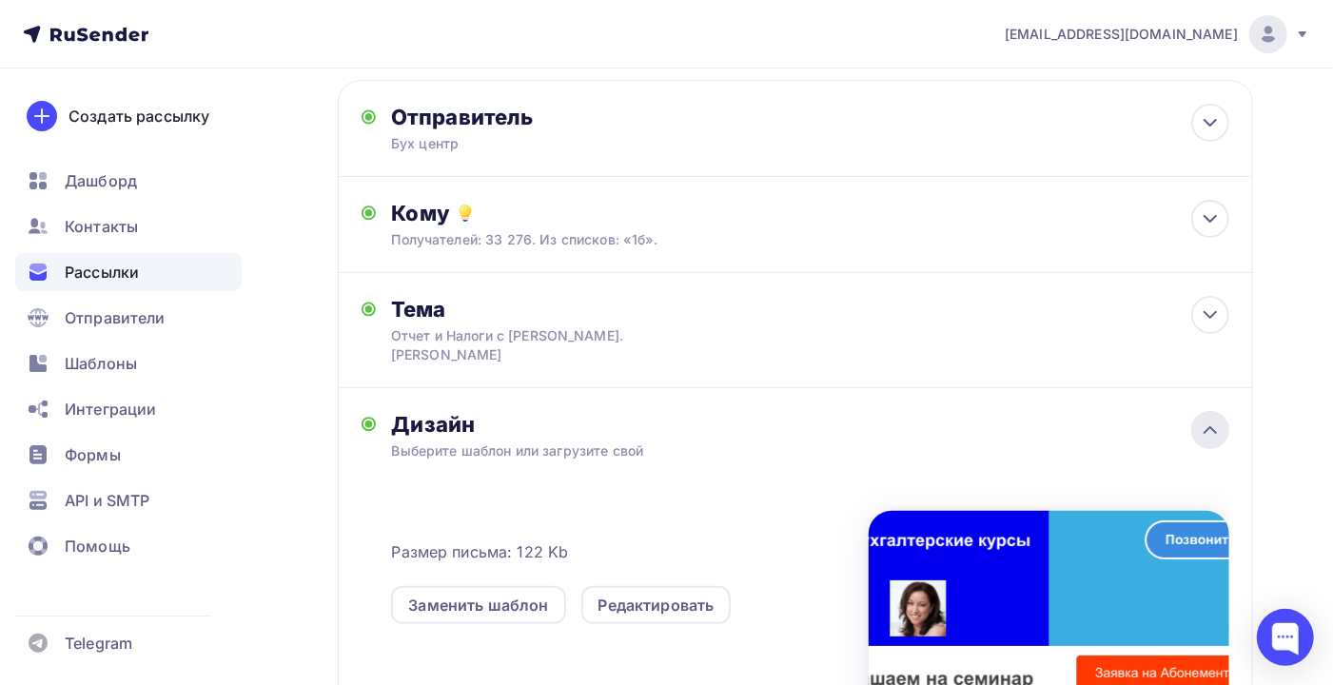
scroll to position [231, 0]
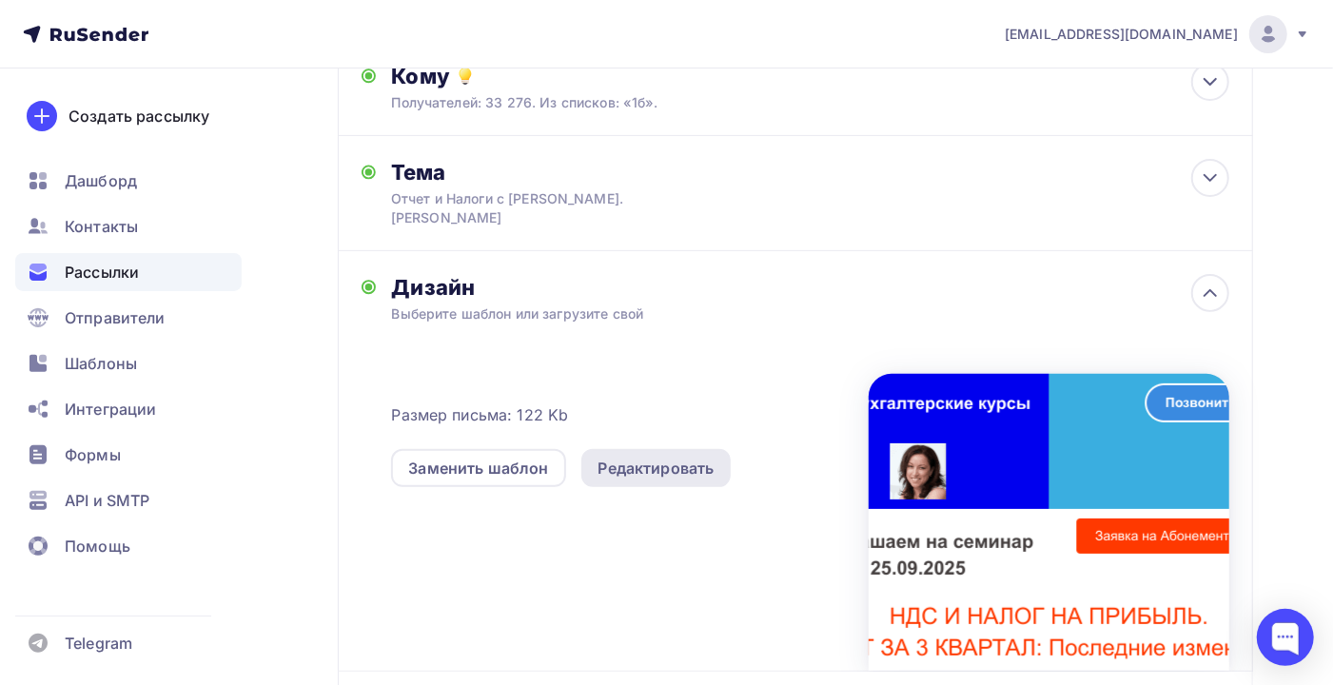
click at [675, 458] on div "Редактировать" at bounding box center [656, 468] width 116 height 23
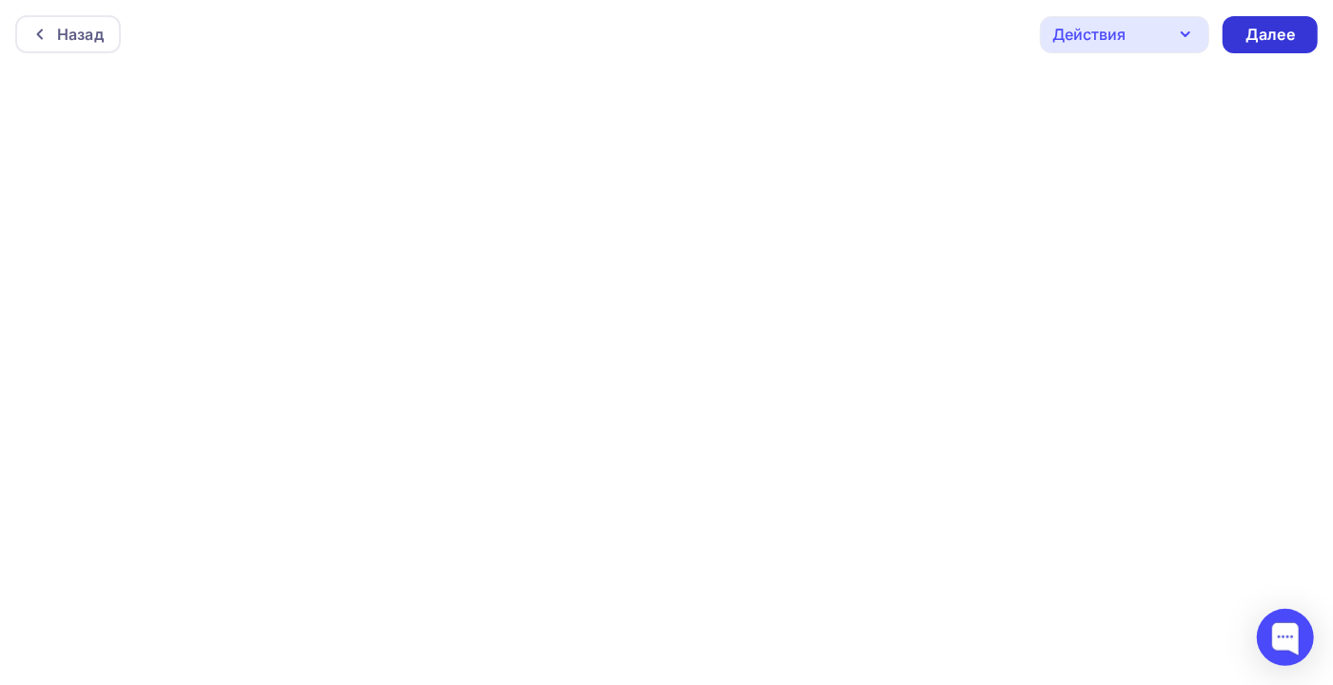
click at [1262, 33] on div "Далее" at bounding box center [1269, 35] width 49 height 22
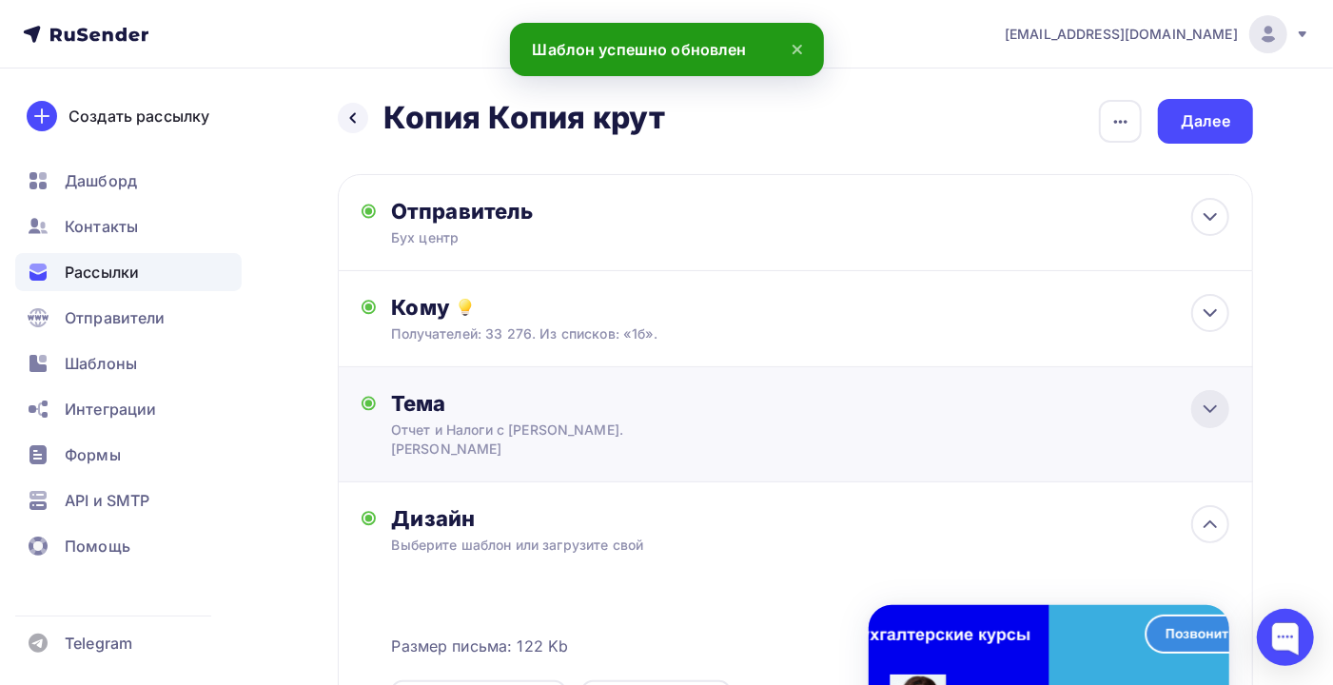
click at [1204, 413] on icon at bounding box center [1210, 409] width 23 height 23
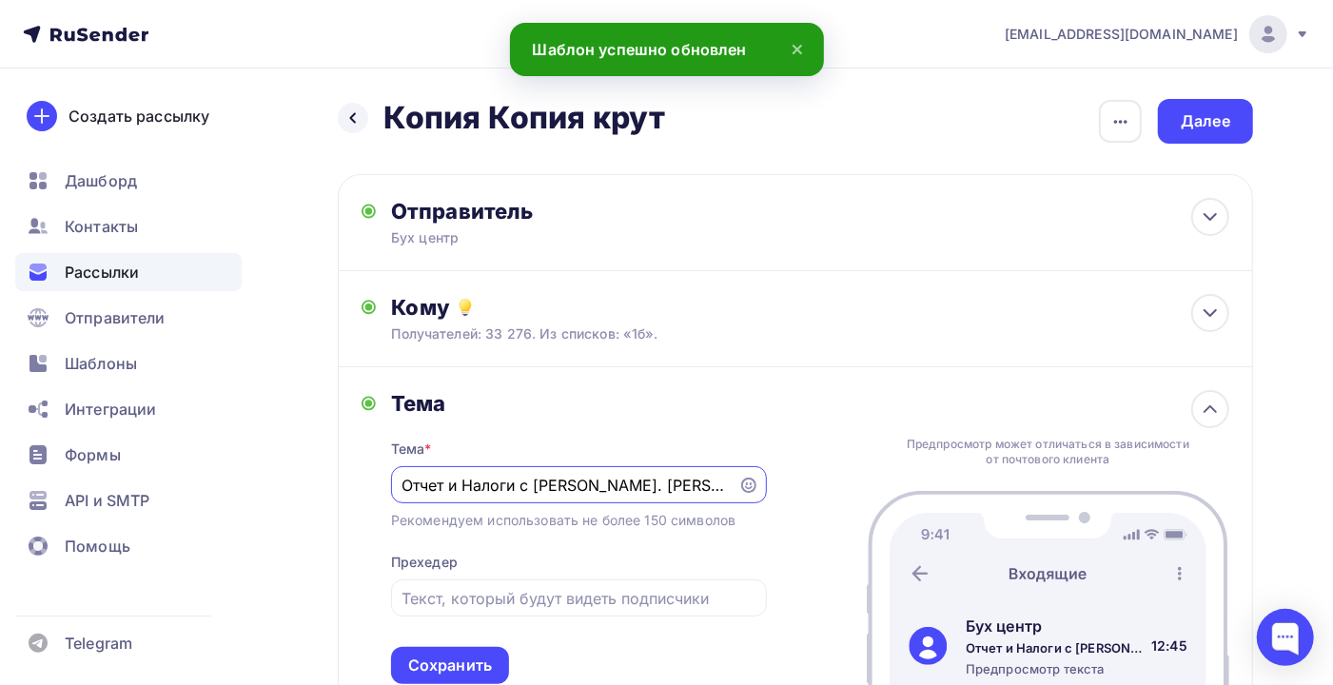
drag, startPoint x: 682, startPoint y: 484, endPoint x: 521, endPoint y: 483, distance: 160.8
click at [521, 483] on input "Отчет и Налоги с Т. Крутяковой" at bounding box center [563, 485] width 325 height 23
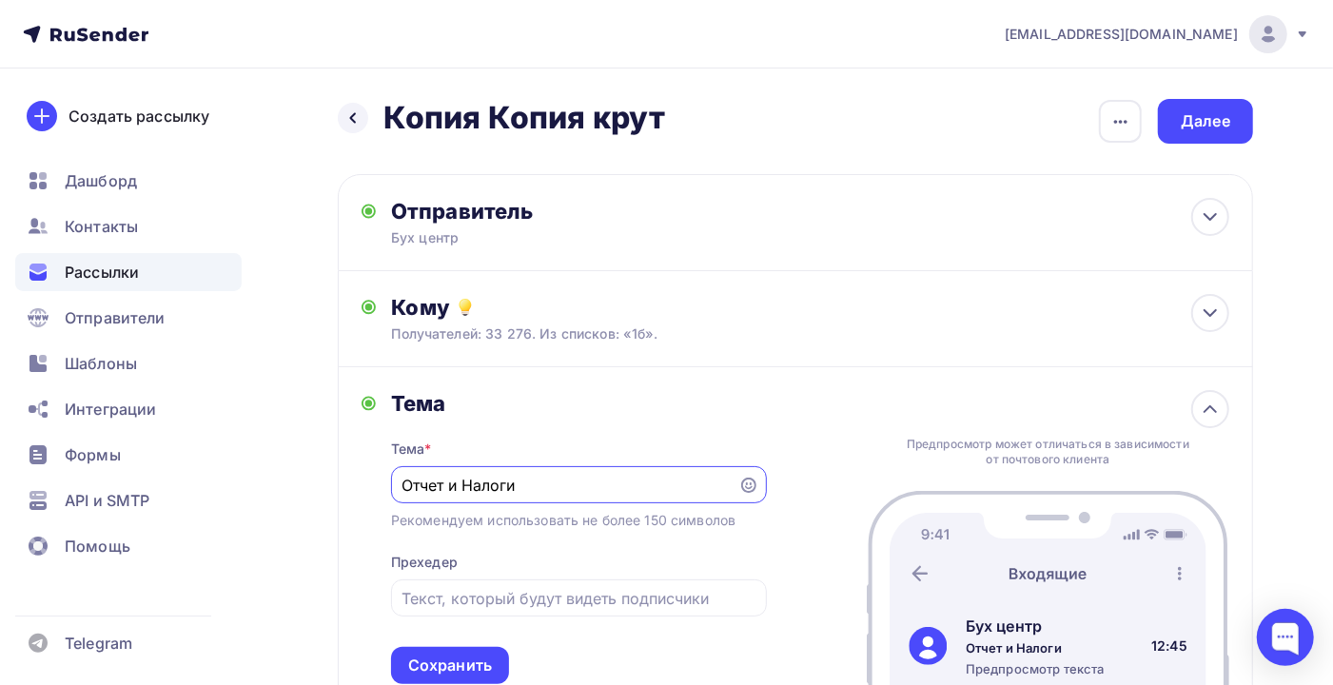
paste input "разъяснений Минфина и ФНС"
type input "Отчет и Налоги разъяснений Минфина и ФНС"
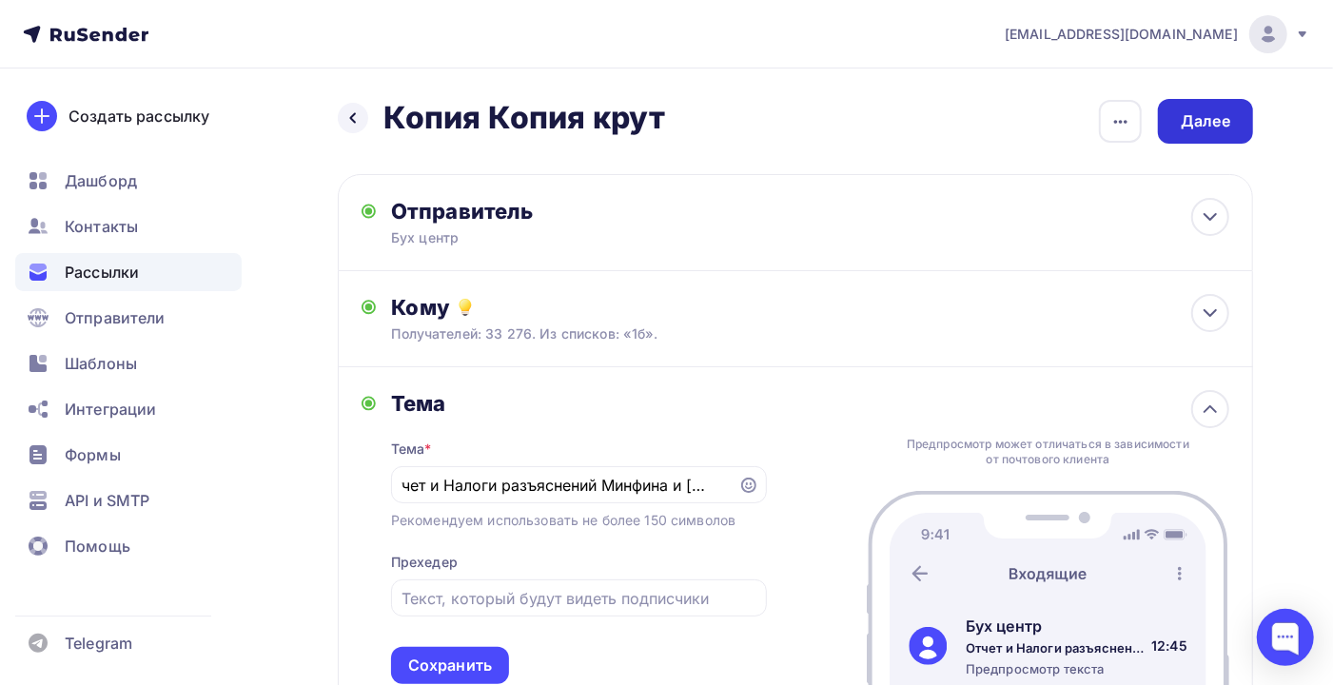
scroll to position [0, 0]
click at [1215, 132] on div "Далее" at bounding box center [1205, 121] width 95 height 45
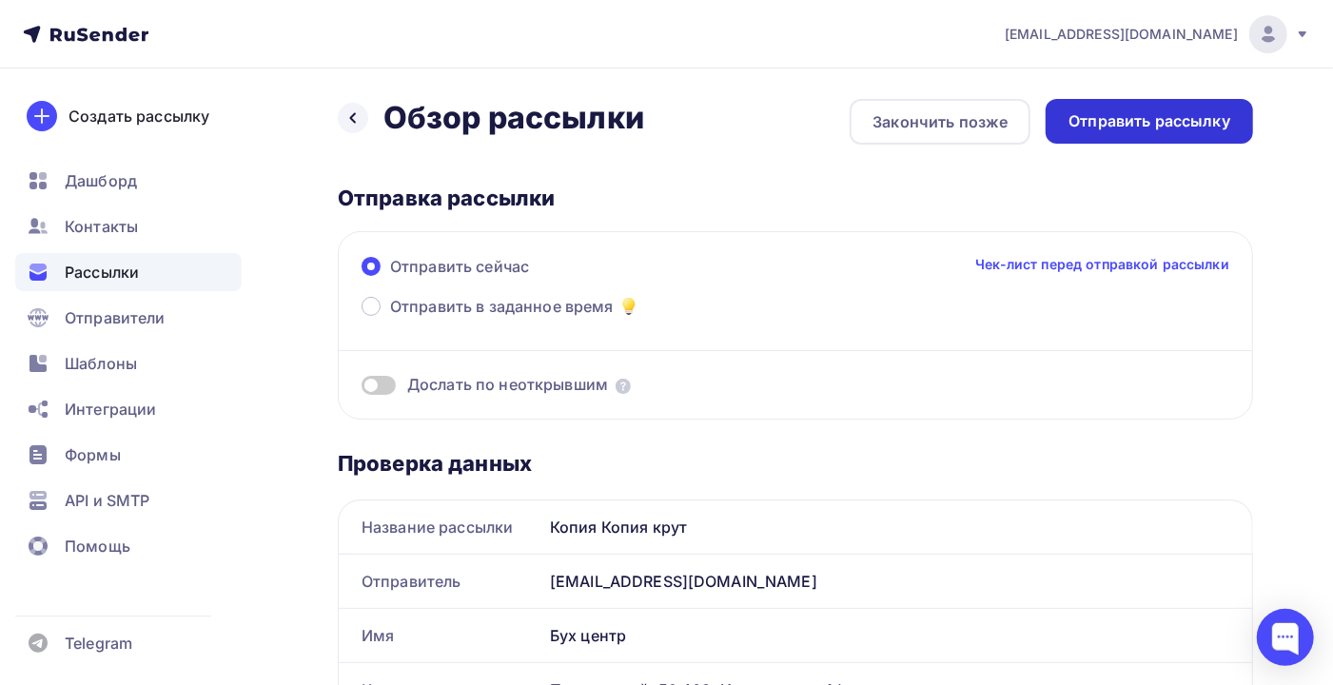
click at [1151, 111] on div "Отправить рассылку" at bounding box center [1149, 121] width 162 height 22
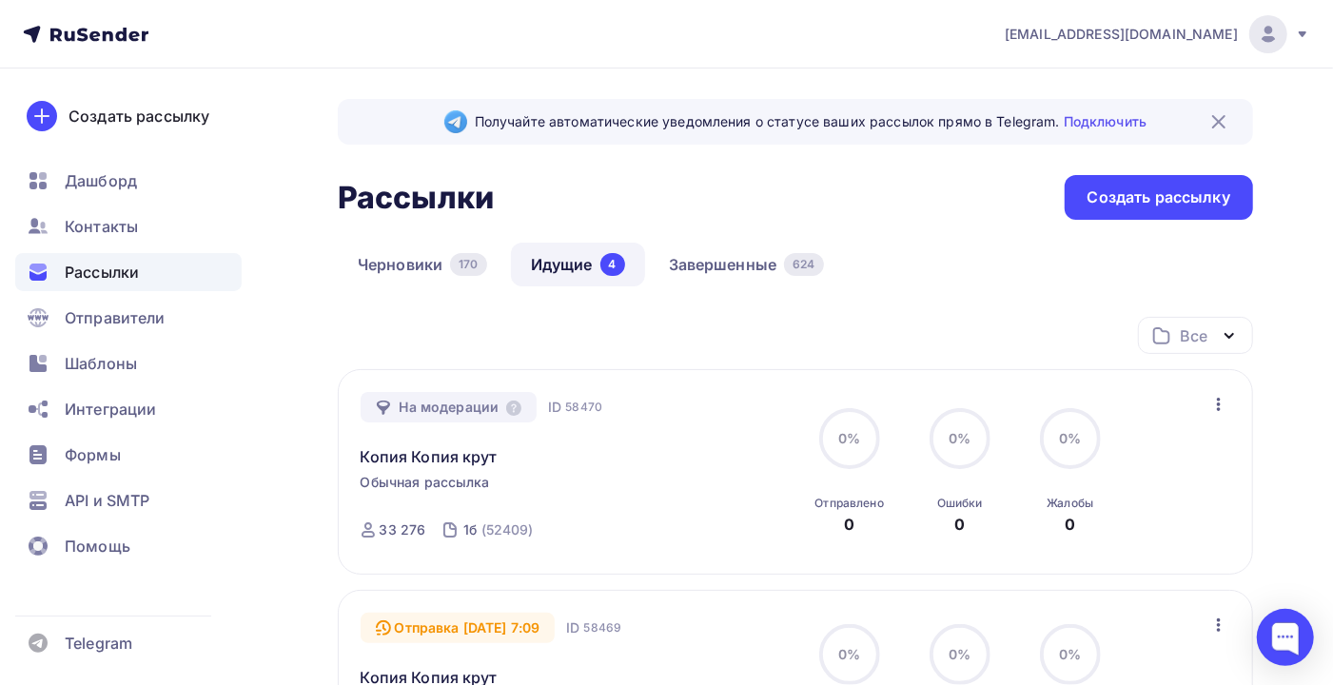
click at [1213, 409] on icon "button" at bounding box center [1218, 404] width 23 height 23
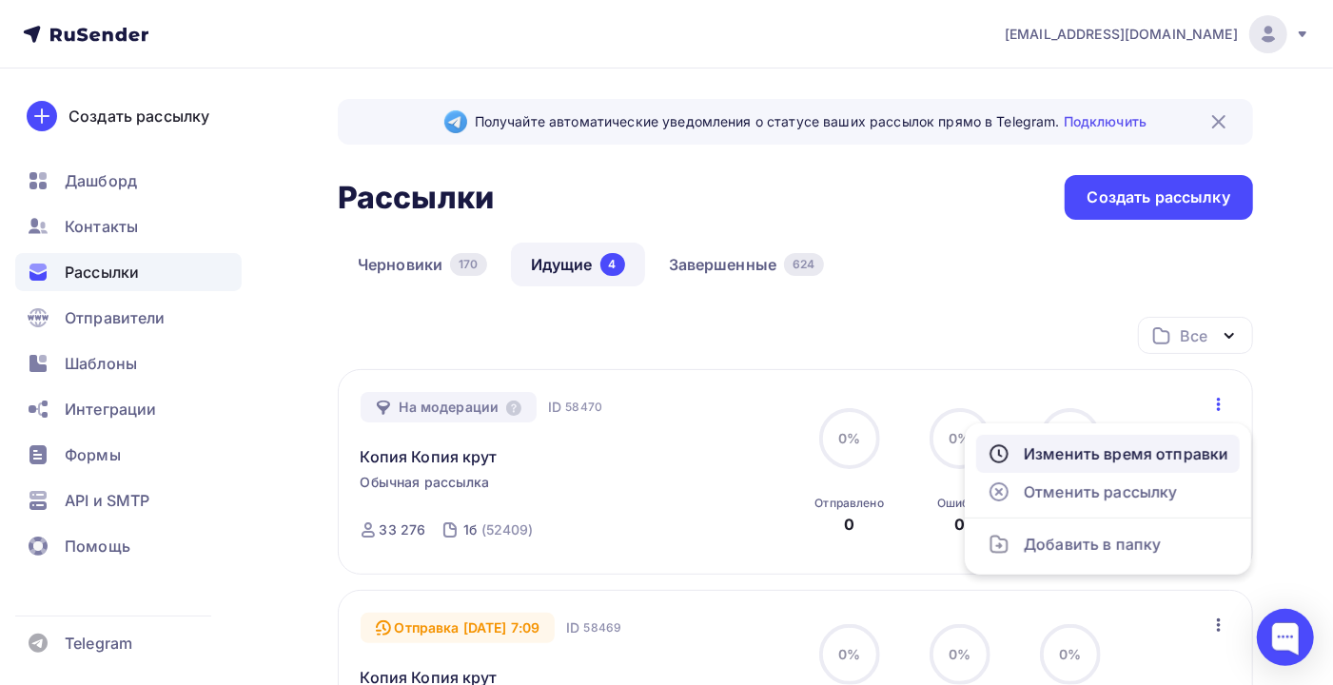
click at [1082, 455] on div "Изменить время отправки" at bounding box center [1107, 453] width 241 height 23
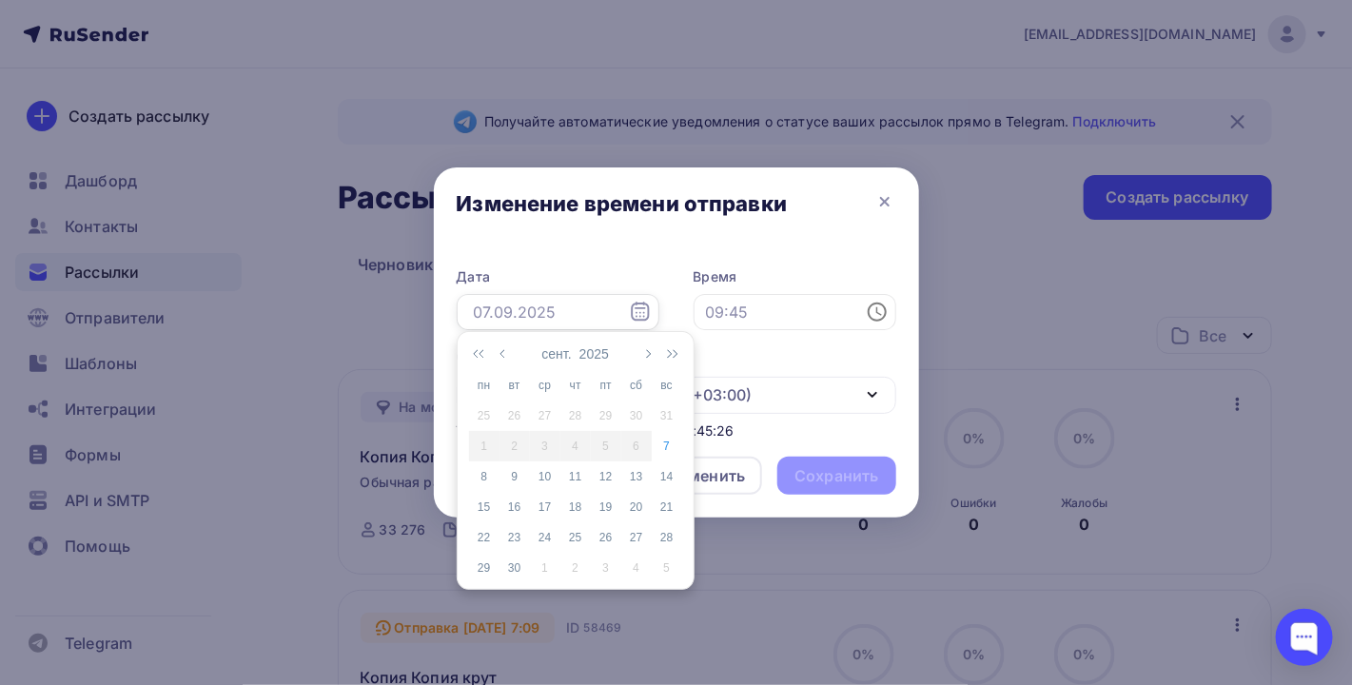
click at [517, 320] on input "text" at bounding box center [558, 312] width 203 height 36
click at [479, 472] on div "8" at bounding box center [484, 476] width 30 height 17
type input "08.09.2025"
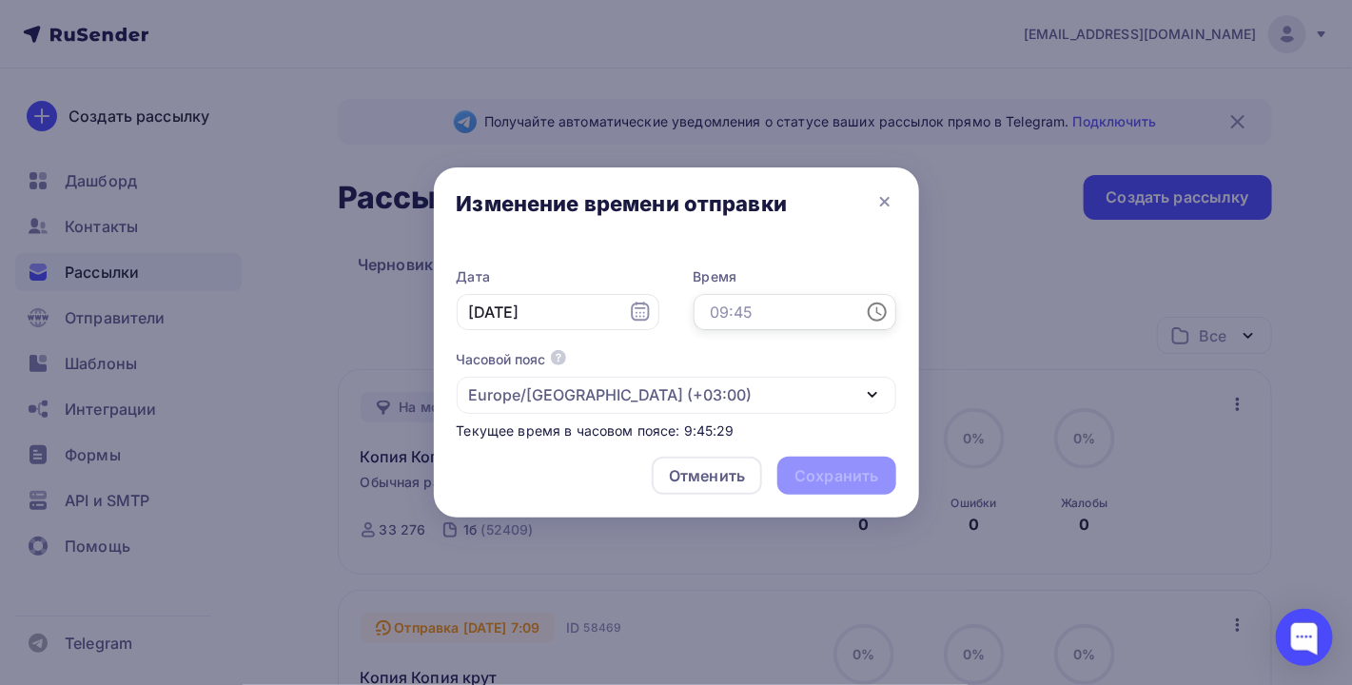
click at [755, 315] on input "text" at bounding box center [794, 312] width 203 height 36
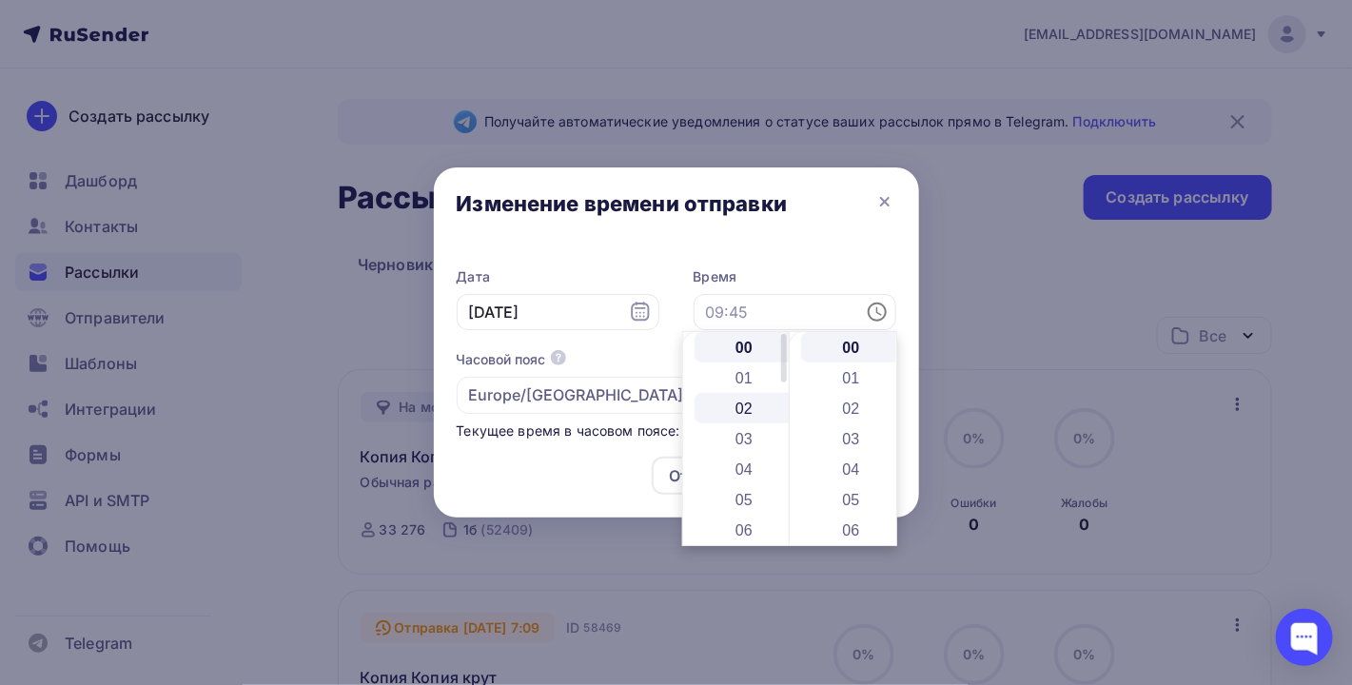
click at [752, 400] on li "02" at bounding box center [745, 408] width 103 height 30
click at [758, 440] on li "03" at bounding box center [745, 438] width 103 height 30
click at [848, 435] on li "03" at bounding box center [852, 438] width 103 height 30
type input "03:03"
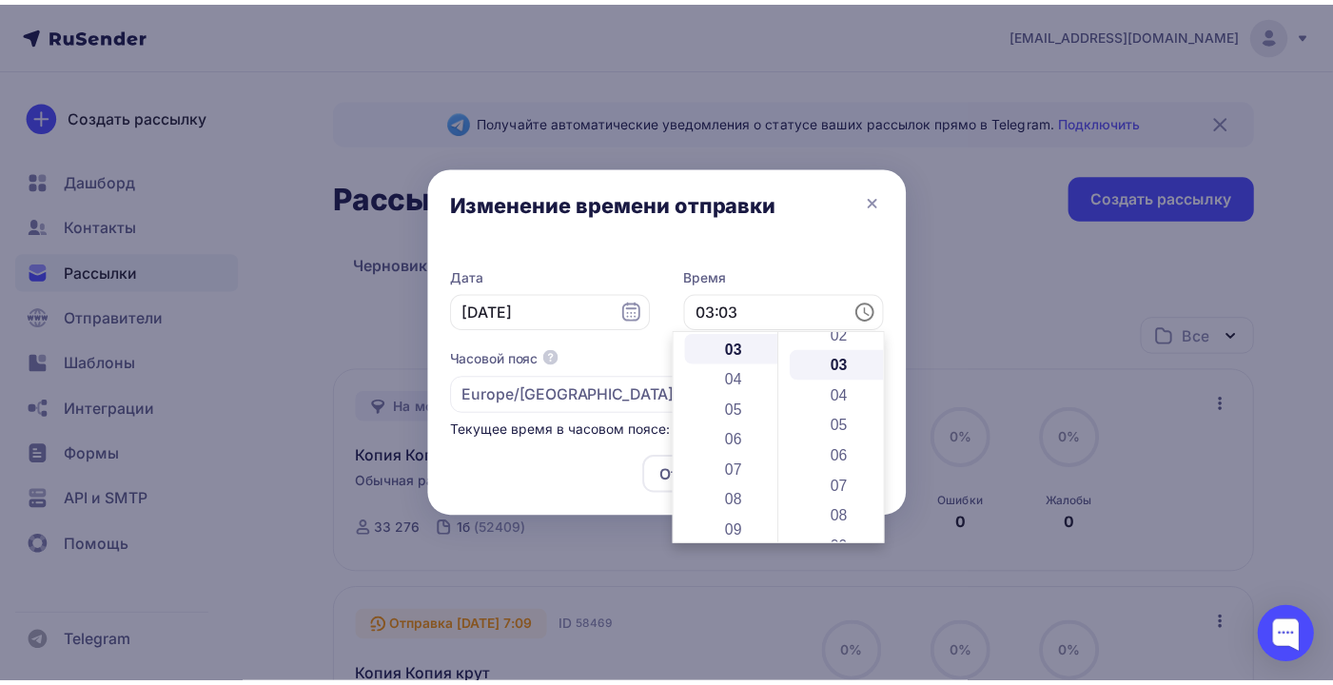
scroll to position [91, 0]
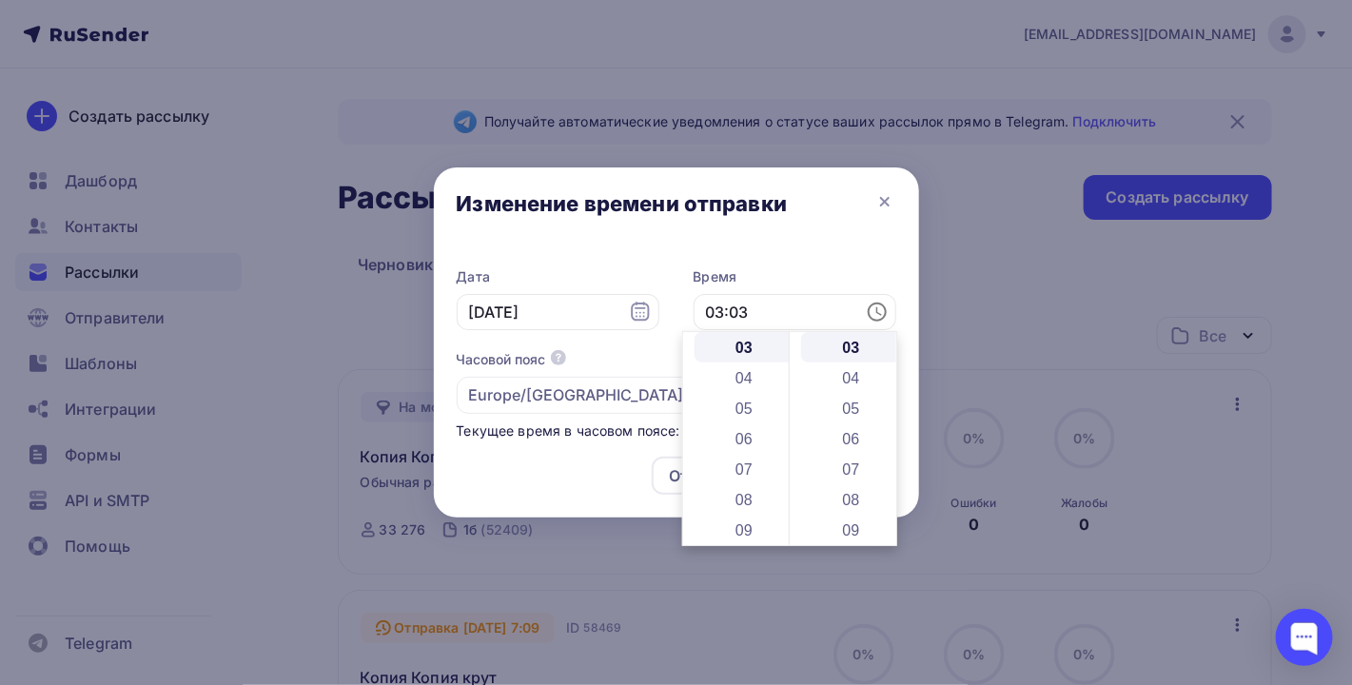
click at [1140, 194] on div at bounding box center [676, 342] width 1352 height 685
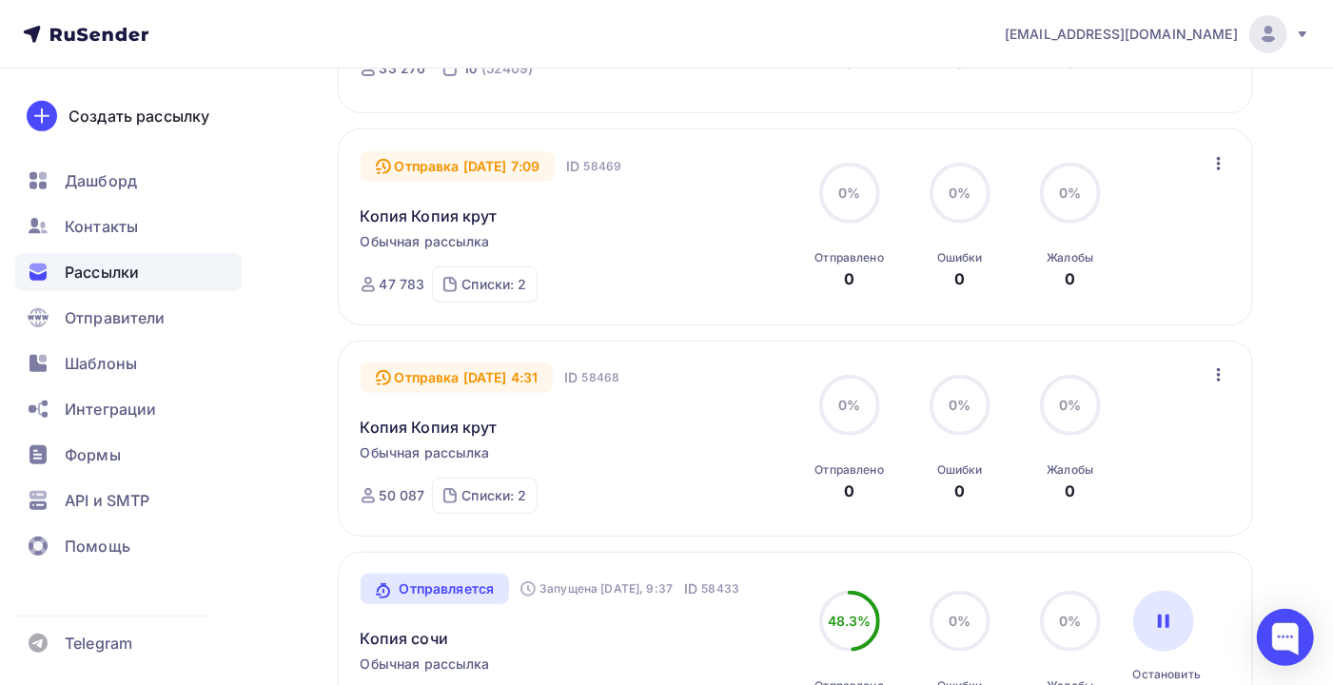
scroll to position [507, 0]
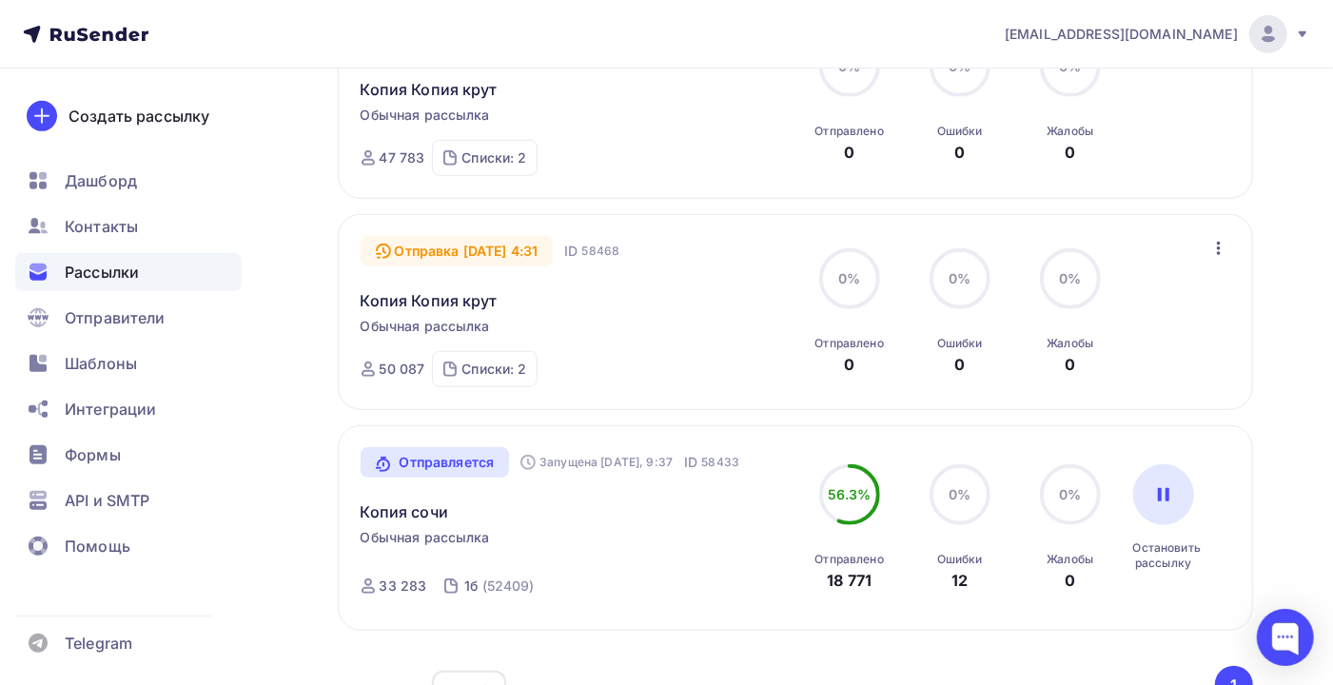
scroll to position [635, 0]
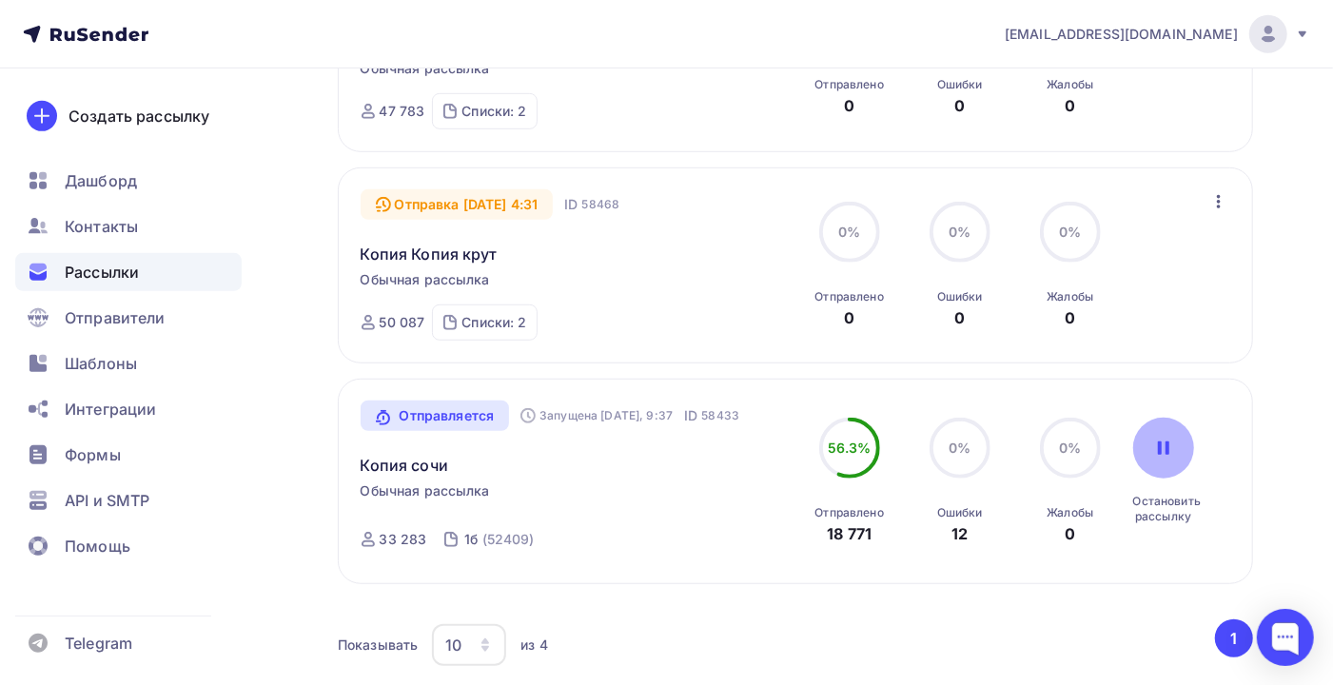
click at [1162, 465] on div at bounding box center [1163, 448] width 61 height 61
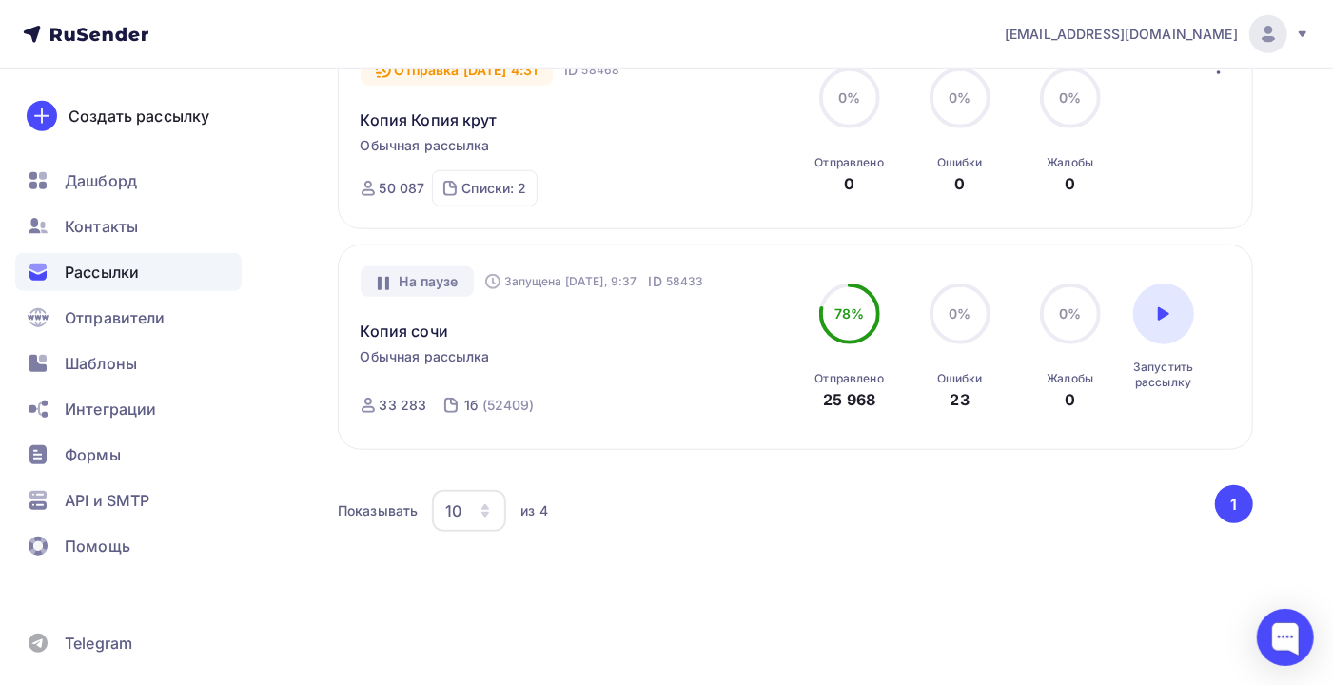
scroll to position [812, 0]
